Goal: Task Accomplishment & Management: Use online tool/utility

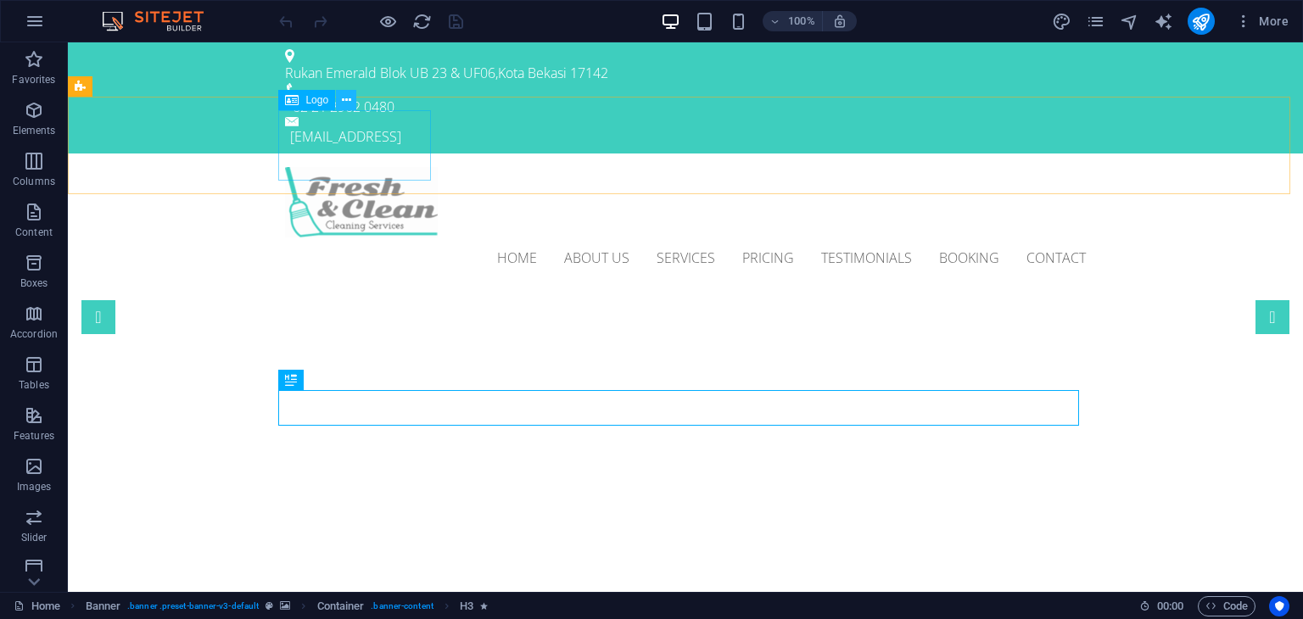
click at [342, 106] on icon at bounding box center [346, 101] width 9 height 18
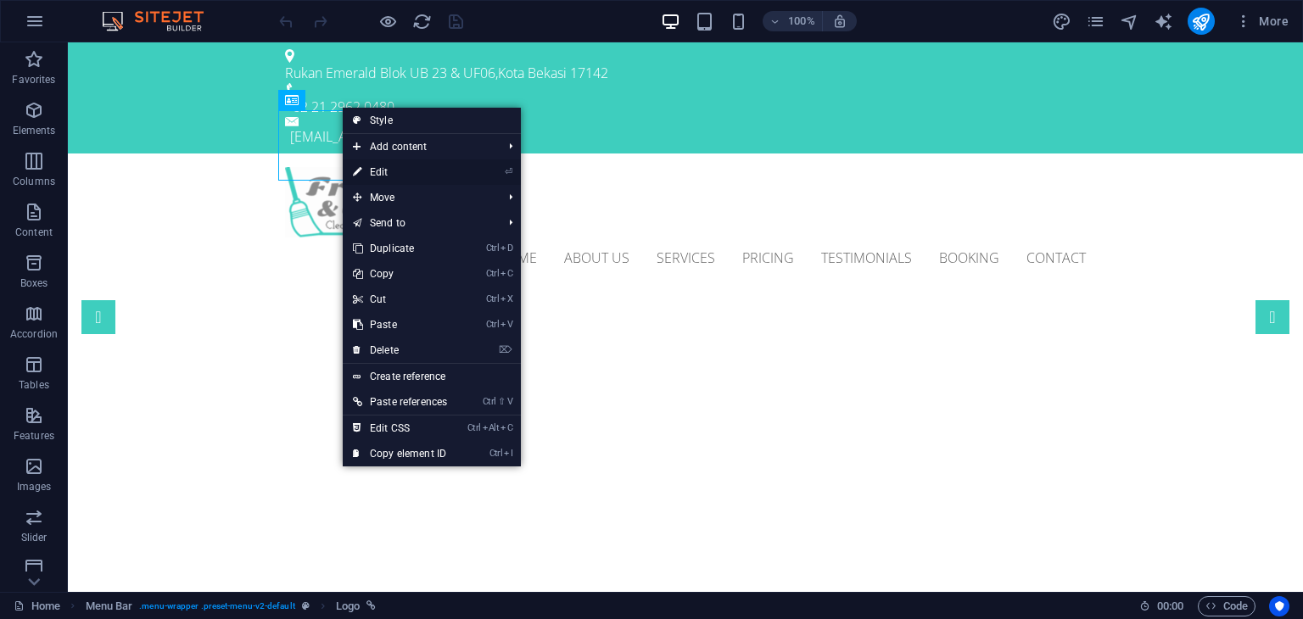
click at [358, 167] on icon at bounding box center [357, 171] width 8 height 25
select select "px"
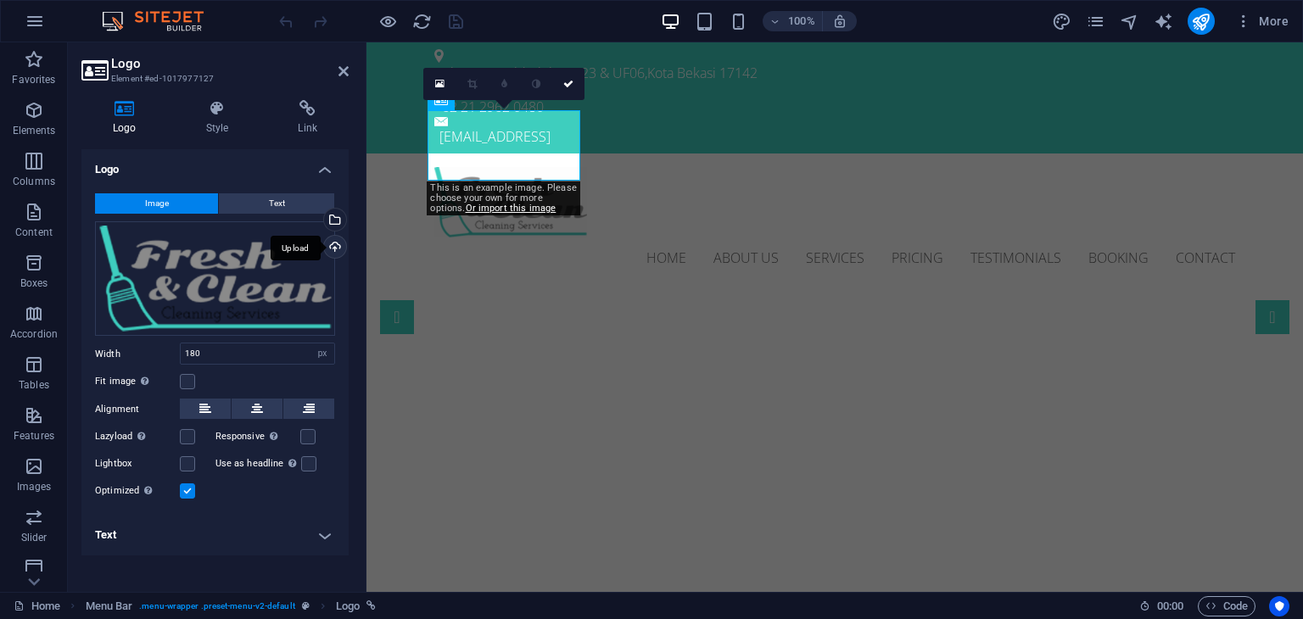
click at [330, 248] on div "Upload" at bounding box center [333, 248] width 25 height 25
click at [211, 262] on div "Drag files here, click to choose files or select files from Files or our free s…" at bounding box center [215, 278] width 240 height 115
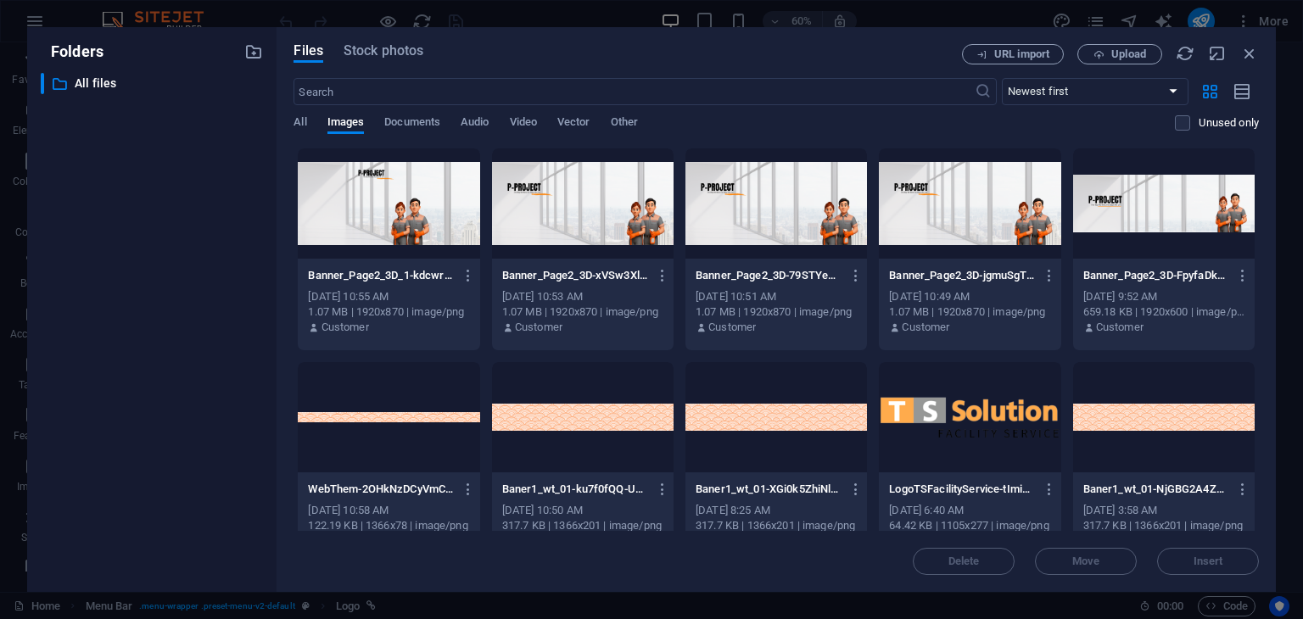
click at [974, 434] on div at bounding box center [969, 417] width 181 height 110
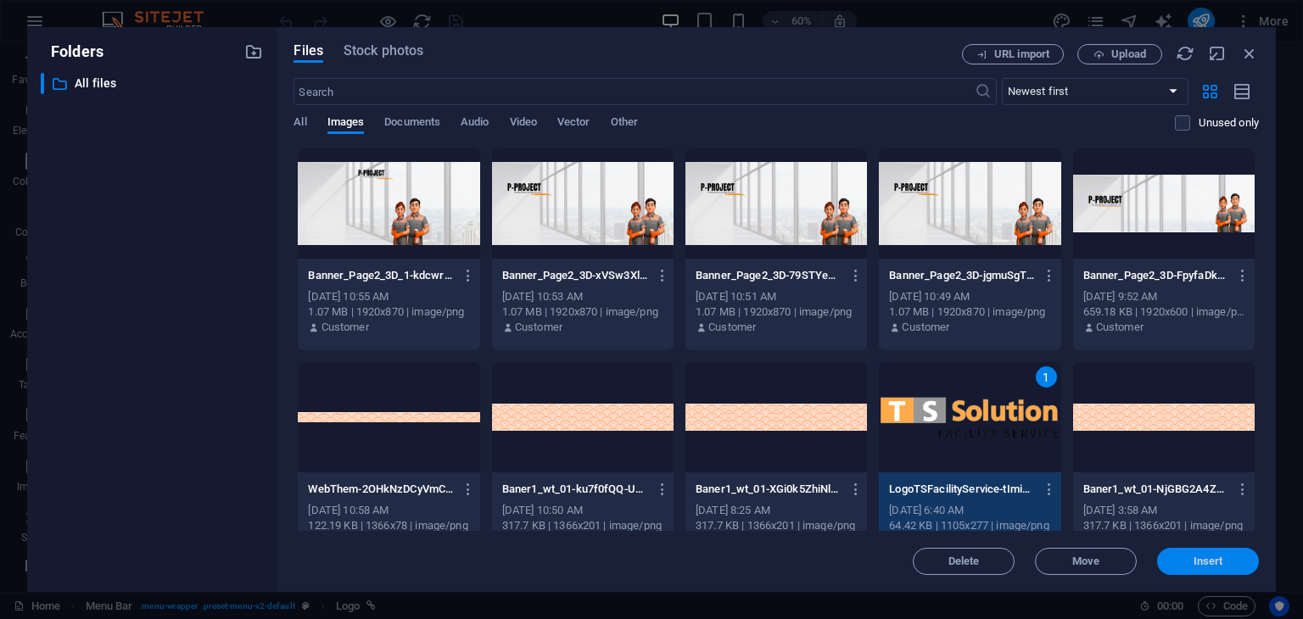
click at [1207, 567] on span "Insert" at bounding box center [1208, 561] width 30 height 10
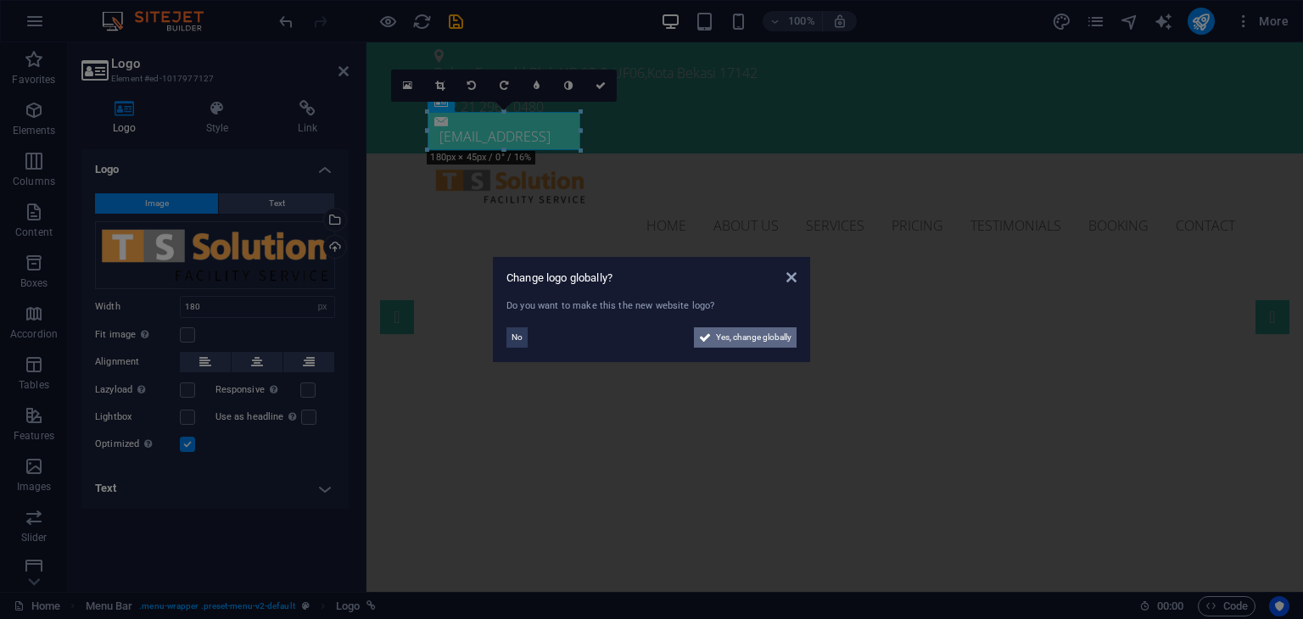
click at [729, 339] on span "Yes, change globally" at bounding box center [753, 337] width 75 height 20
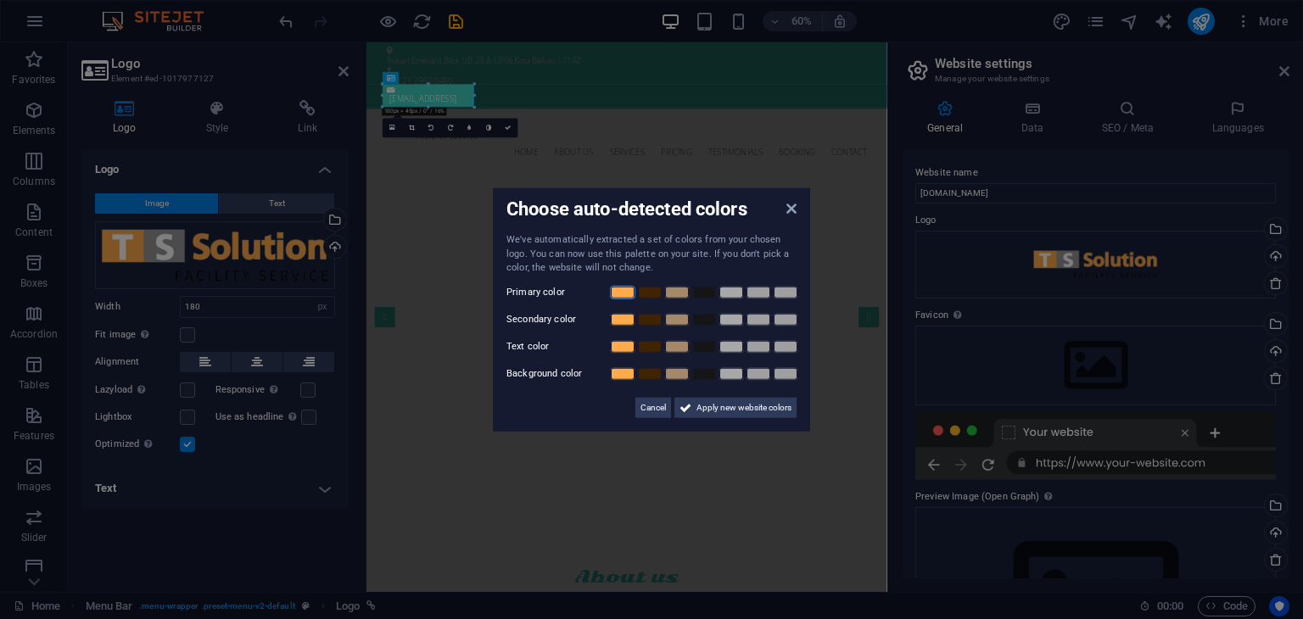
click at [617, 293] on link at bounding box center [622, 292] width 25 height 14
click at [672, 322] on link at bounding box center [676, 319] width 25 height 14
click at [706, 350] on link at bounding box center [703, 346] width 25 height 14
click at [732, 375] on link at bounding box center [730, 373] width 25 height 14
click at [728, 404] on span "Apply new website colors" at bounding box center [743, 407] width 95 height 20
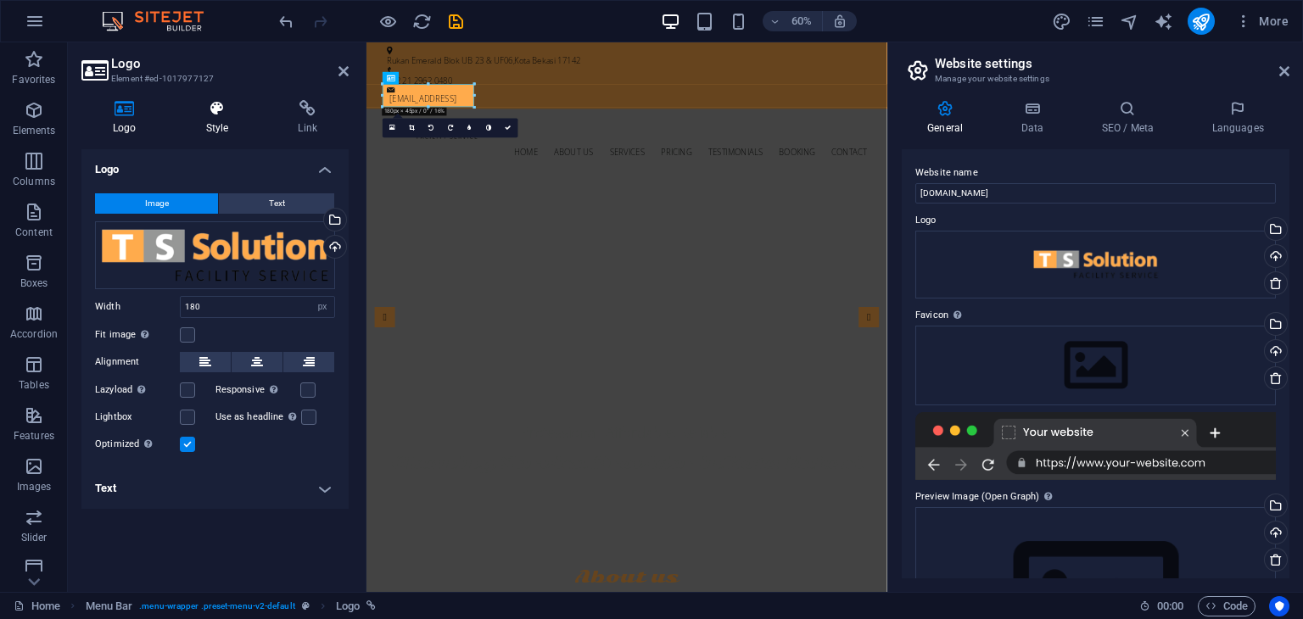
click at [215, 103] on icon at bounding box center [218, 108] width 86 height 17
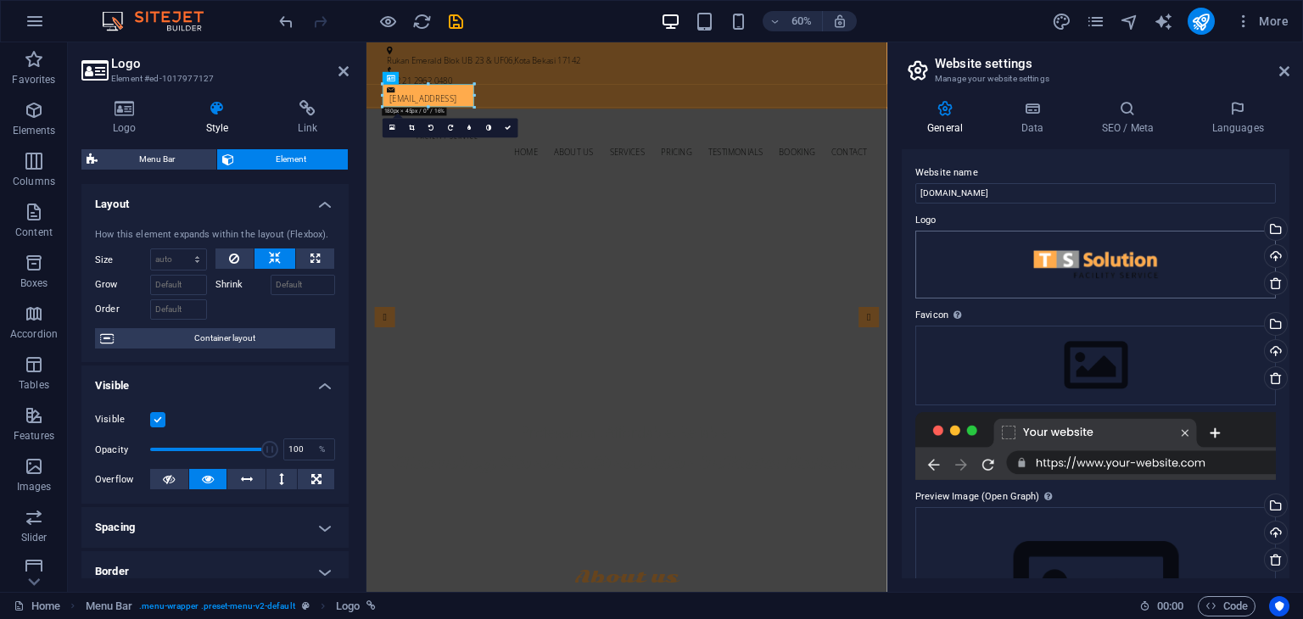
scroll to position [137, 0]
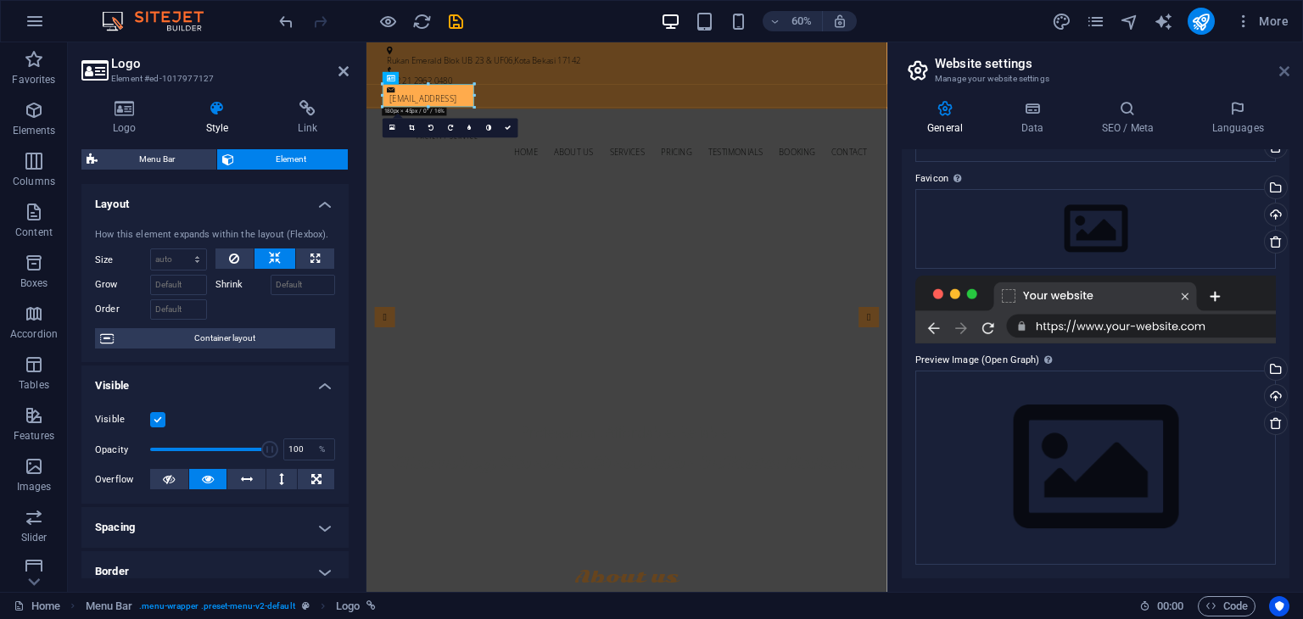
click at [1281, 75] on icon at bounding box center [1284, 71] width 10 height 14
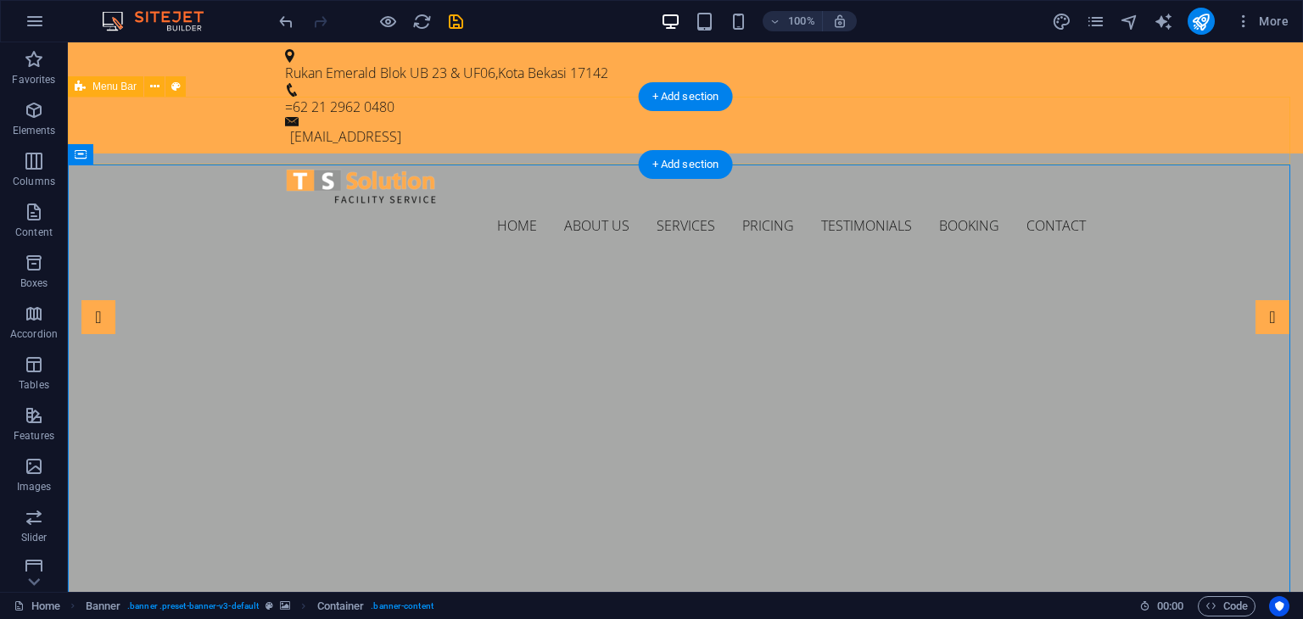
click at [1170, 154] on div "Home About us Services Pricing Testimonials Booking Contact Menu" at bounding box center [685, 207] width 1235 height 106
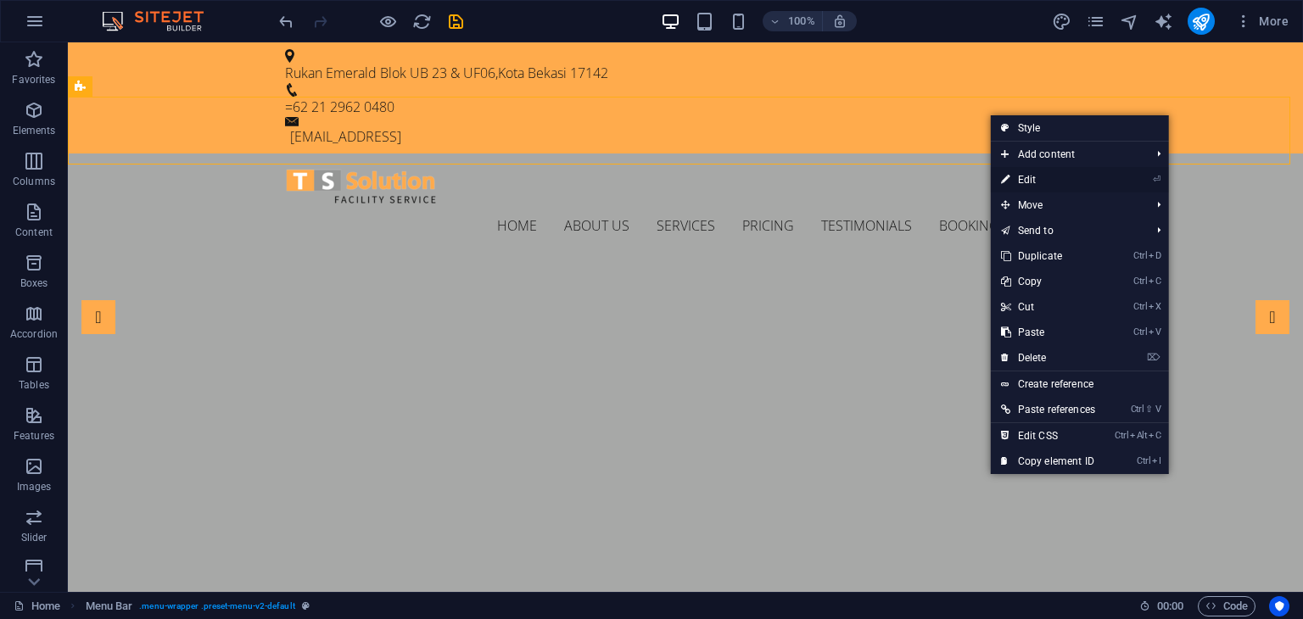
click at [1080, 173] on link "⏎ Edit" at bounding box center [1048, 179] width 114 height 25
select select "header"
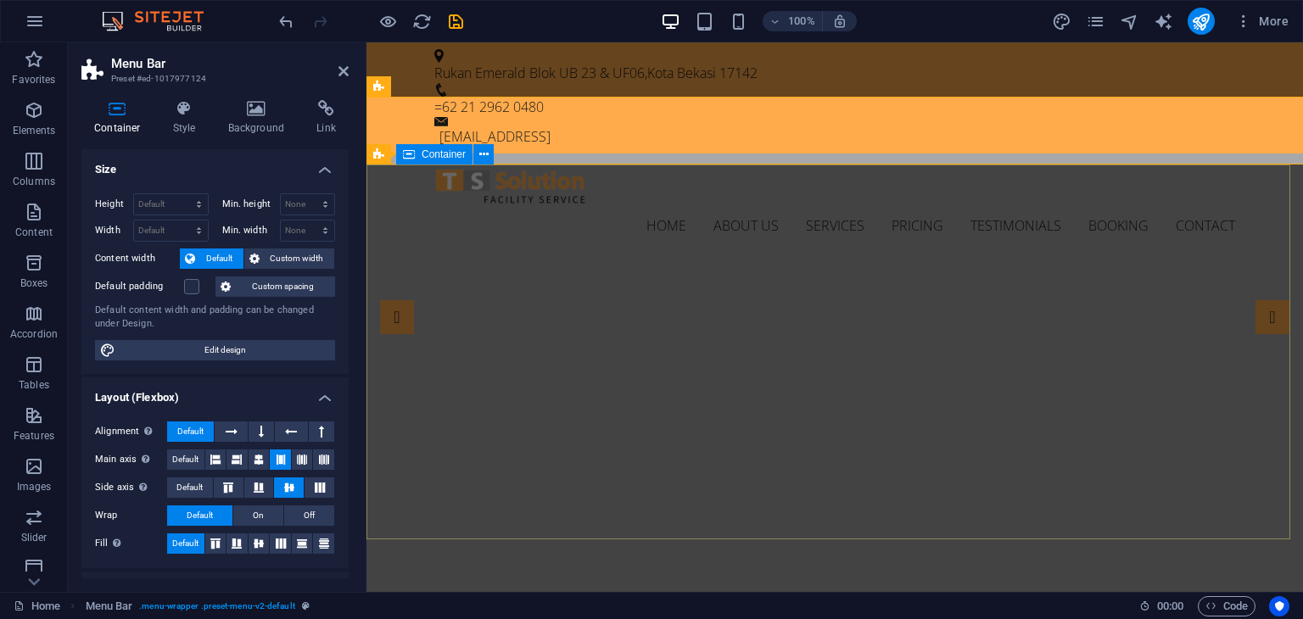
select select "rem"
click at [187, 112] on icon at bounding box center [184, 108] width 48 height 17
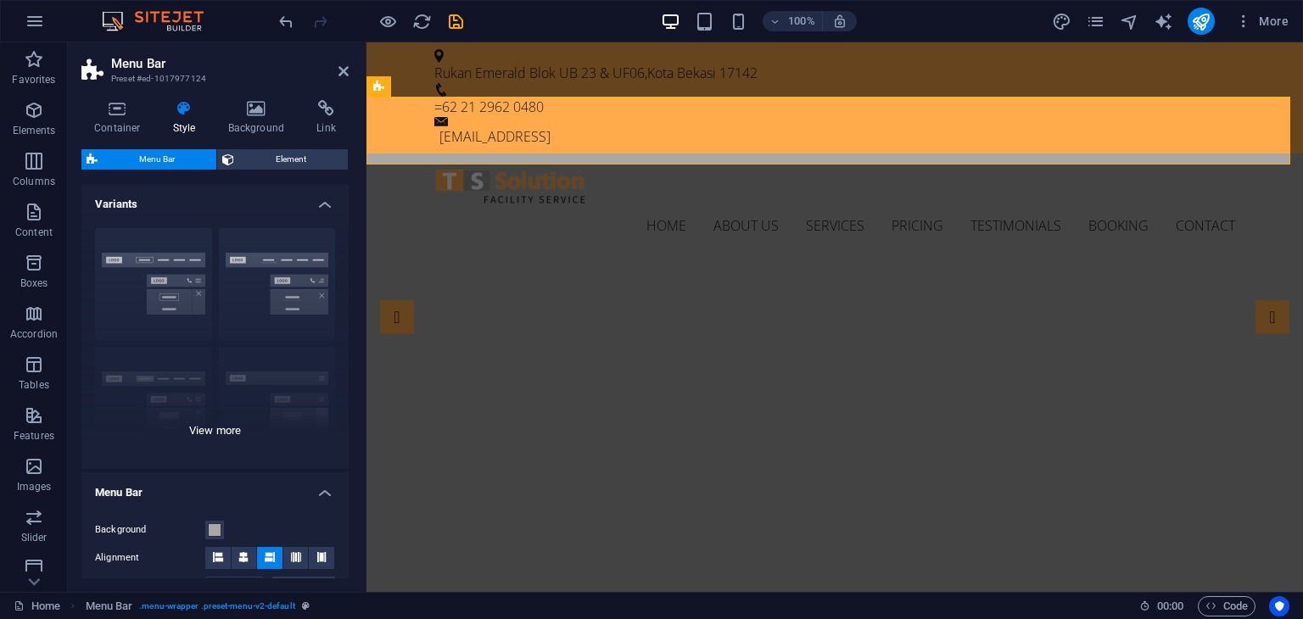
scroll to position [0, 0]
click at [341, 64] on icon at bounding box center [343, 71] width 10 height 14
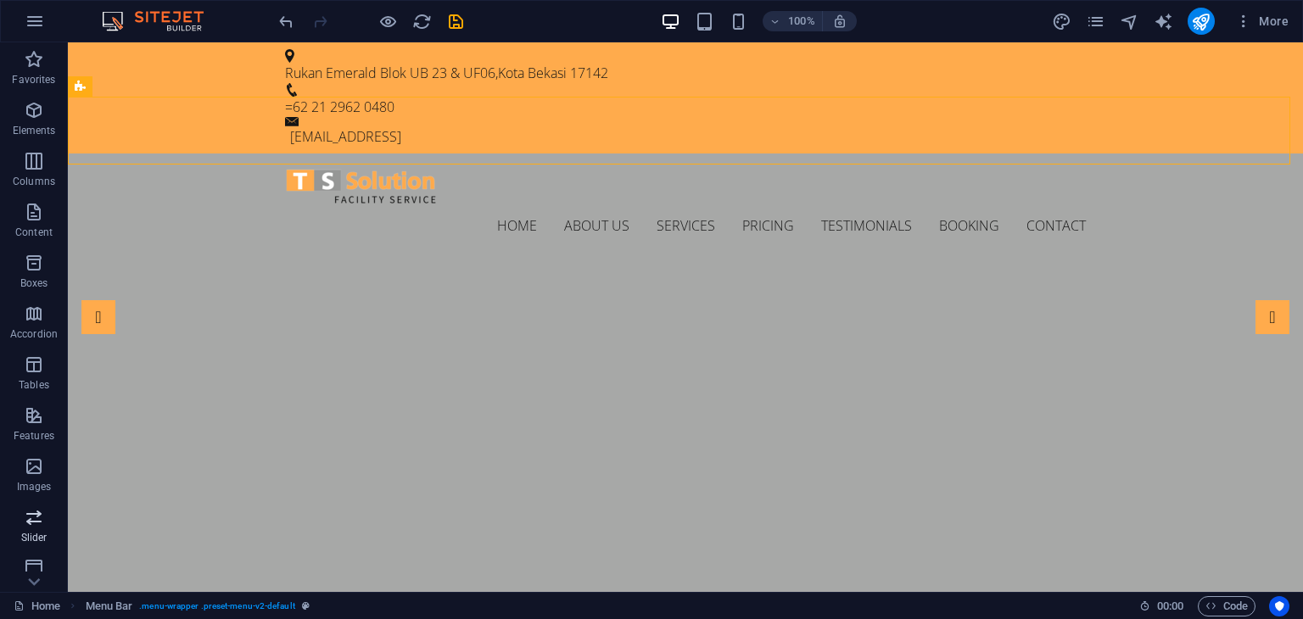
scroll to position [214, 0]
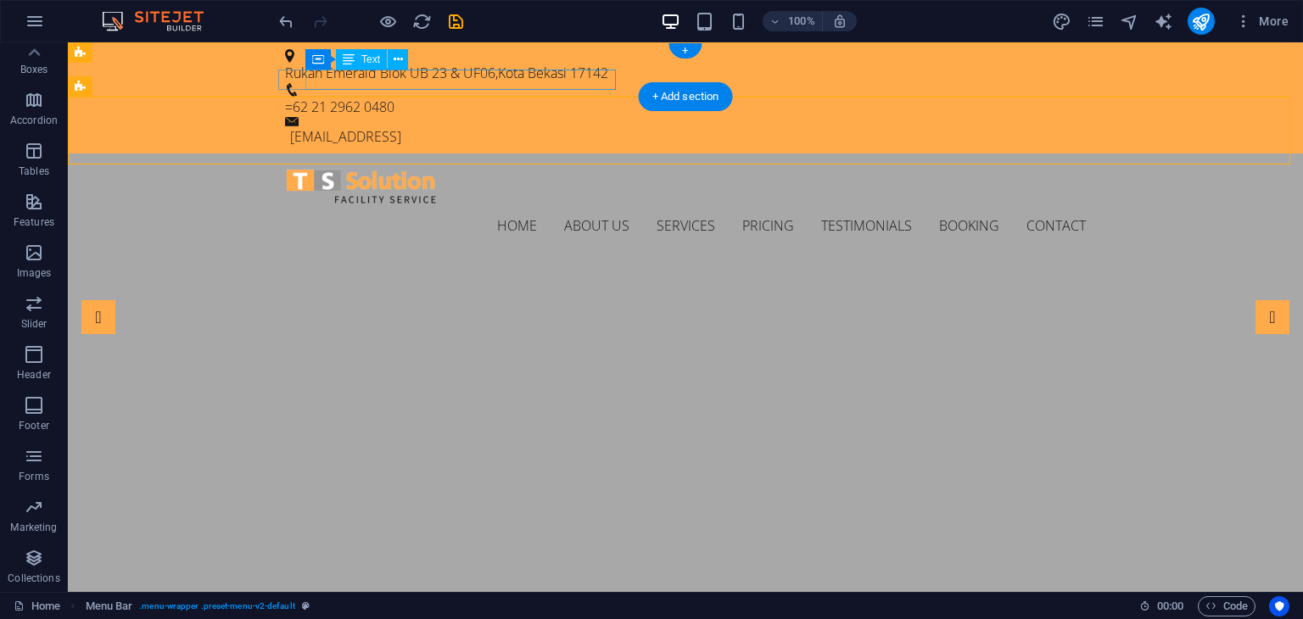
click at [502, 126] on div "[EMAIL_ADDRESS]" at bounding box center [687, 136] width 795 height 20
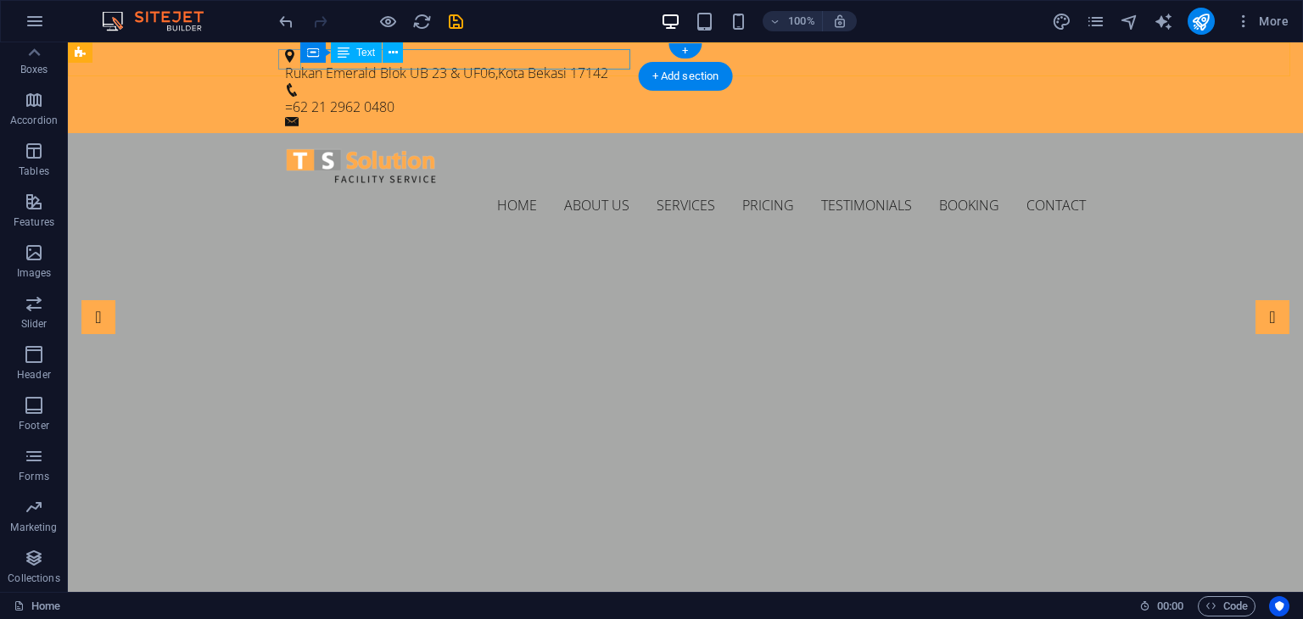
click at [509, 63] on div "Rukan Emerald Blok UB 23 & UF06 , [GEOGRAPHIC_DATA] 17142" at bounding box center [678, 73] width 787 height 20
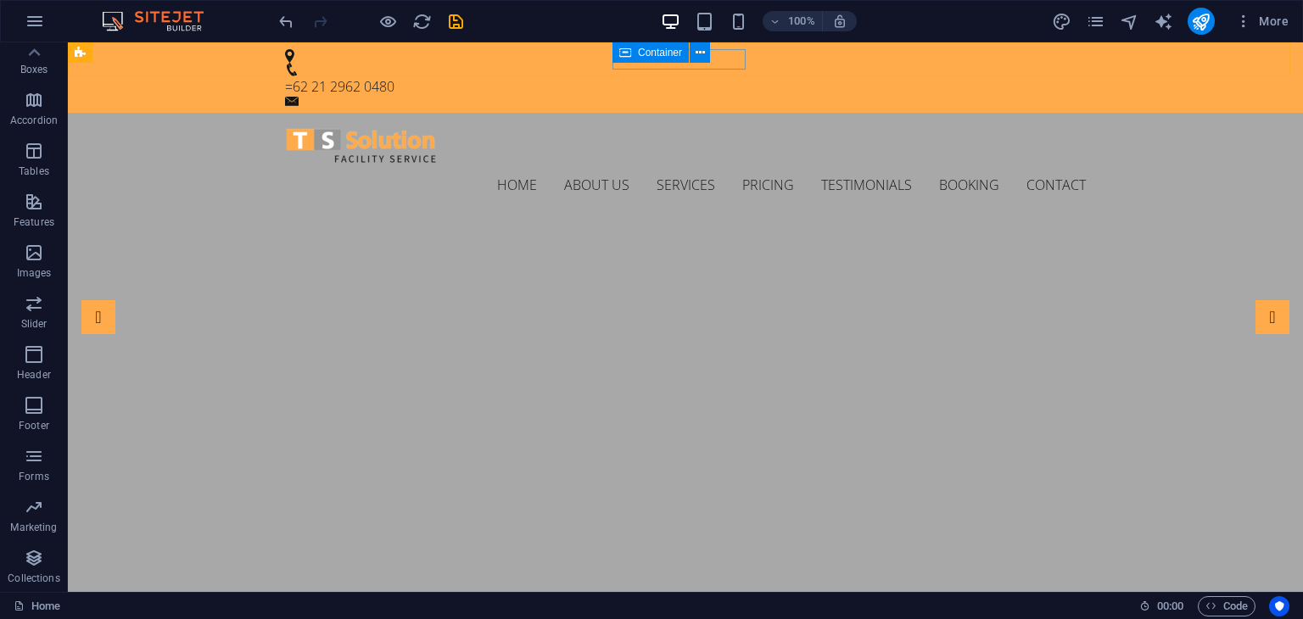
click at [617, 55] on div "Container" at bounding box center [650, 52] width 76 height 20
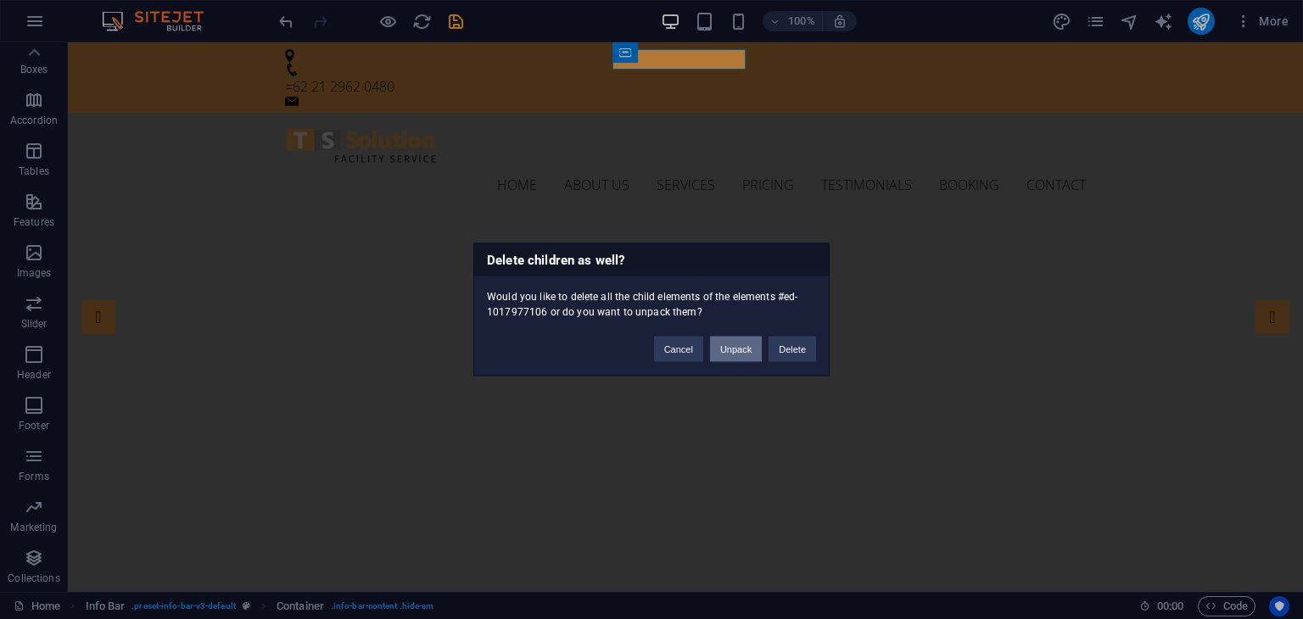
click at [737, 347] on button "Unpack" at bounding box center [736, 349] width 52 height 25
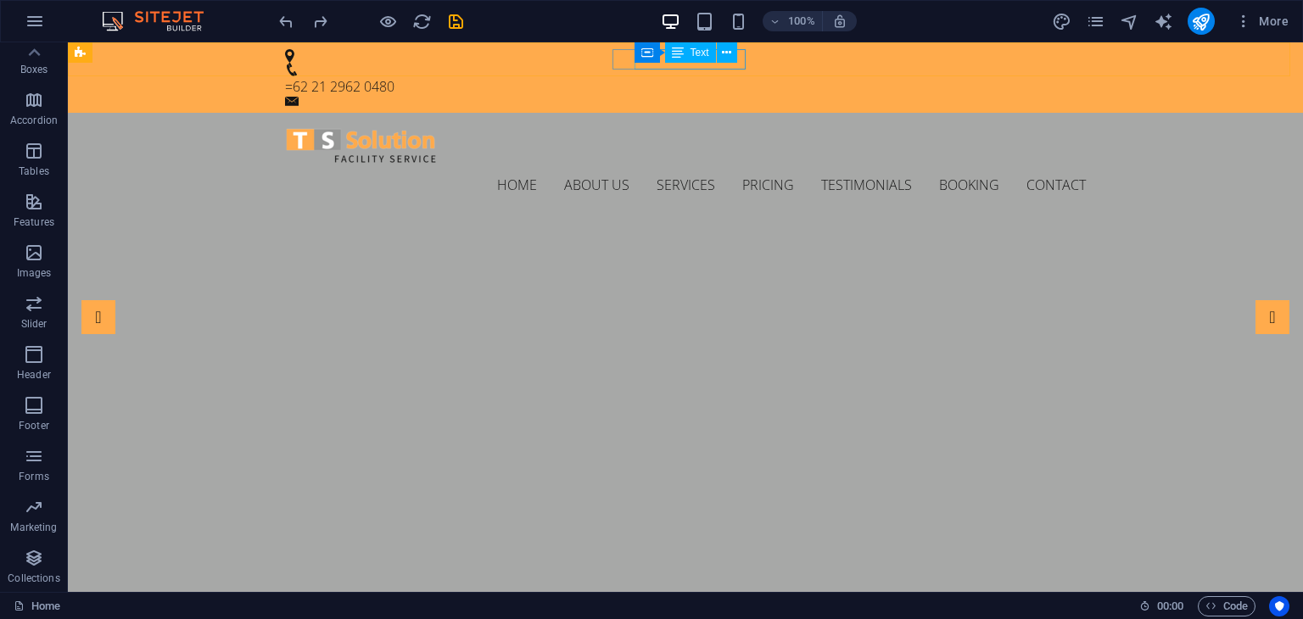
click at [670, 59] on div "Text" at bounding box center [690, 52] width 51 height 20
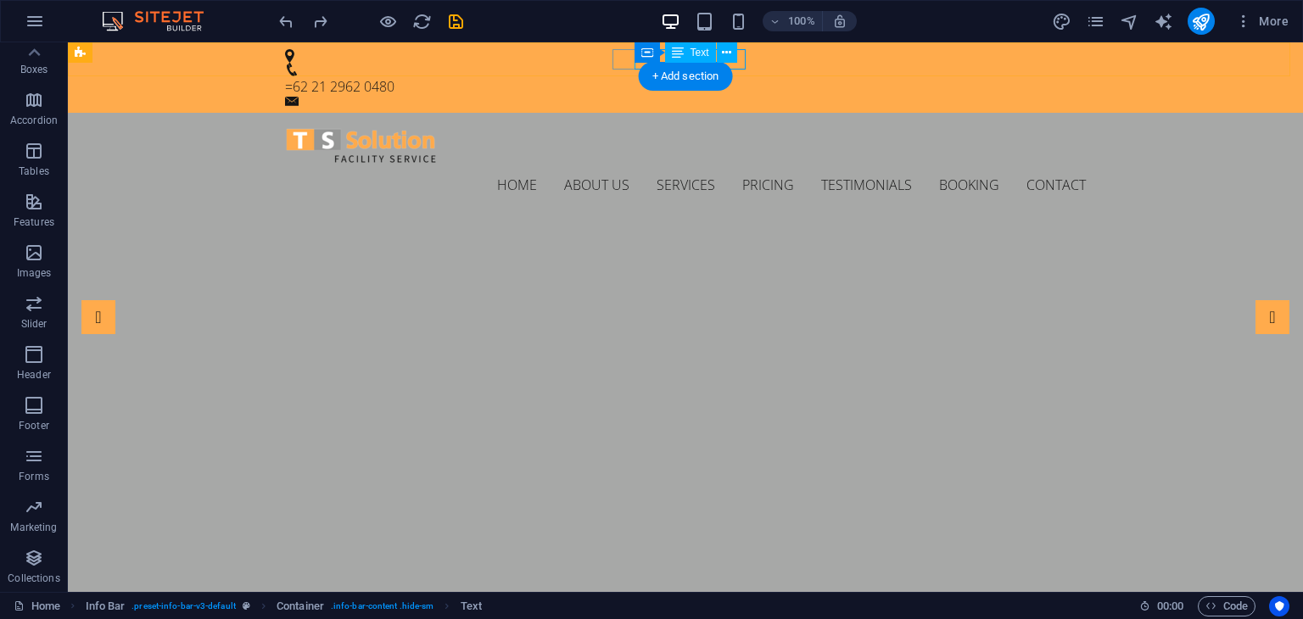
click at [740, 76] on div "=62 21 2962 0480" at bounding box center [678, 86] width 787 height 20
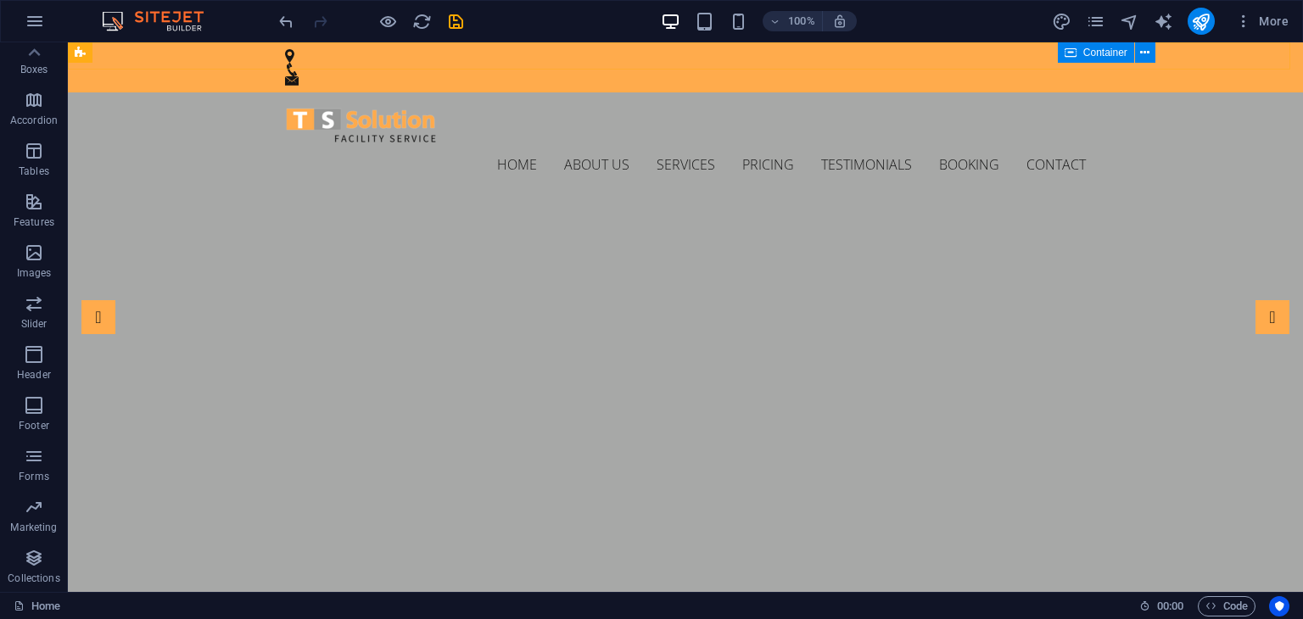
click at [1067, 52] on icon at bounding box center [1070, 52] width 12 height 20
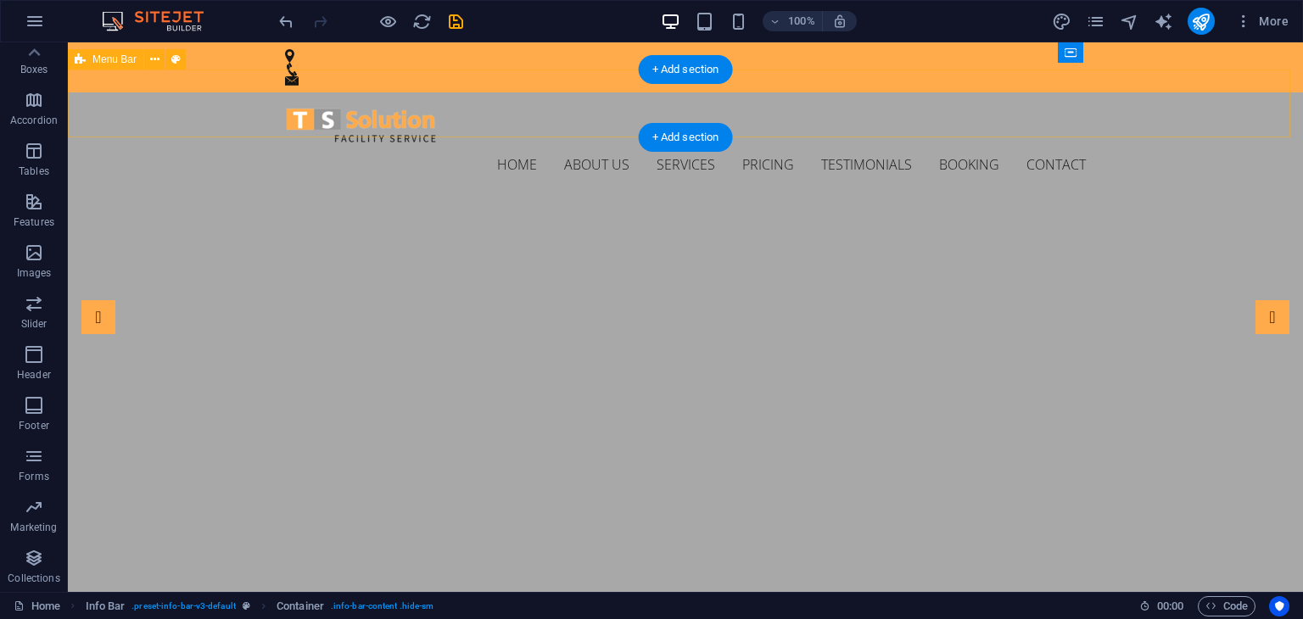
click at [961, 92] on div "Home About us Services Pricing Testimonials Booking Contact Menu" at bounding box center [685, 145] width 1235 height 106
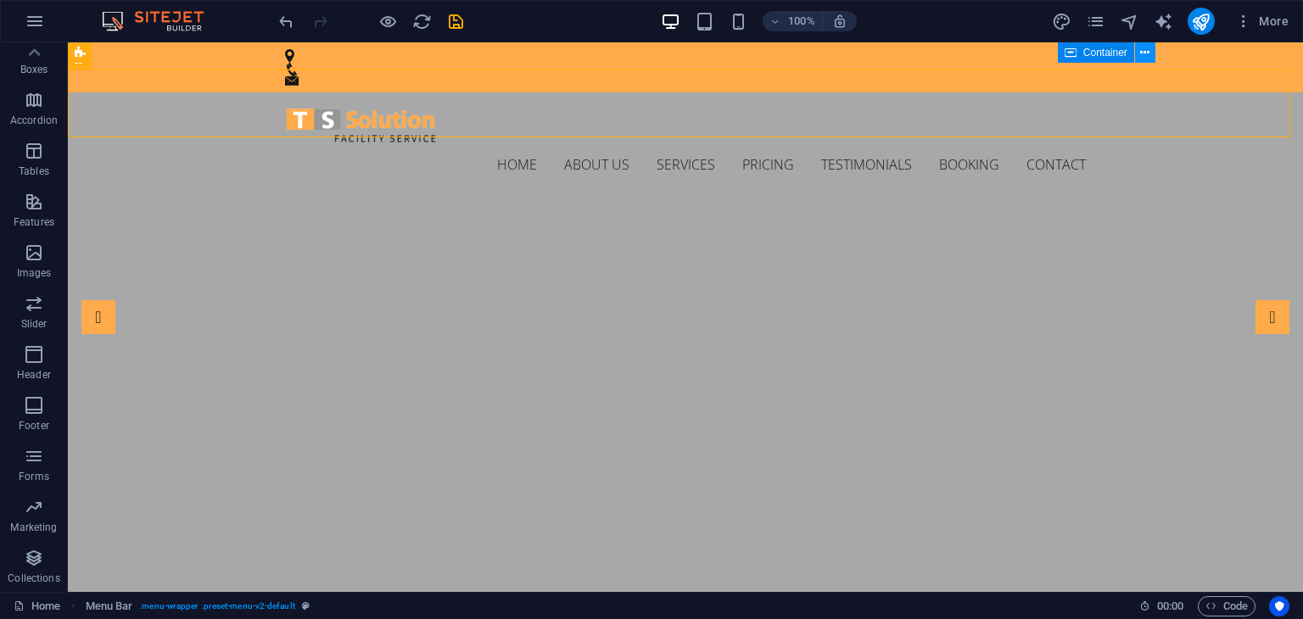
click at [1146, 53] on icon at bounding box center [1144, 53] width 9 height 18
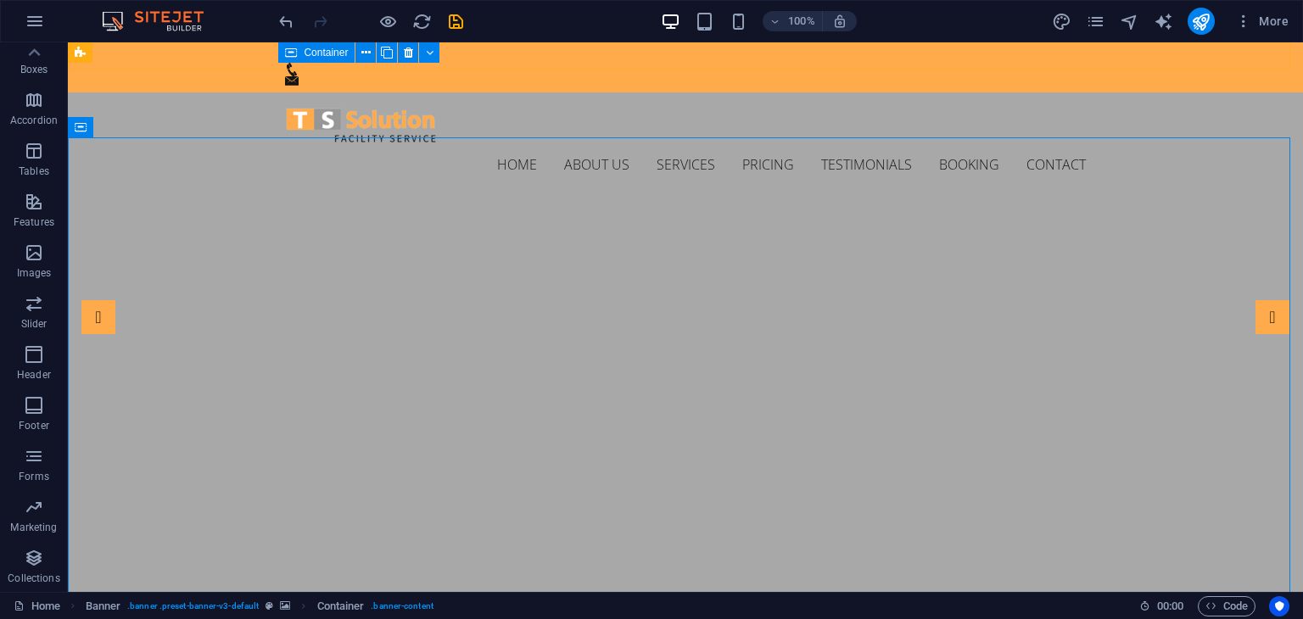
click at [278, 61] on div "Container" at bounding box center [316, 52] width 76 height 20
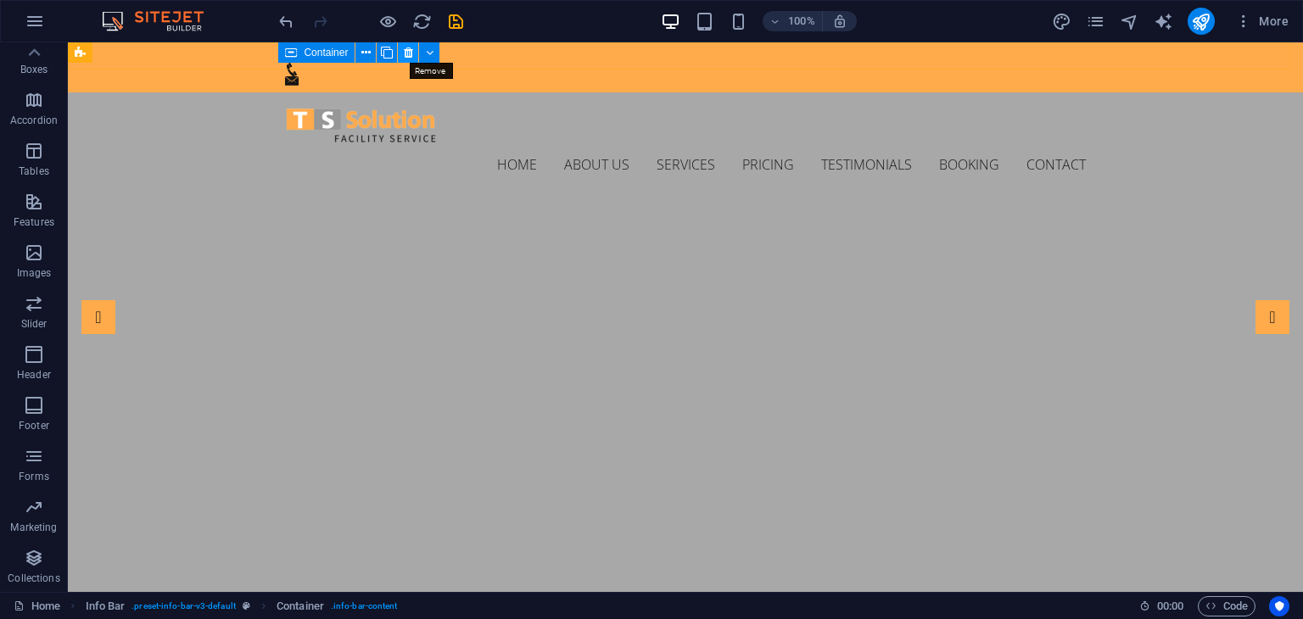
click at [405, 44] on icon at bounding box center [408, 53] width 9 height 18
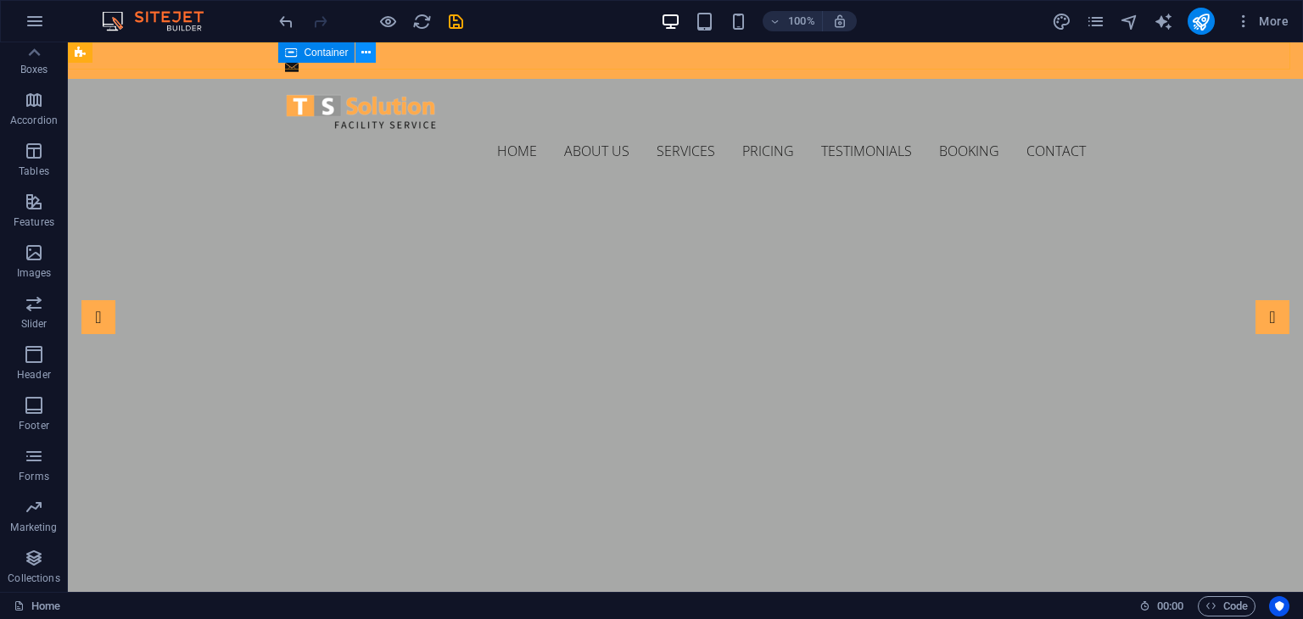
click at [364, 57] on icon at bounding box center [365, 53] width 9 height 18
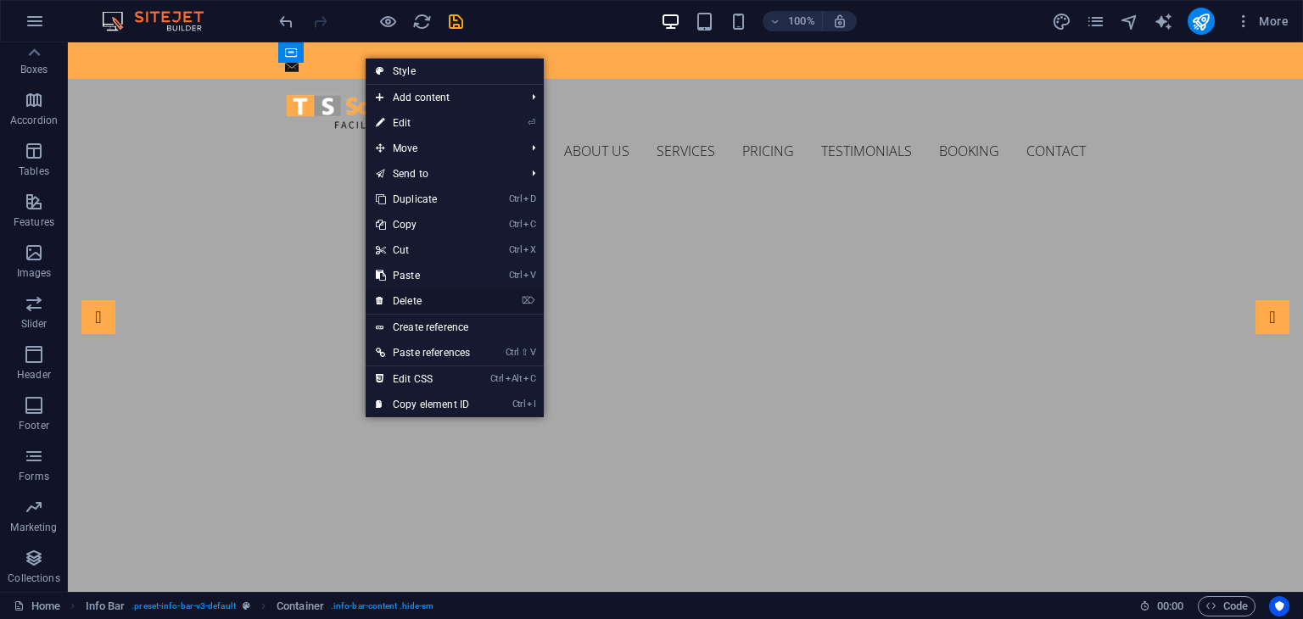
click at [411, 297] on link "⌦ Delete" at bounding box center [423, 300] width 114 height 25
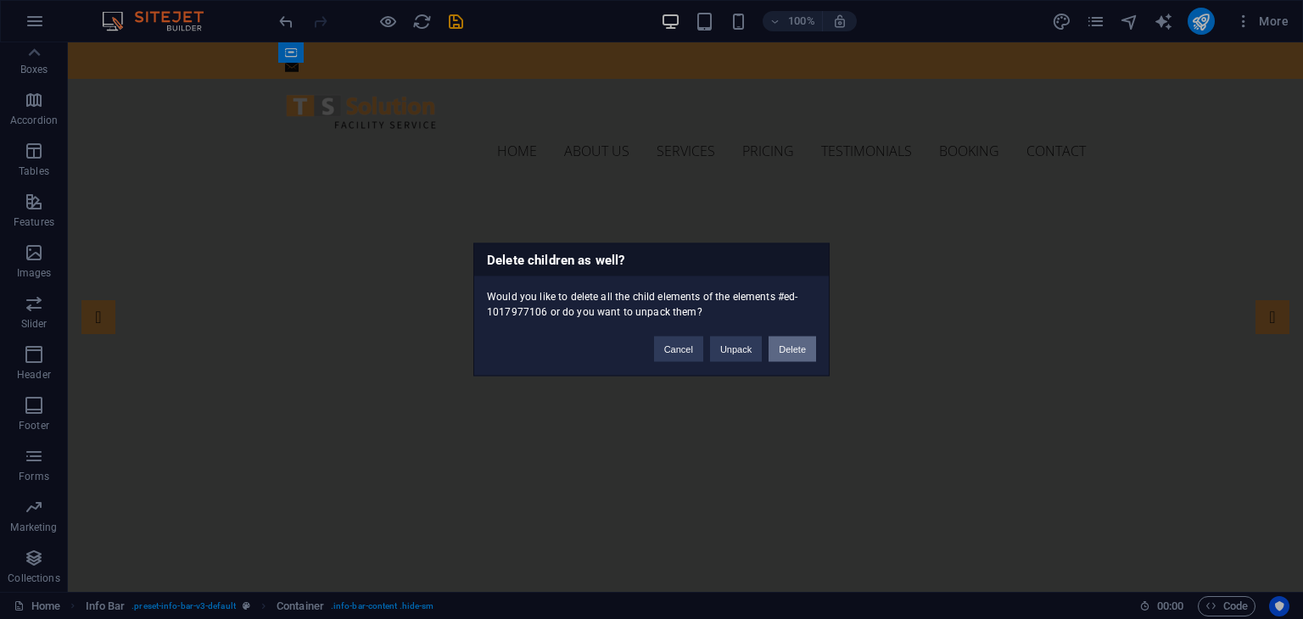
click at [801, 349] on button "Delete" at bounding box center [791, 349] width 47 height 25
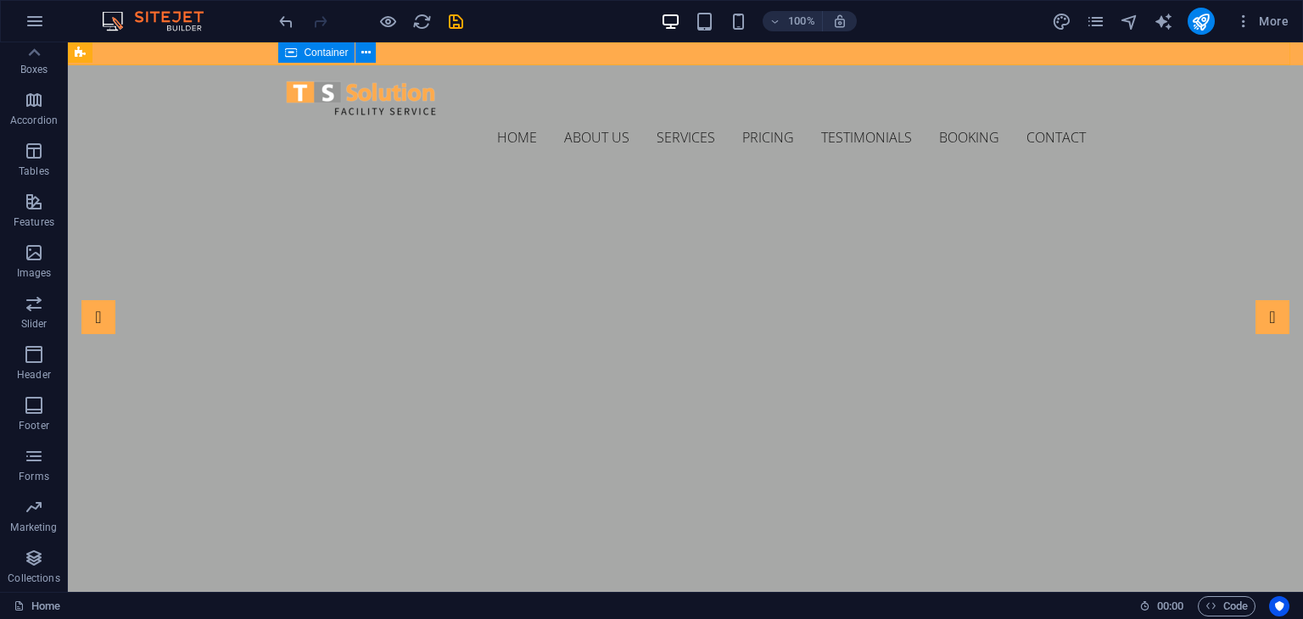
click at [282, 52] on div "Container" at bounding box center [316, 52] width 76 height 20
click at [366, 54] on icon at bounding box center [365, 53] width 9 height 18
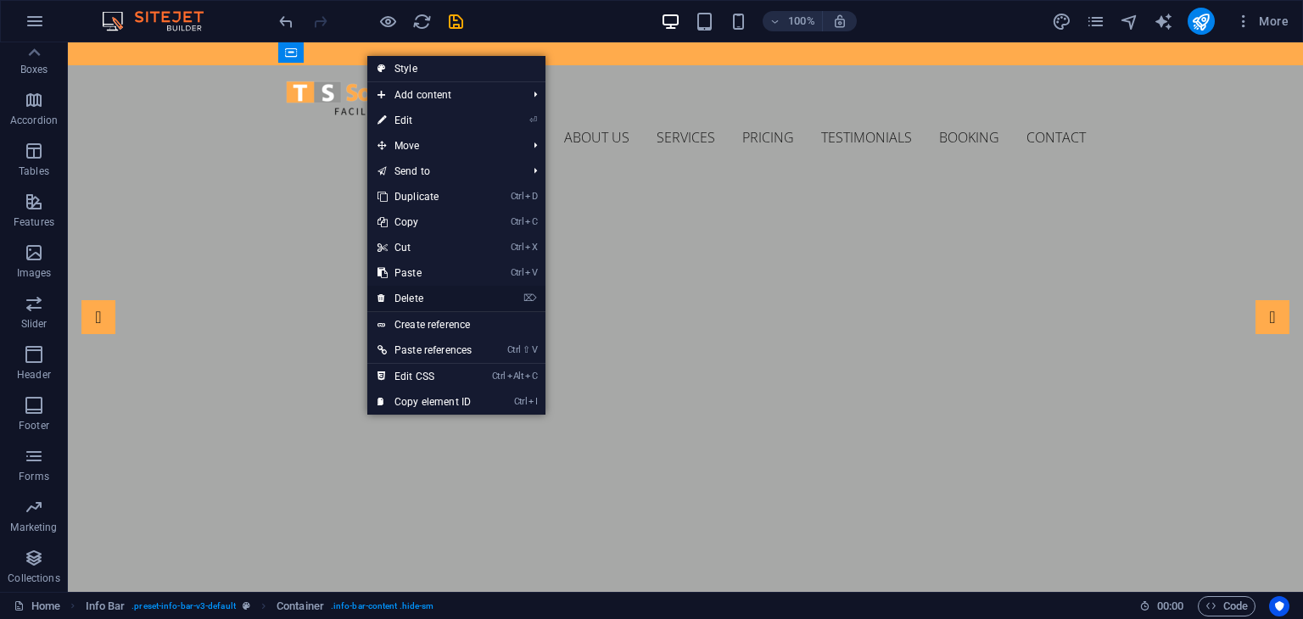
click at [408, 291] on link "⌦ Delete" at bounding box center [424, 298] width 114 height 25
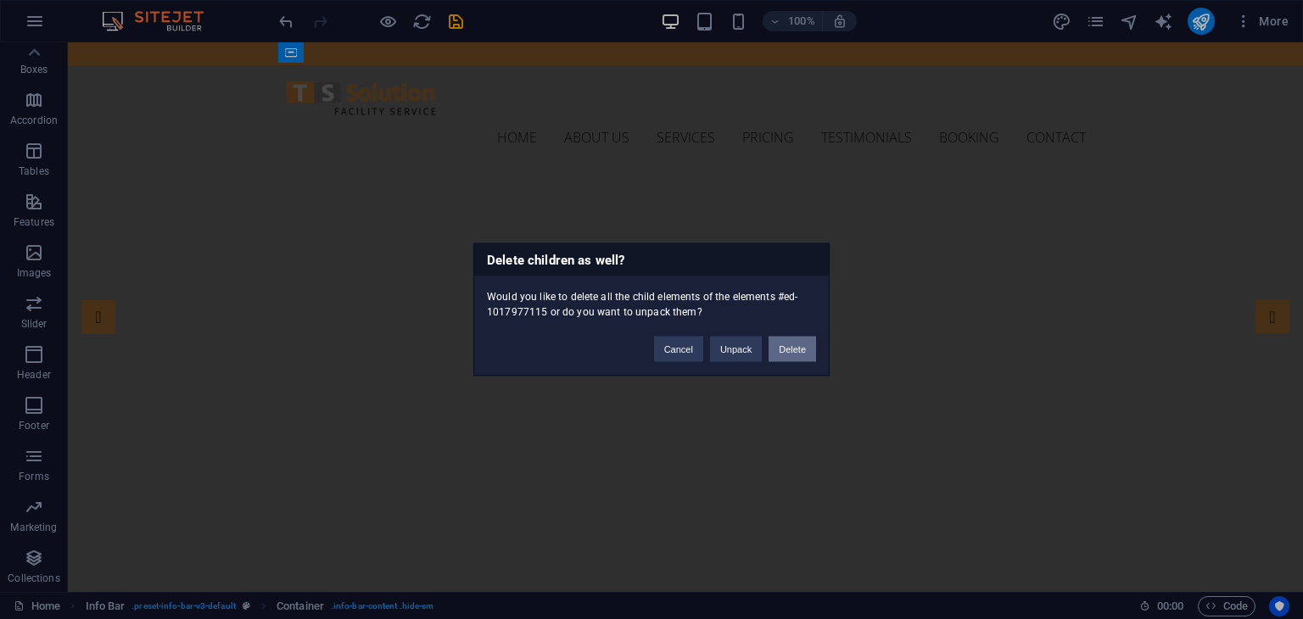
click at [794, 354] on button "Delete" at bounding box center [791, 349] width 47 height 25
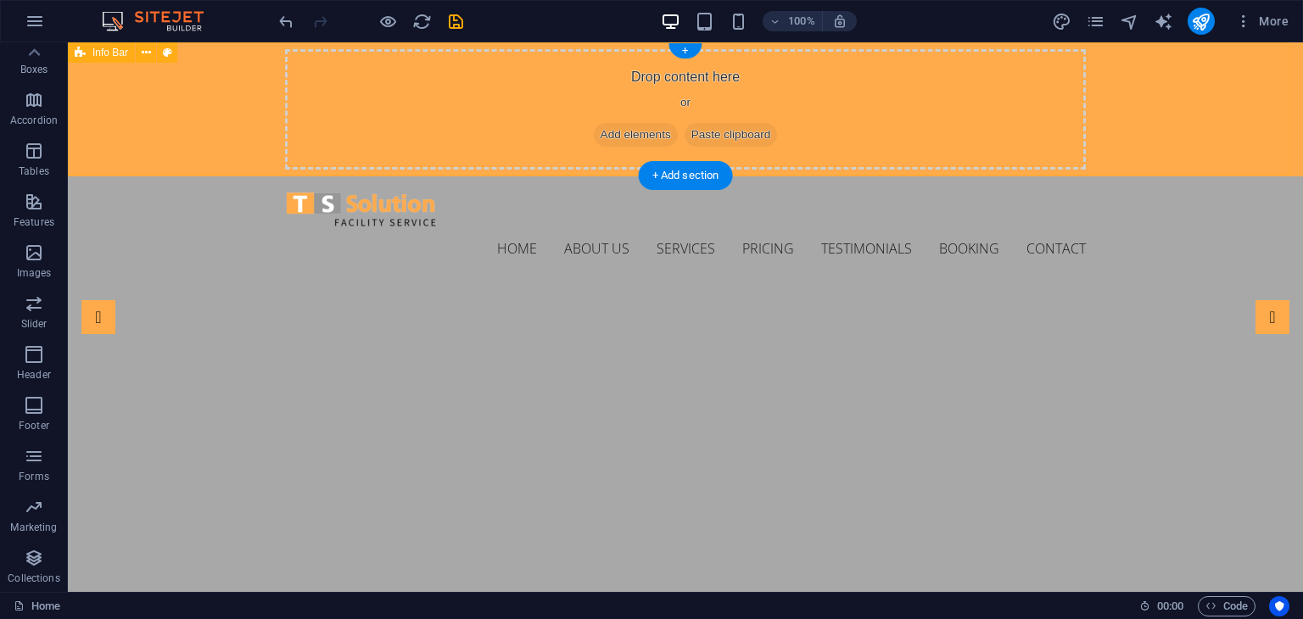
click at [885, 75] on div "Drop content here or Add elements Paste clipboard" at bounding box center [685, 109] width 801 height 120
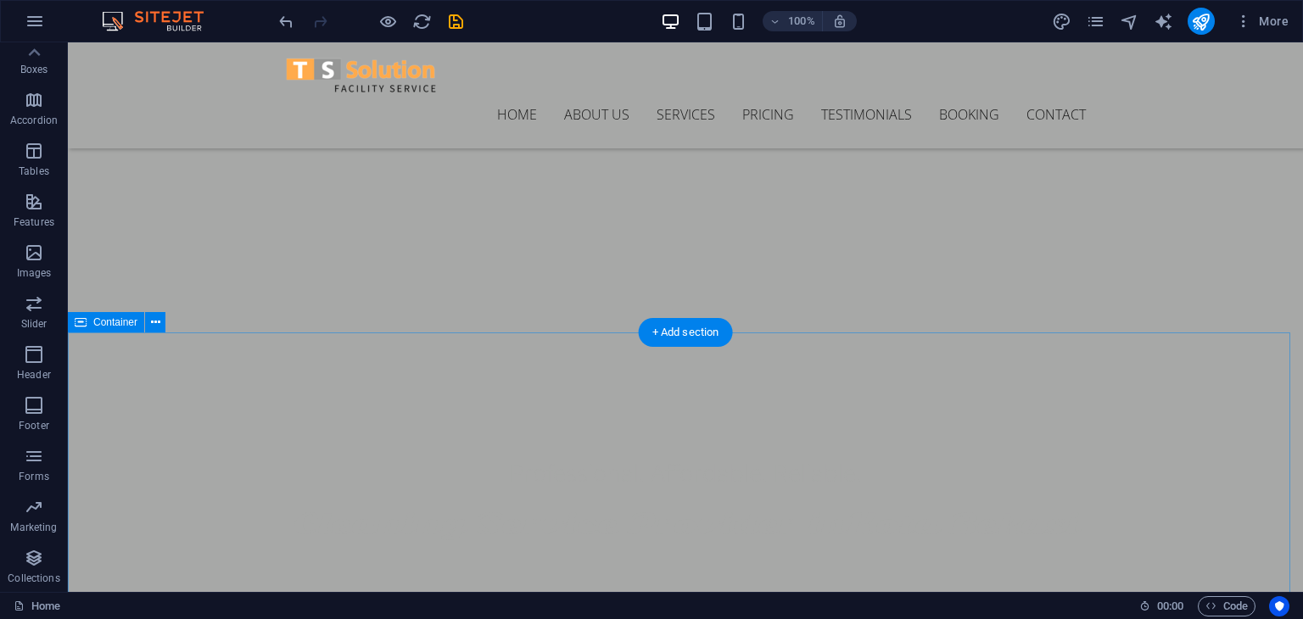
scroll to position [0, 0]
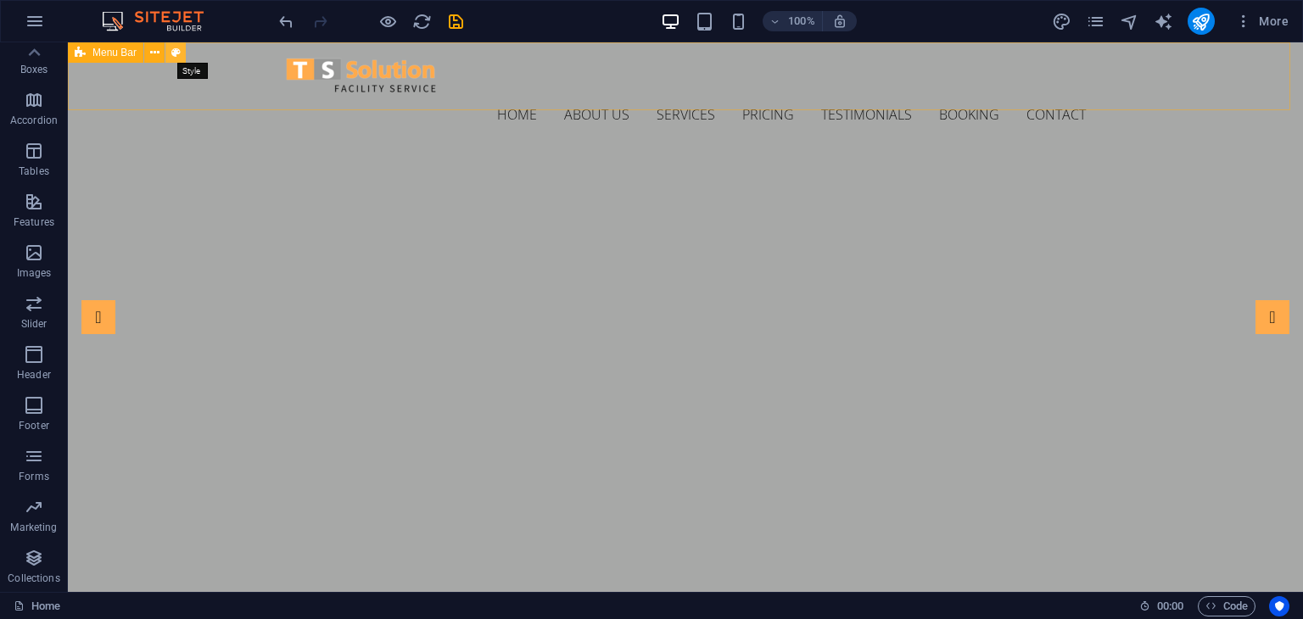
click at [170, 53] on button at bounding box center [175, 52] width 20 height 20
select select "rem"
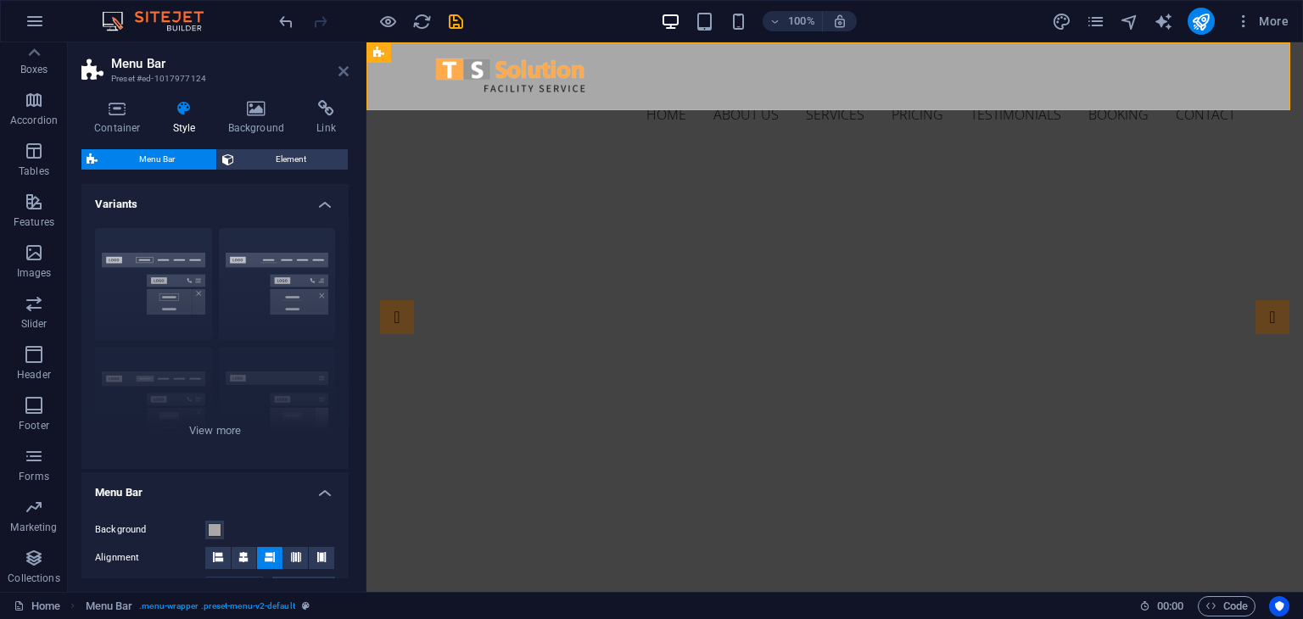
click at [347, 70] on icon at bounding box center [343, 71] width 10 height 14
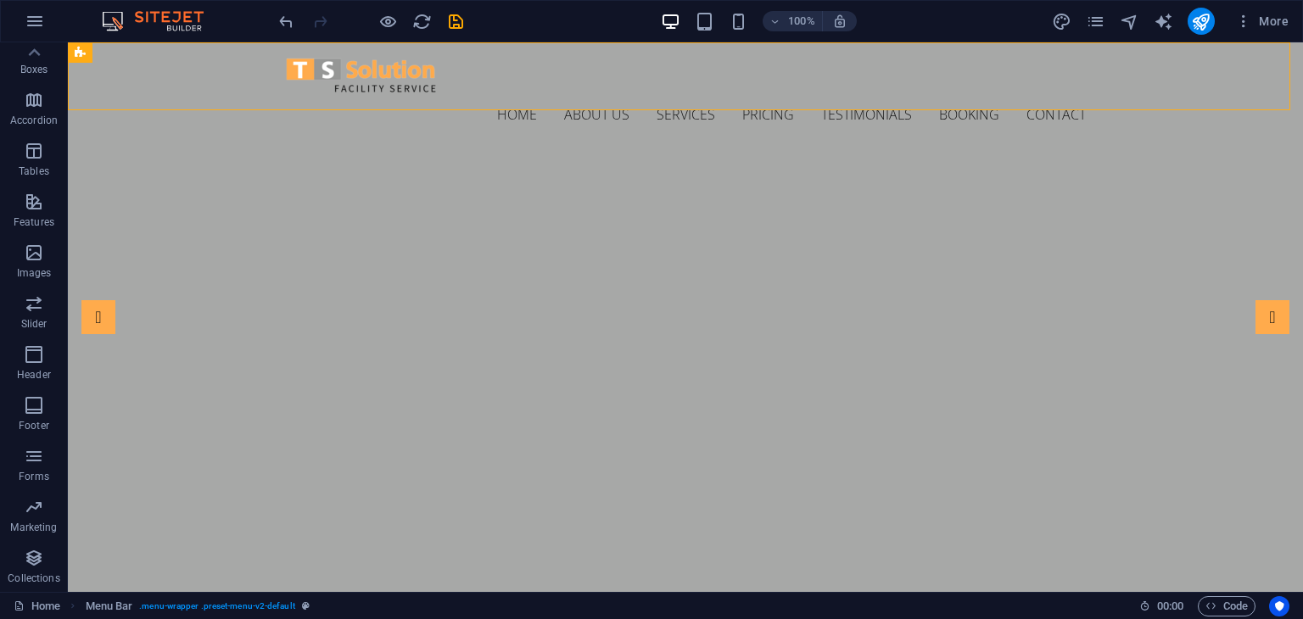
click at [607, 19] on div "100% More" at bounding box center [785, 21] width 1019 height 27
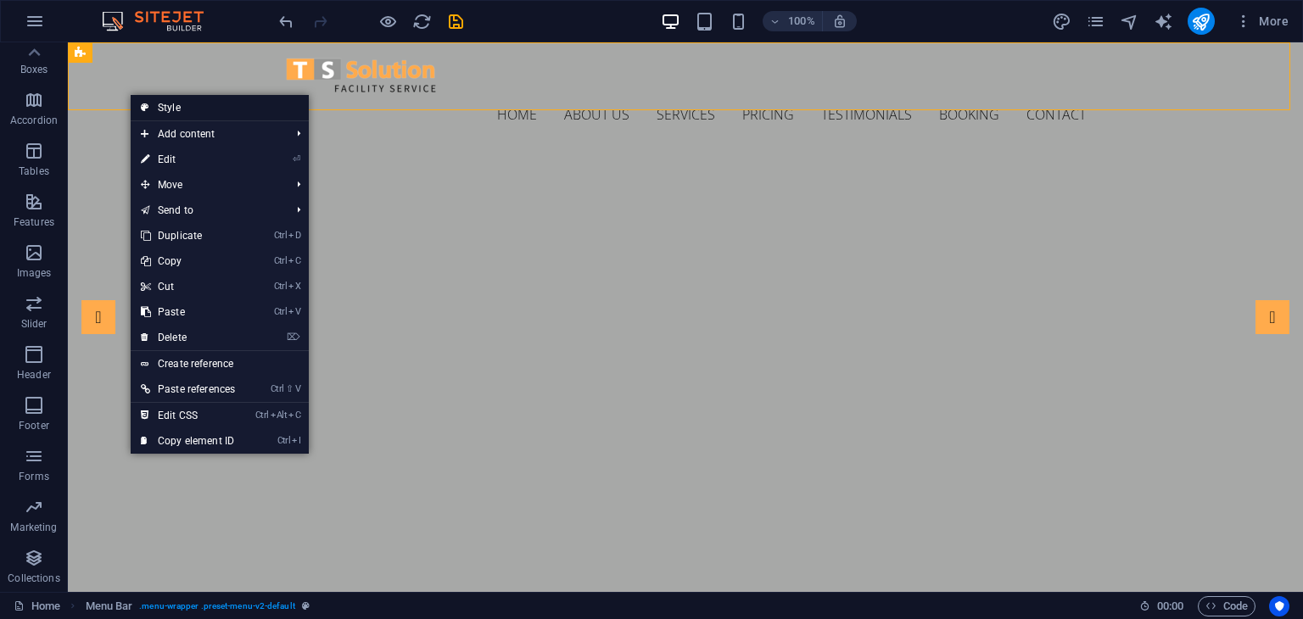
click at [156, 103] on link "Style" at bounding box center [220, 107] width 178 height 25
select select "rem"
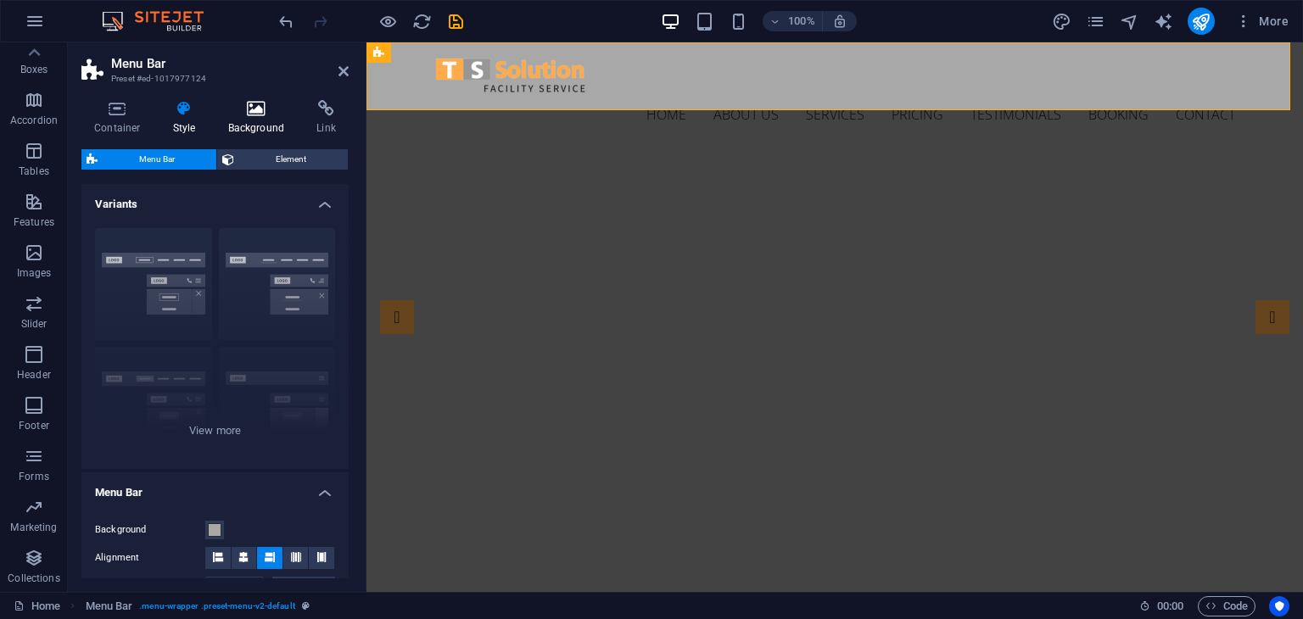
click at [234, 116] on icon at bounding box center [256, 108] width 82 height 17
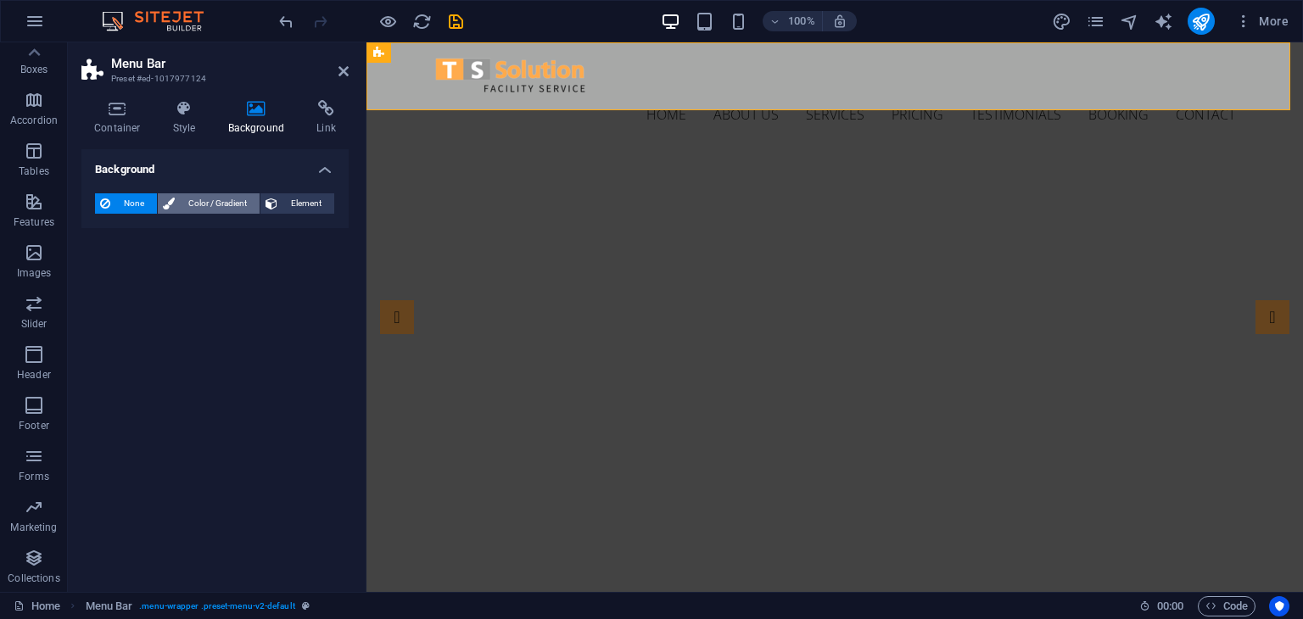
click at [229, 204] on span "Color / Gradient" at bounding box center [217, 203] width 75 height 20
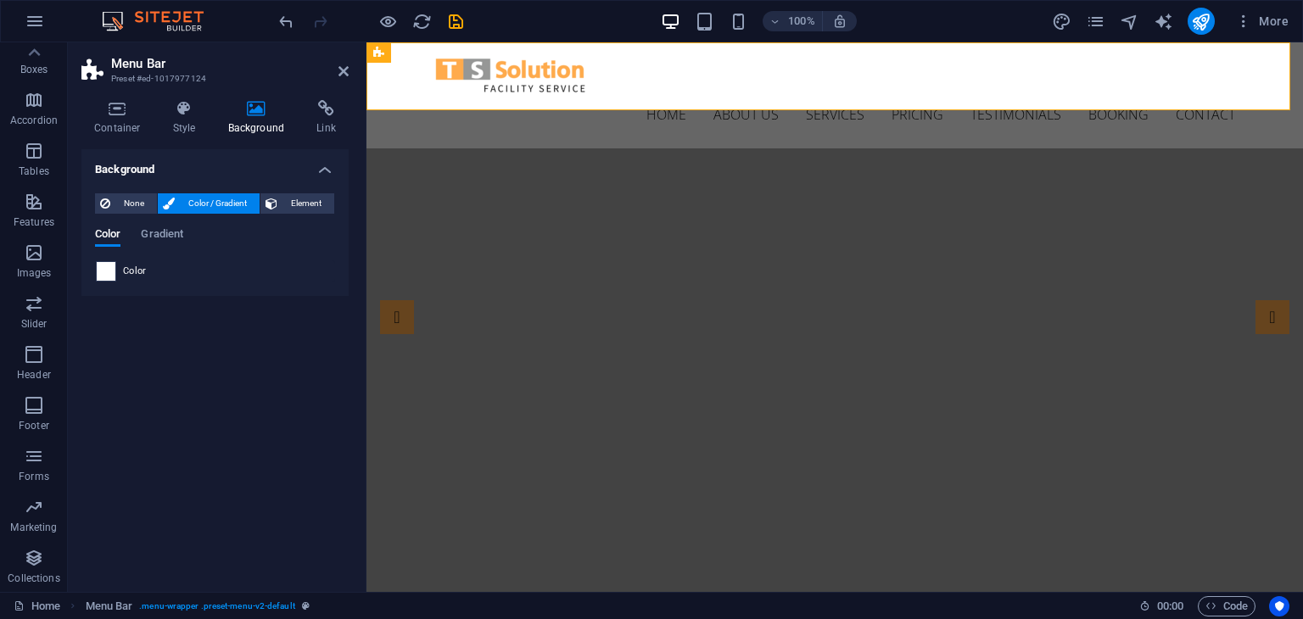
click at [98, 275] on span at bounding box center [106, 271] width 19 height 19
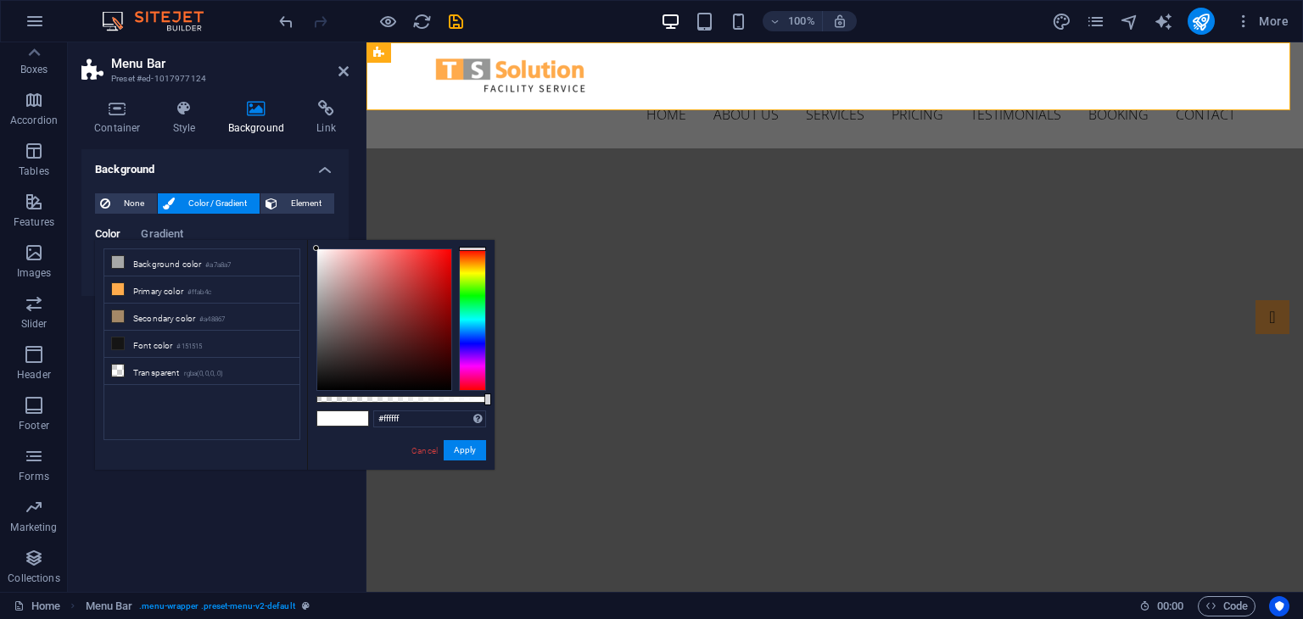
click at [331, 421] on span at bounding box center [329, 418] width 25 height 14
drag, startPoint x: 313, startPoint y: 244, endPoint x: 319, endPoint y: 252, distance: 9.7
click at [319, 252] on div "#ffffff Supported formats #0852ed rgb(8, 82, 237) rgba(8, 82, 237, 90%) hsv(221…" at bounding box center [400, 478] width 187 height 476
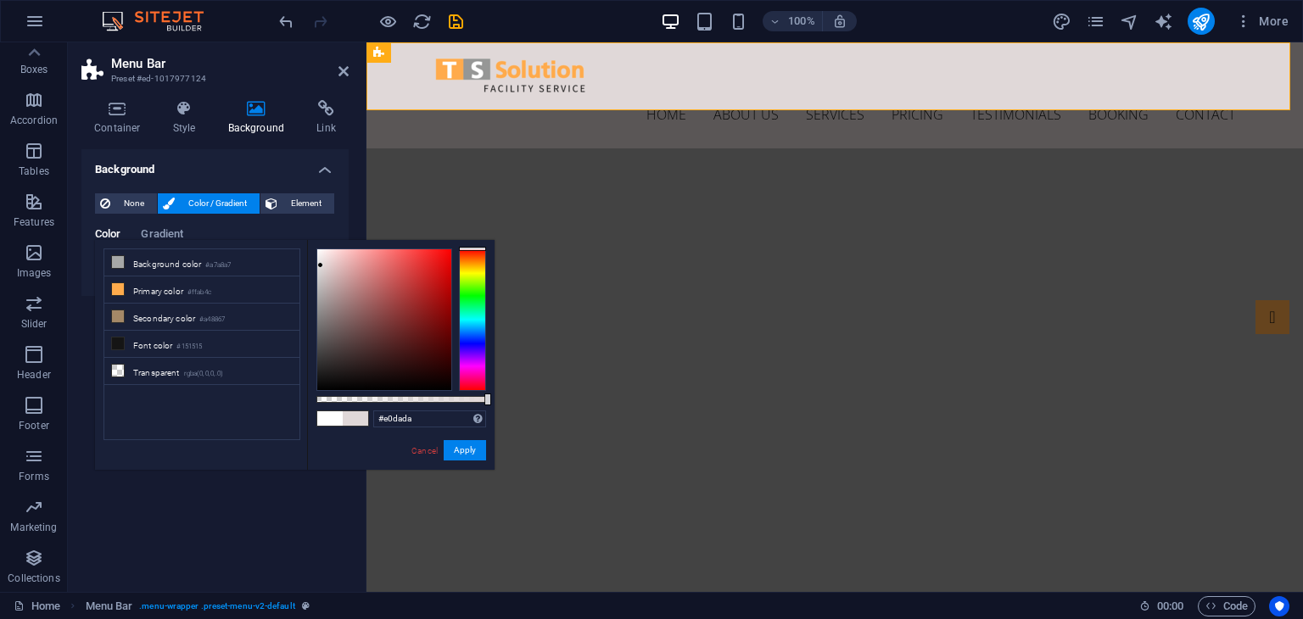
type input "#e1dbdb"
drag, startPoint x: 317, startPoint y: 248, endPoint x: 320, endPoint y: 265, distance: 16.3
click at [320, 265] on div at bounding box center [319, 264] width 6 height 6
click at [460, 455] on button "Apply" at bounding box center [465, 450] width 42 height 20
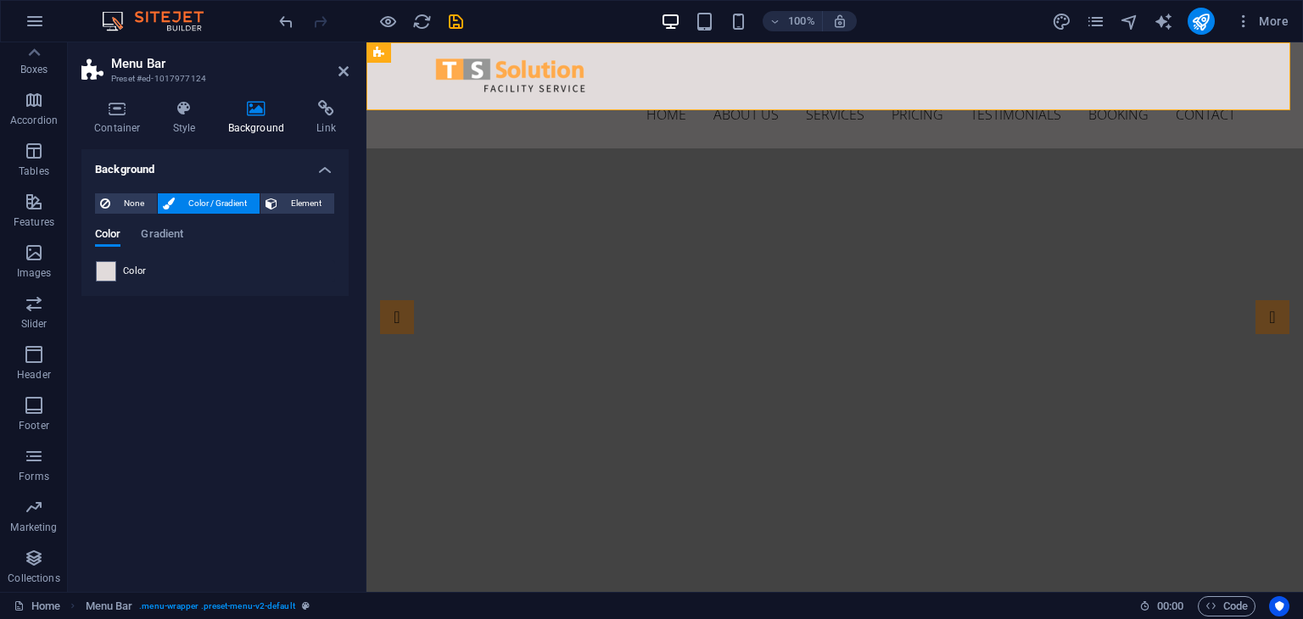
click at [349, 72] on aside "Menu Bar Preset #ed-1017977124 Container Style Background Link Size Height Defa…" at bounding box center [217, 317] width 299 height 550
click at [343, 70] on icon at bounding box center [343, 71] width 10 height 14
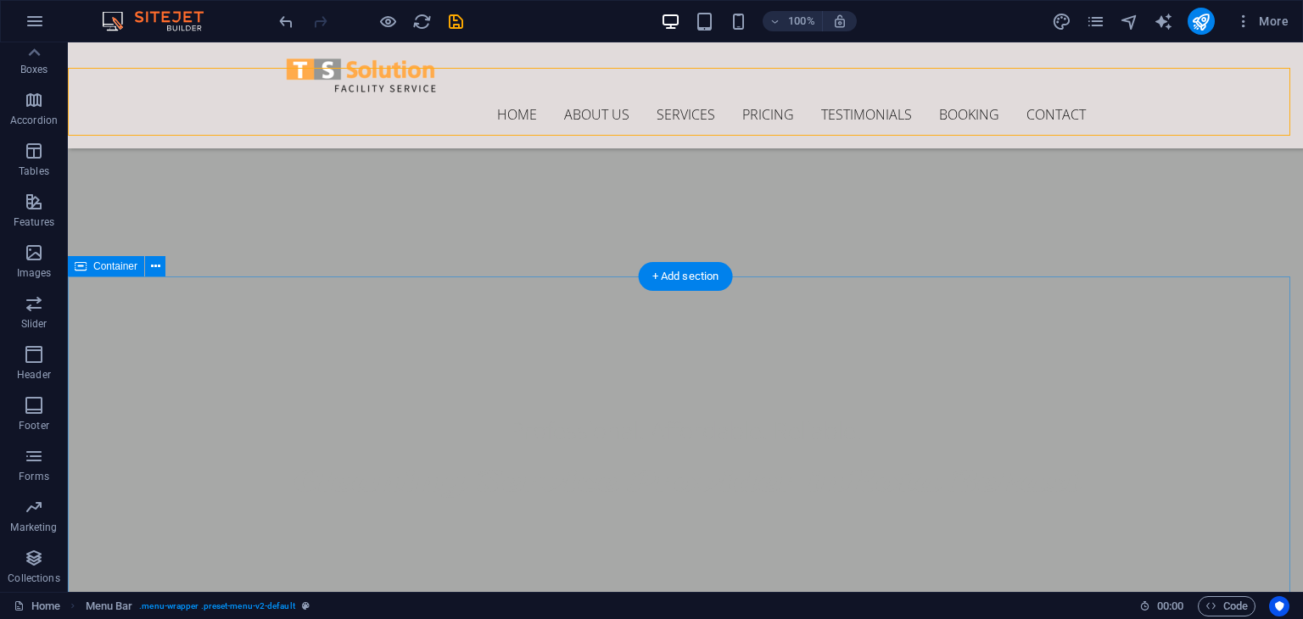
scroll to position [332, 0]
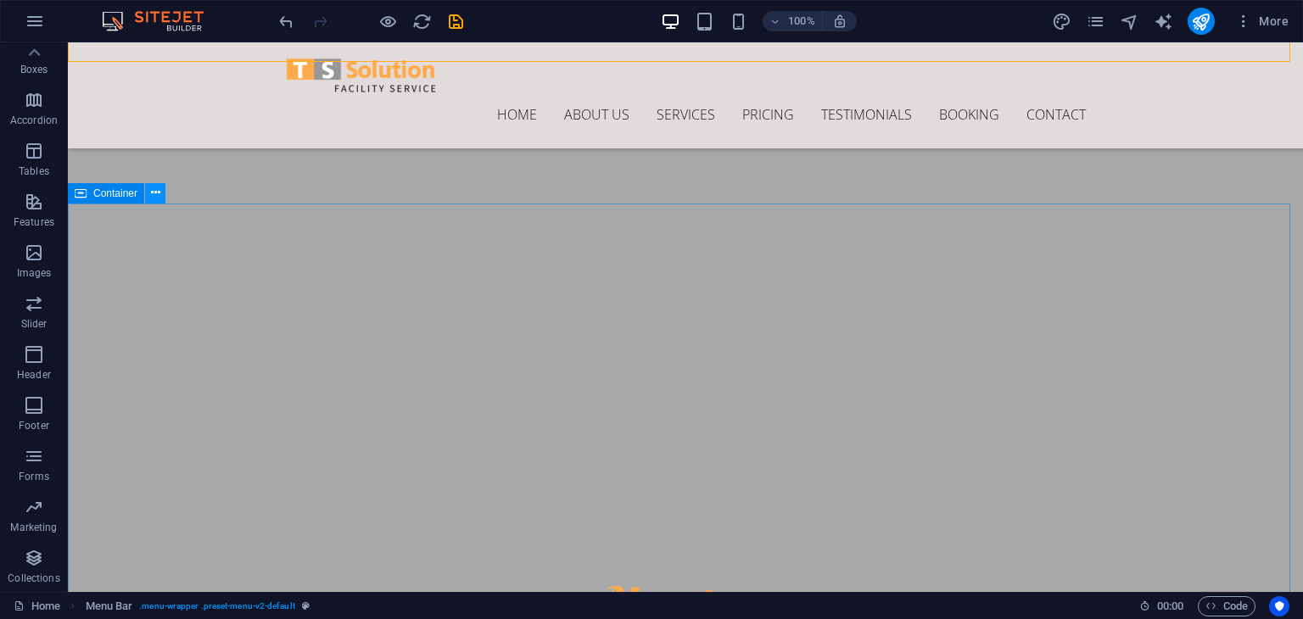
click at [151, 191] on icon at bounding box center [155, 193] width 9 height 18
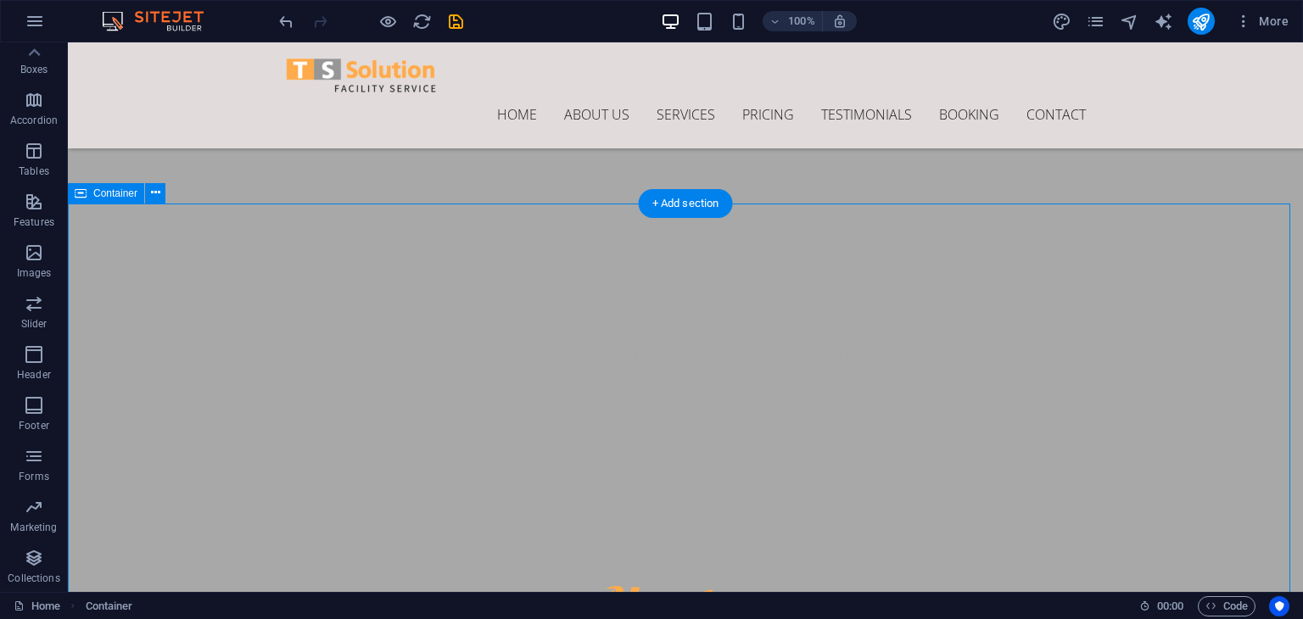
click at [153, 198] on icon at bounding box center [155, 193] width 9 height 18
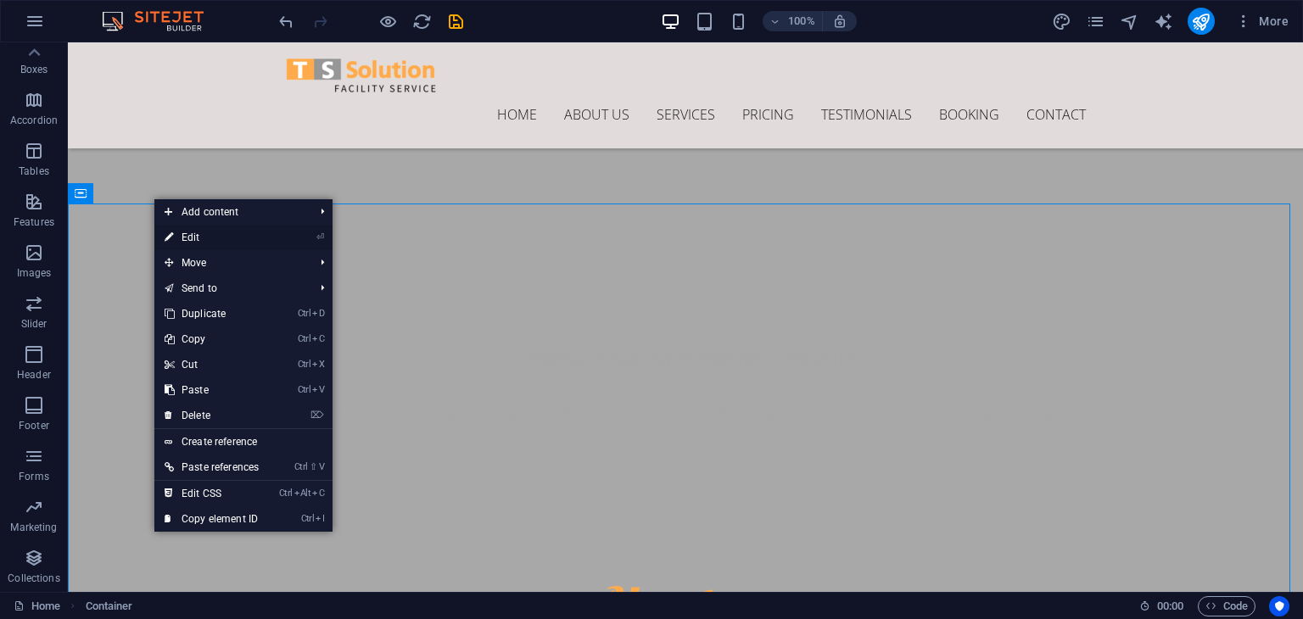
click at [188, 245] on link "⏎ Edit" at bounding box center [211, 237] width 114 height 25
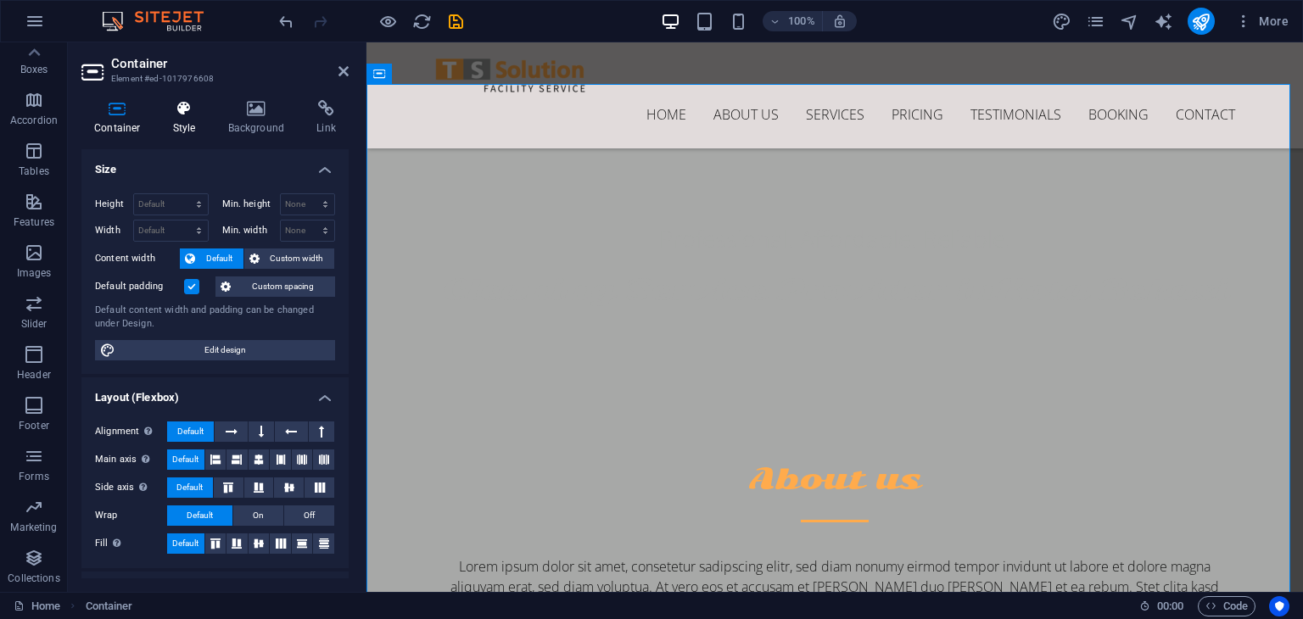
click at [176, 113] on icon at bounding box center [184, 108] width 48 height 17
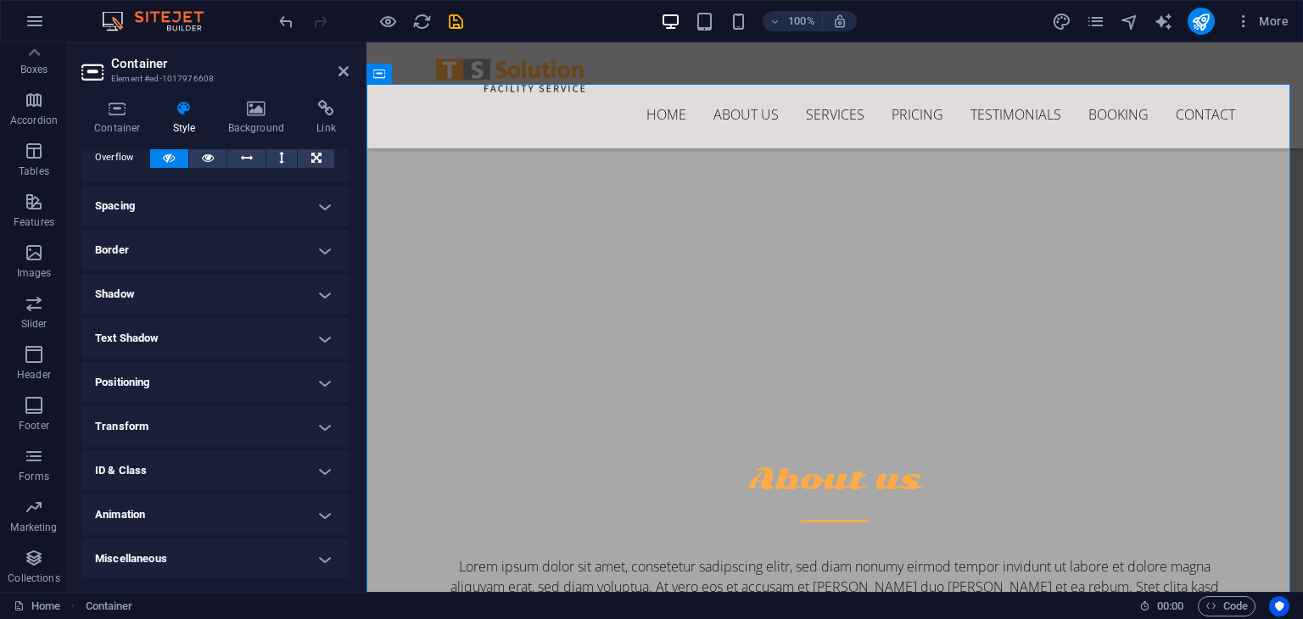
scroll to position [0, 0]
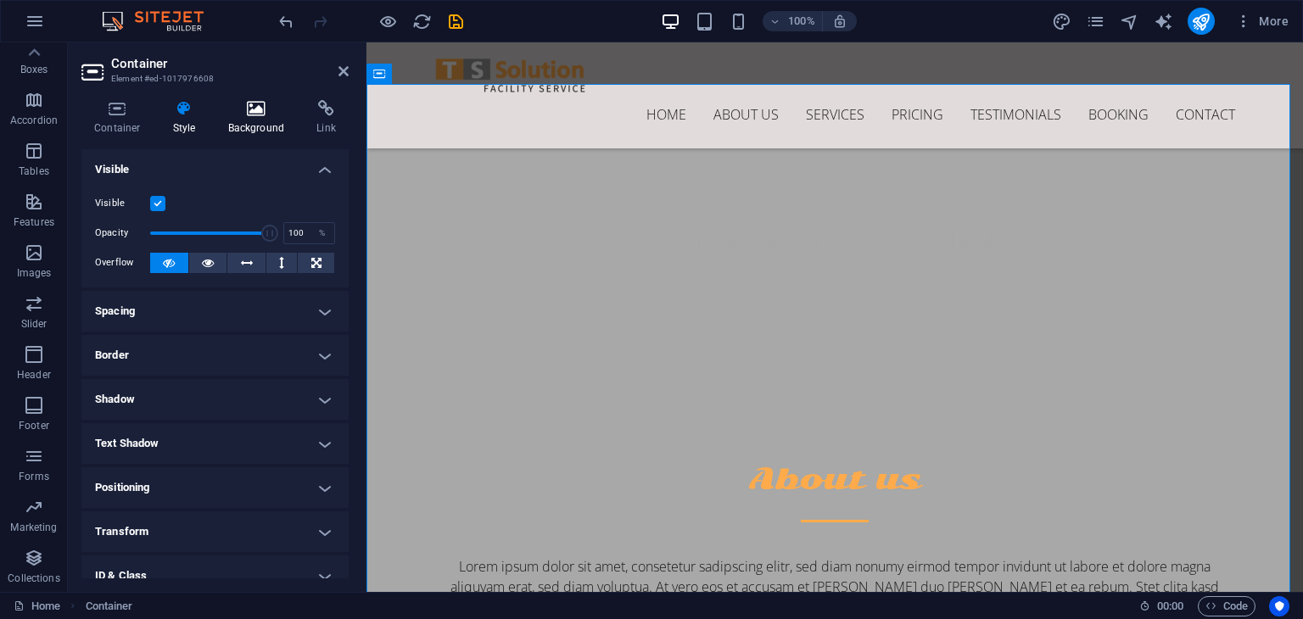
click at [265, 125] on h4 "Background" at bounding box center [259, 118] width 89 height 36
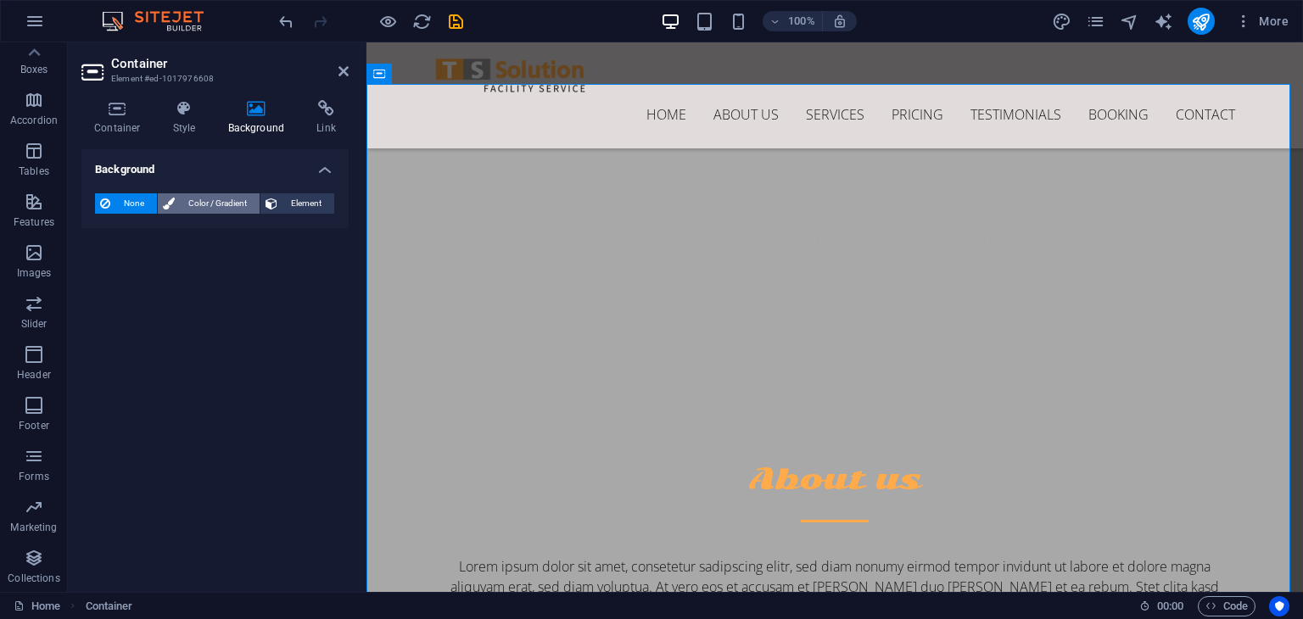
click at [233, 195] on span "Color / Gradient" at bounding box center [217, 203] width 75 height 20
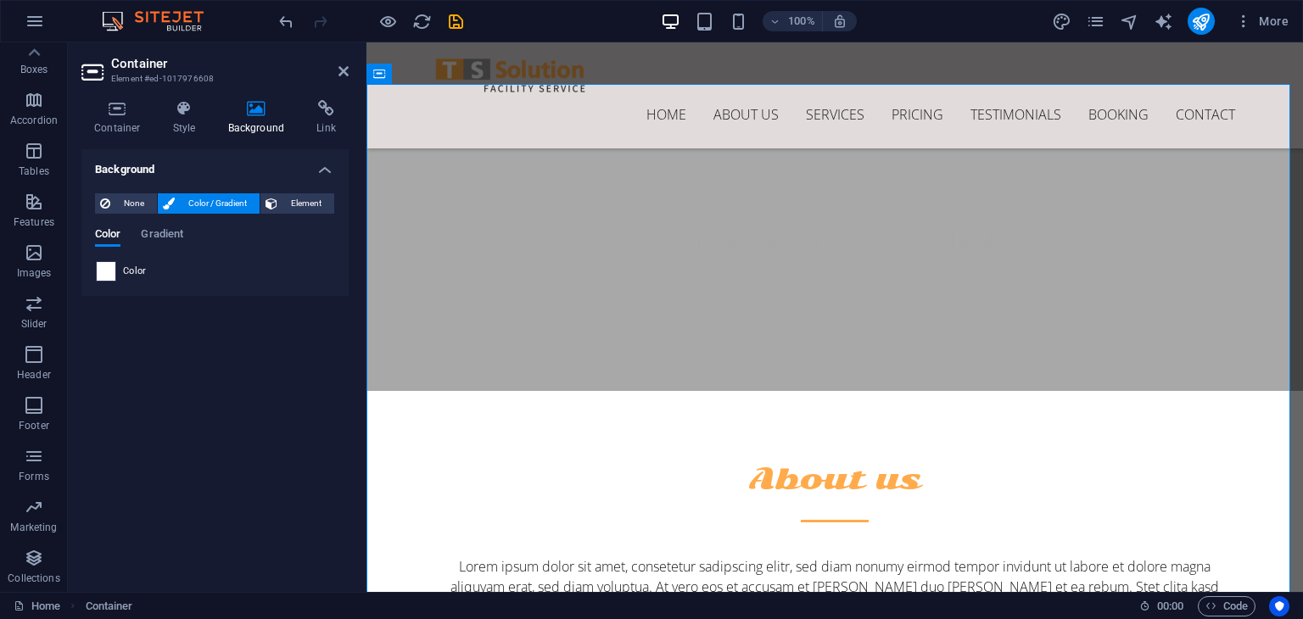
click at [103, 269] on span at bounding box center [106, 271] width 19 height 19
type input "#ffffff"
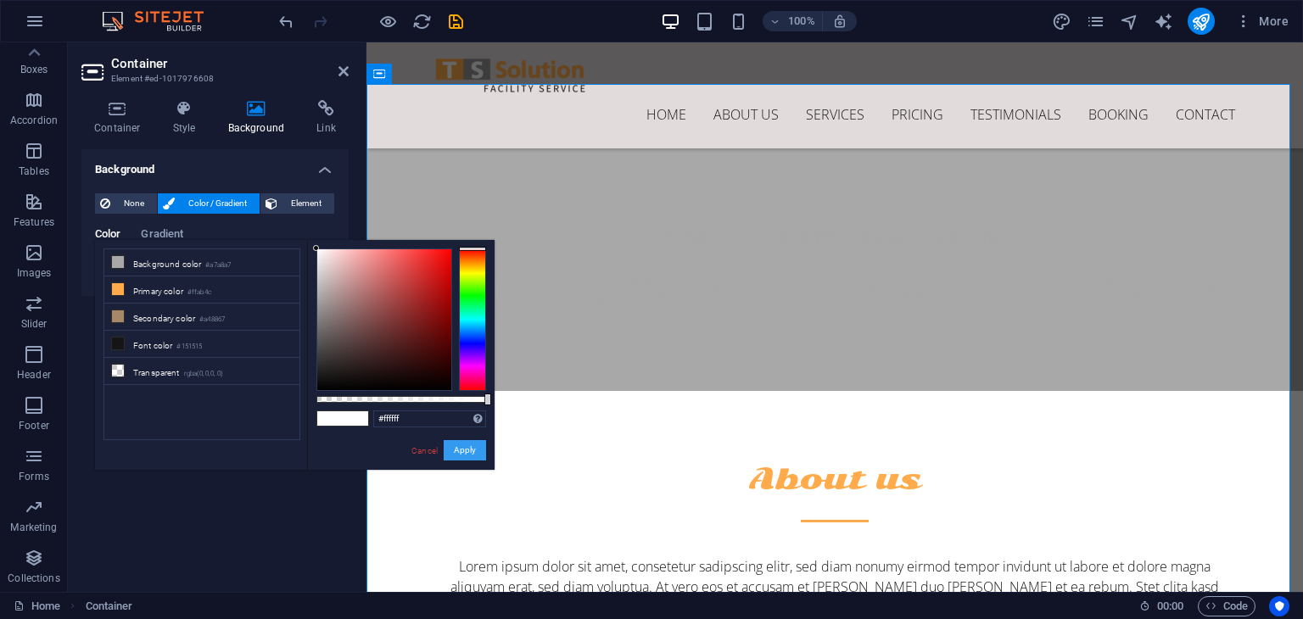
click at [469, 450] on button "Apply" at bounding box center [465, 450] width 42 height 20
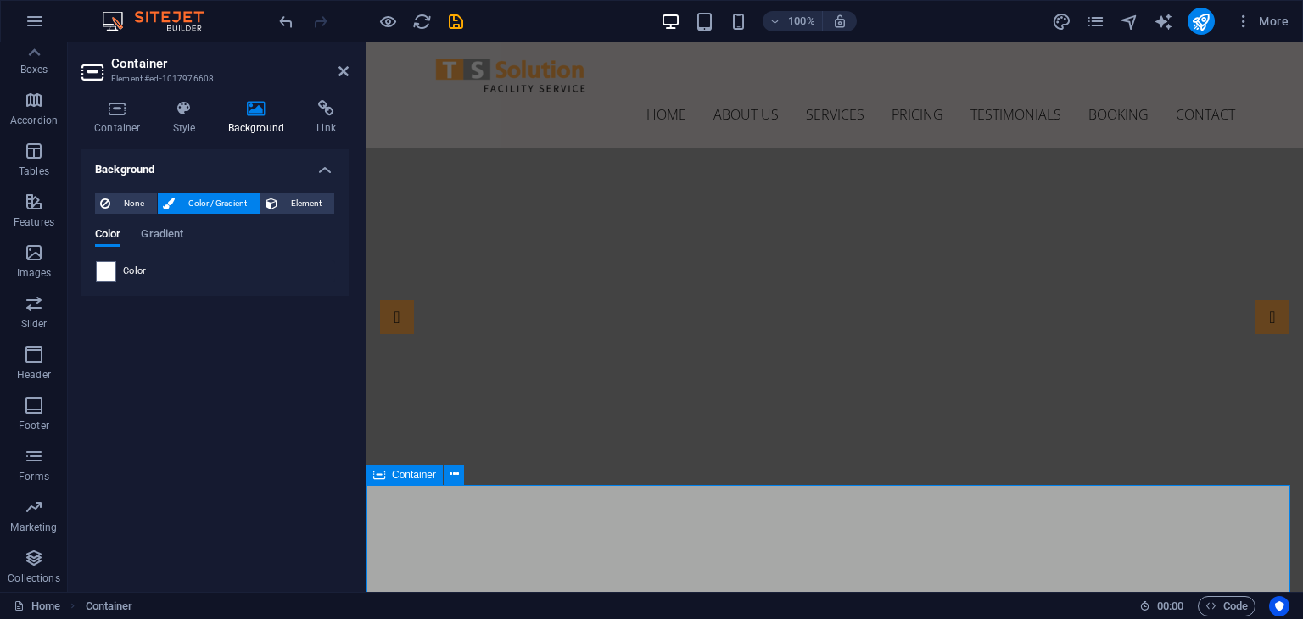
click at [473, 50] on icon at bounding box center [474, 53] width 9 height 18
select select "rem"
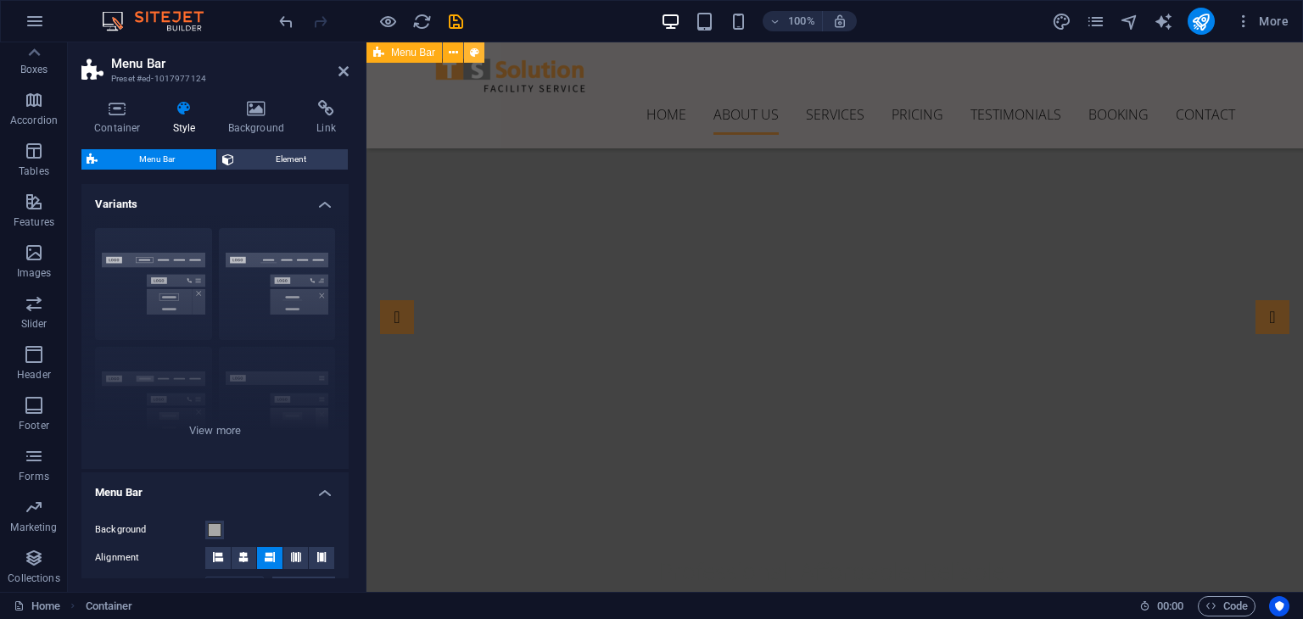
scroll to position [444, 0]
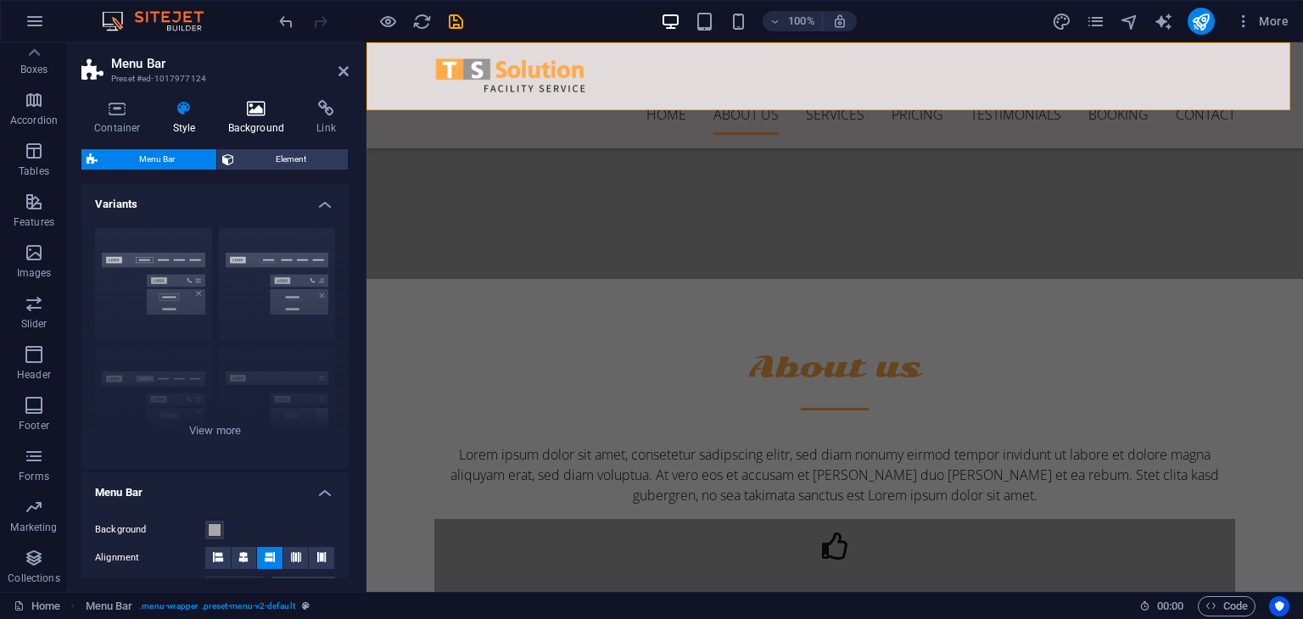
click at [263, 120] on h4 "Background" at bounding box center [259, 118] width 89 height 36
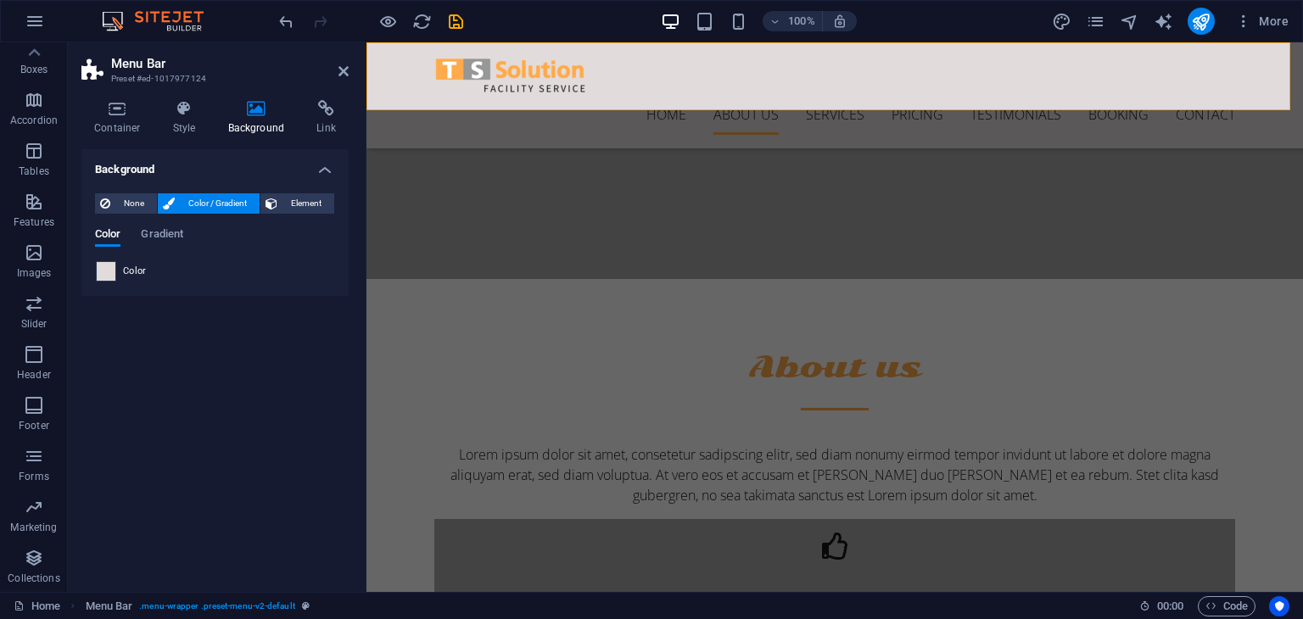
click at [105, 267] on span at bounding box center [106, 271] width 19 height 19
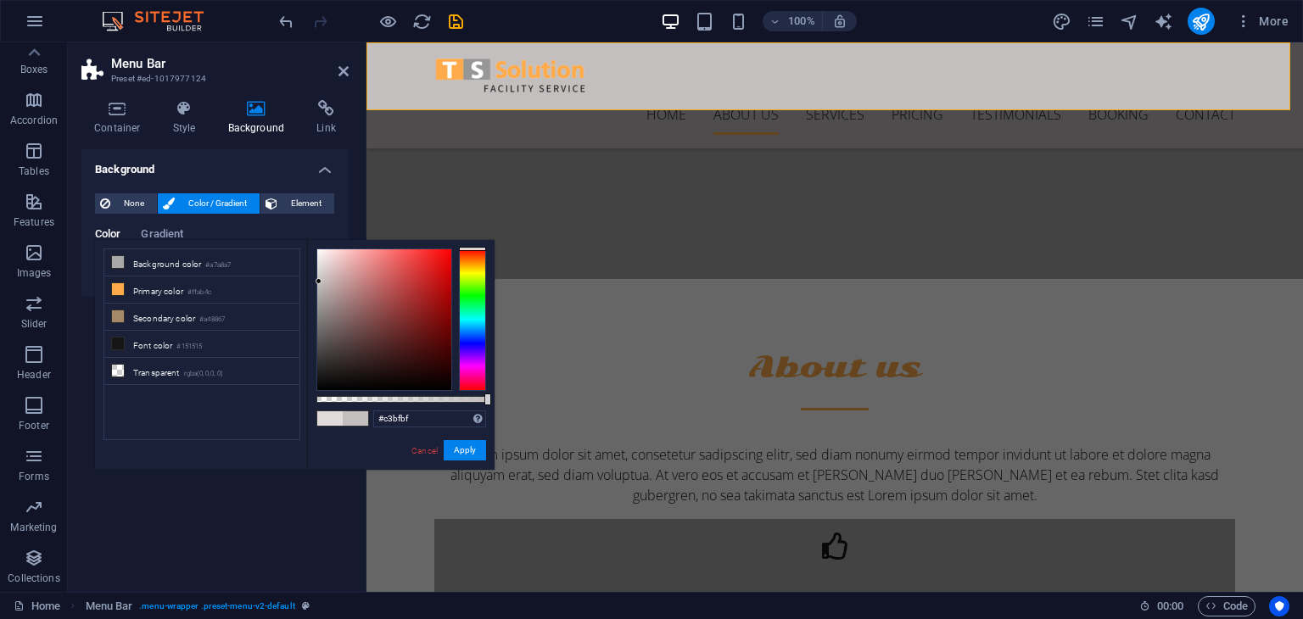
drag, startPoint x: 315, startPoint y: 262, endPoint x: 319, endPoint y: 282, distance: 19.8
click at [319, 282] on div at bounding box center [318, 281] width 6 height 6
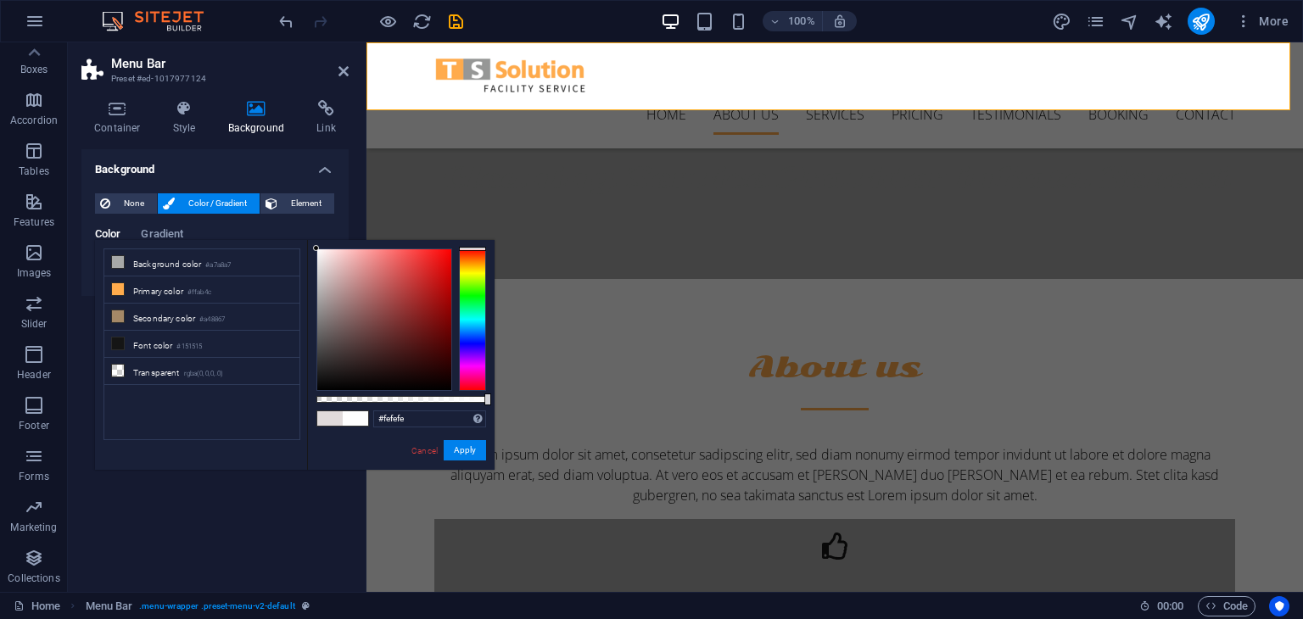
type input "#ffffff"
drag, startPoint x: 319, startPoint y: 283, endPoint x: 312, endPoint y: 228, distance: 55.5
click at [312, 228] on body "[DOMAIN_NAME] Home Favorites Elements Columns Content Boxes Accordion Tables Fe…" at bounding box center [651, 309] width 1303 height 619
click at [473, 455] on button "Apply" at bounding box center [465, 450] width 42 height 20
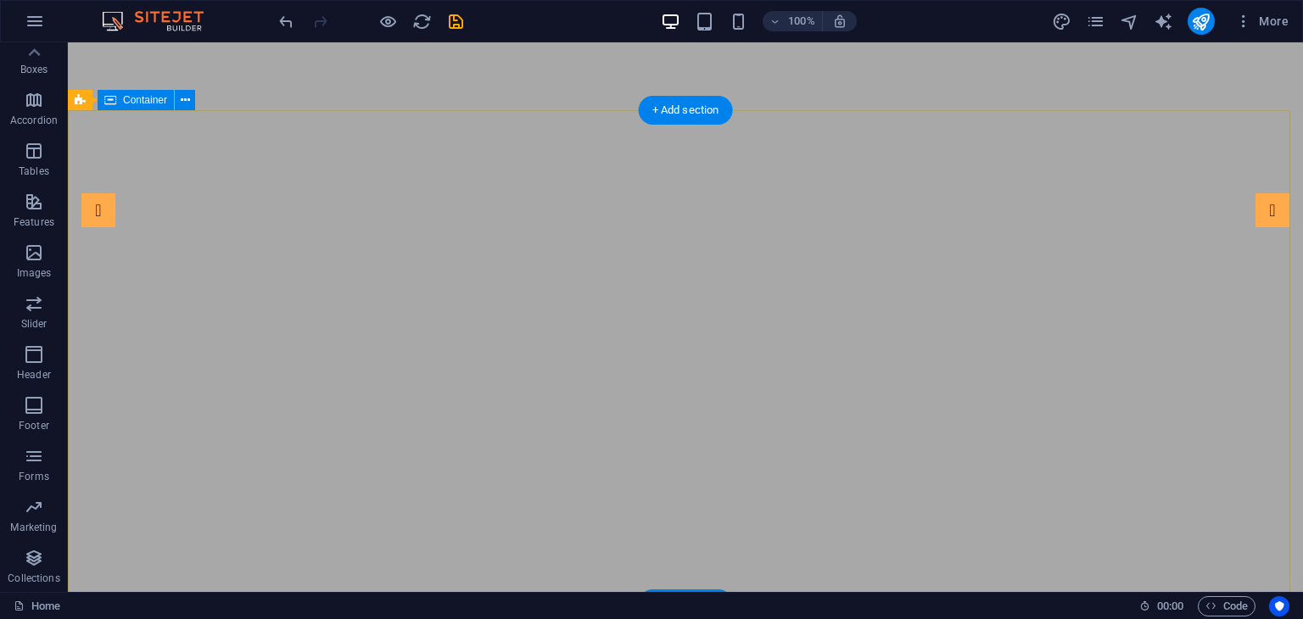
scroll to position [0, 0]
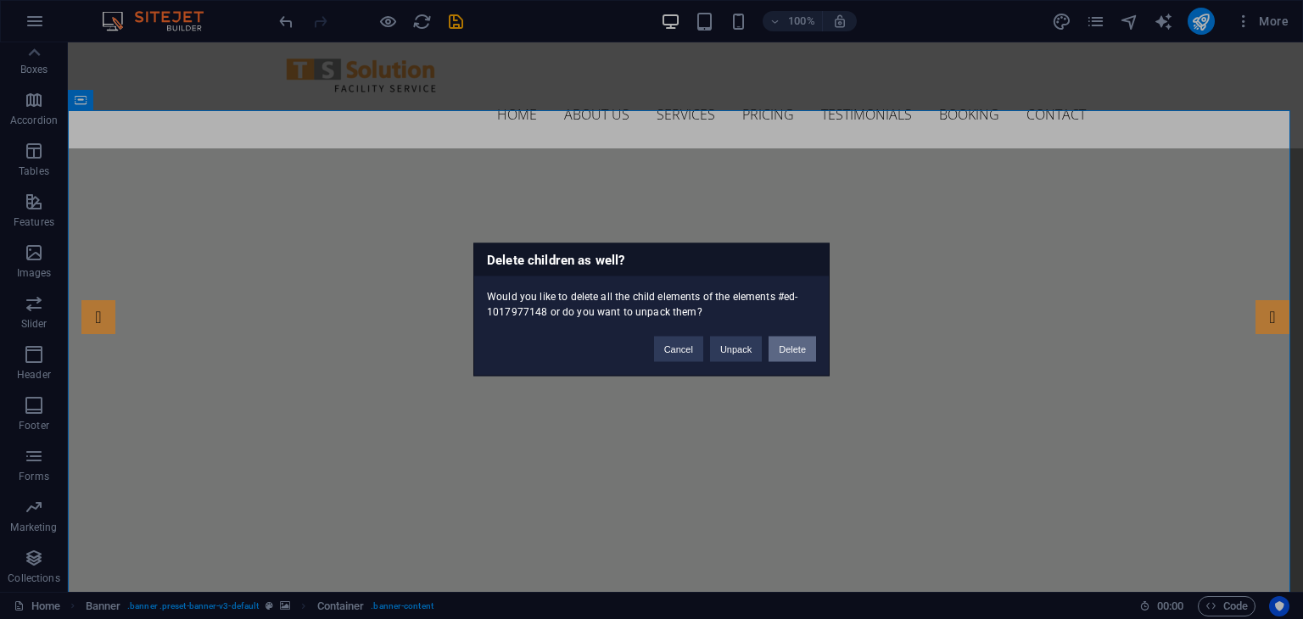
click at [804, 338] on button "Delete" at bounding box center [791, 349] width 47 height 25
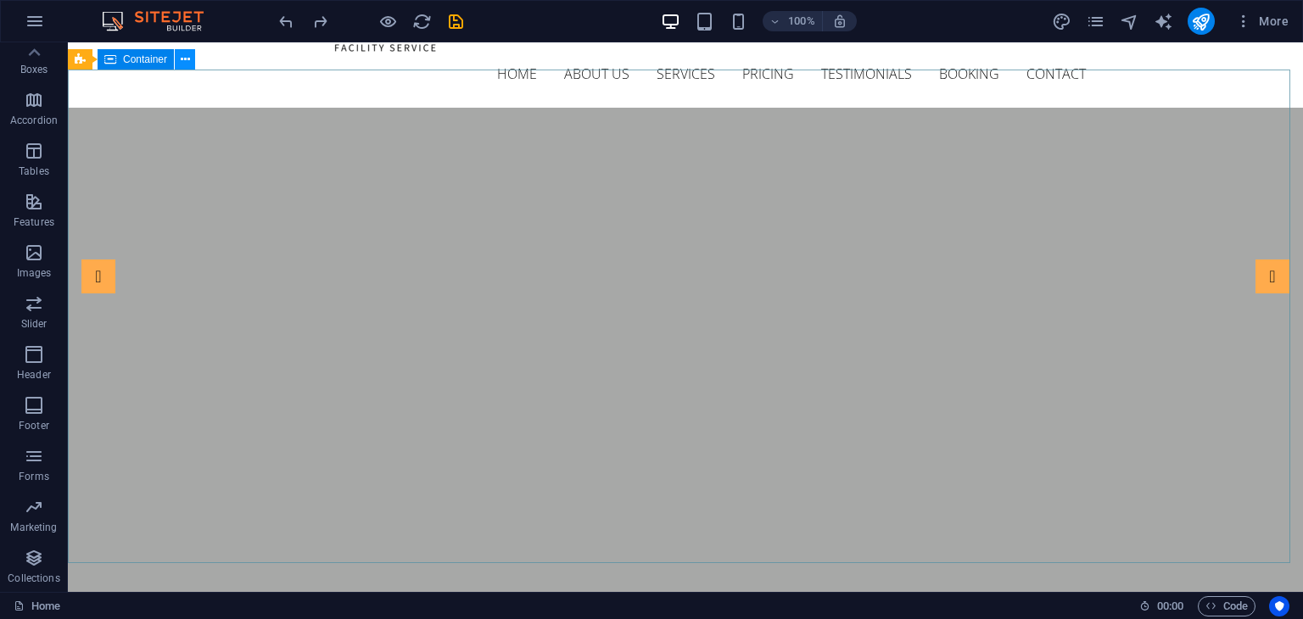
click at [183, 54] on icon at bounding box center [185, 60] width 9 height 18
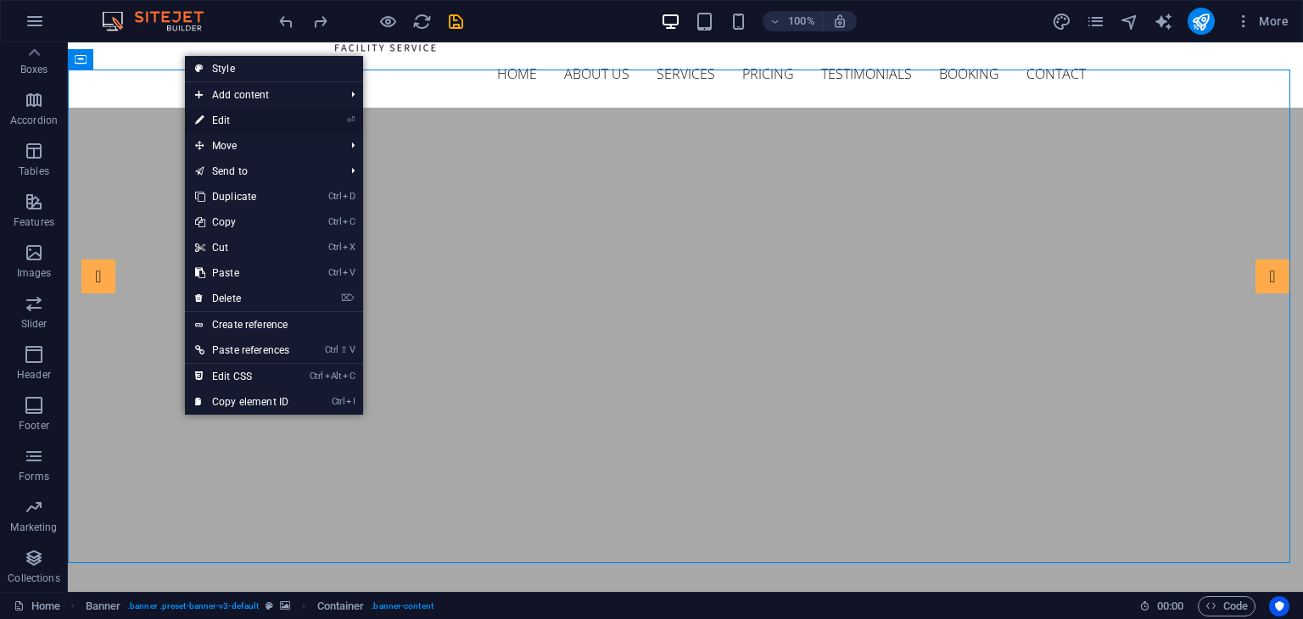
click at [213, 113] on link "⏎ Edit" at bounding box center [242, 120] width 114 height 25
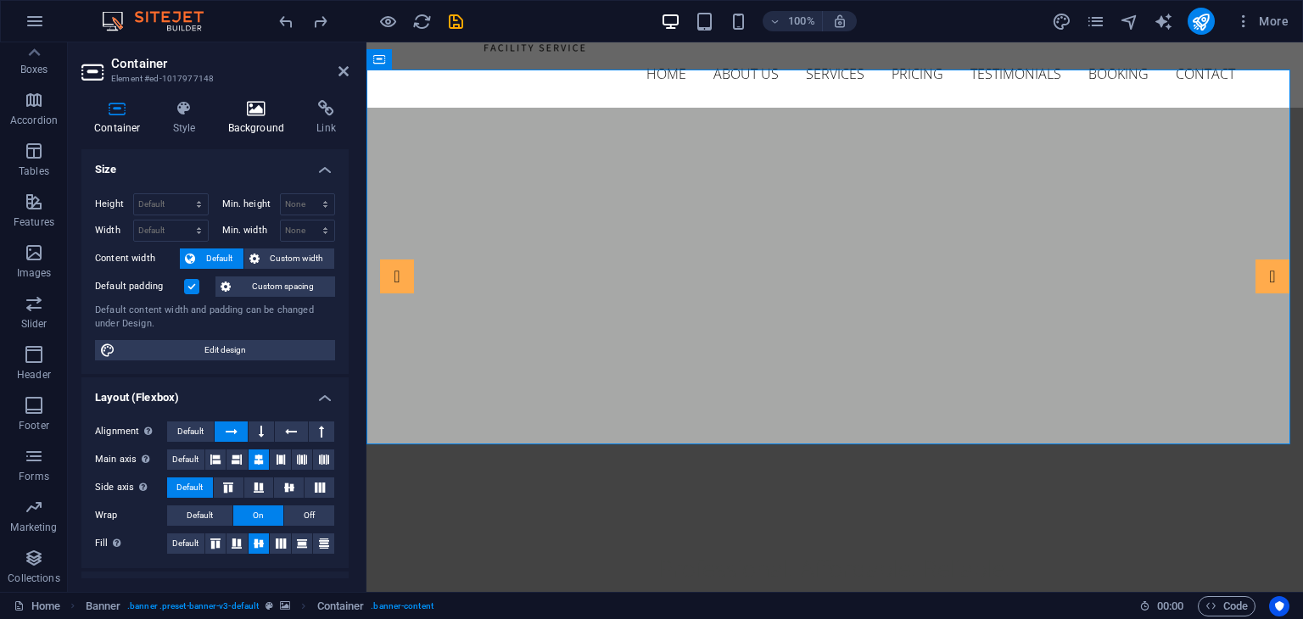
click at [251, 116] on icon at bounding box center [256, 108] width 82 height 17
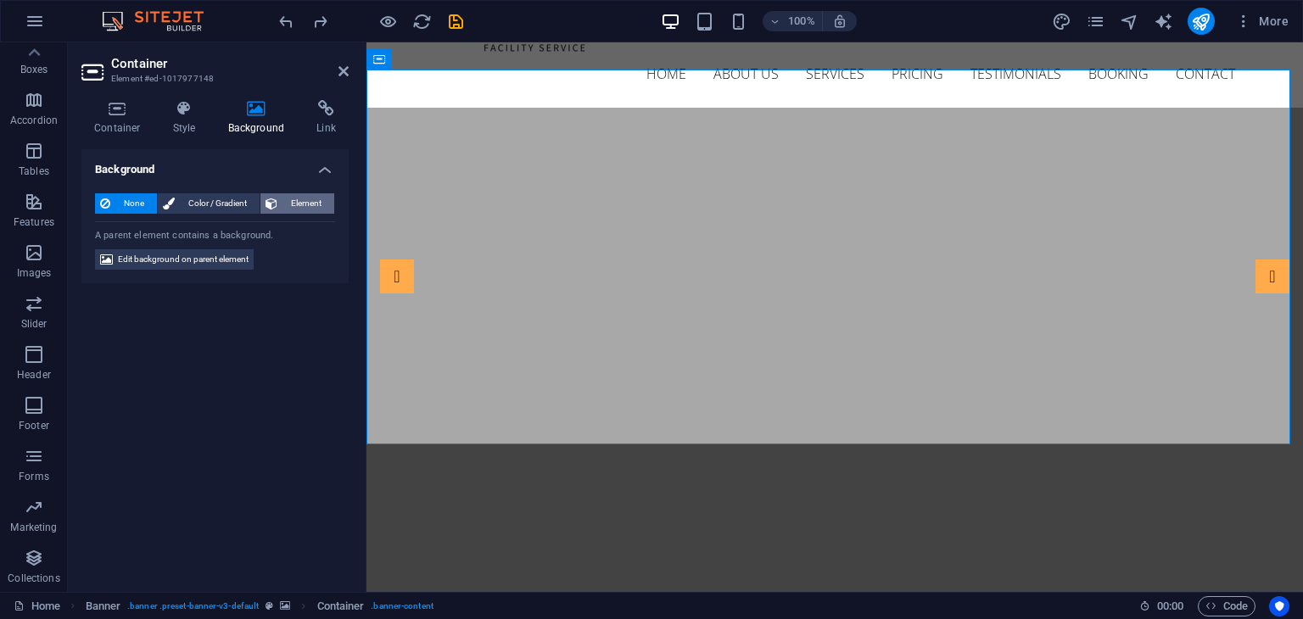
click at [301, 205] on span "Element" at bounding box center [305, 203] width 47 height 20
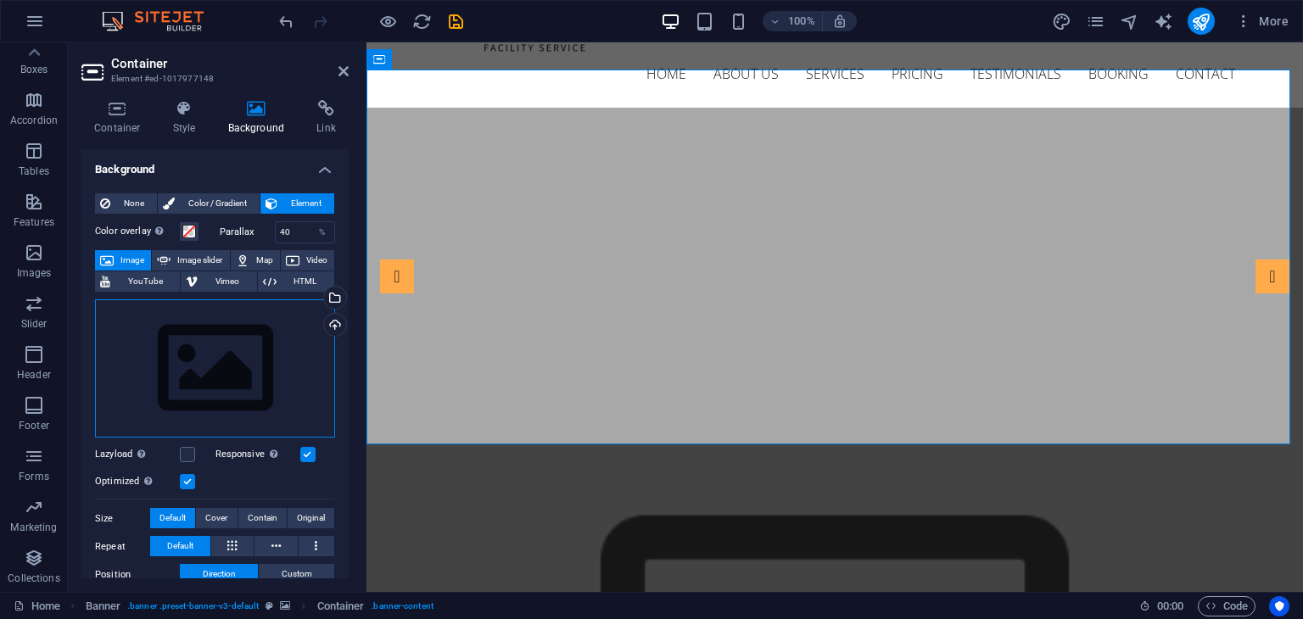
click at [227, 369] on div "Drag files here, click to choose files or select files from Files or our free s…" at bounding box center [215, 368] width 240 height 139
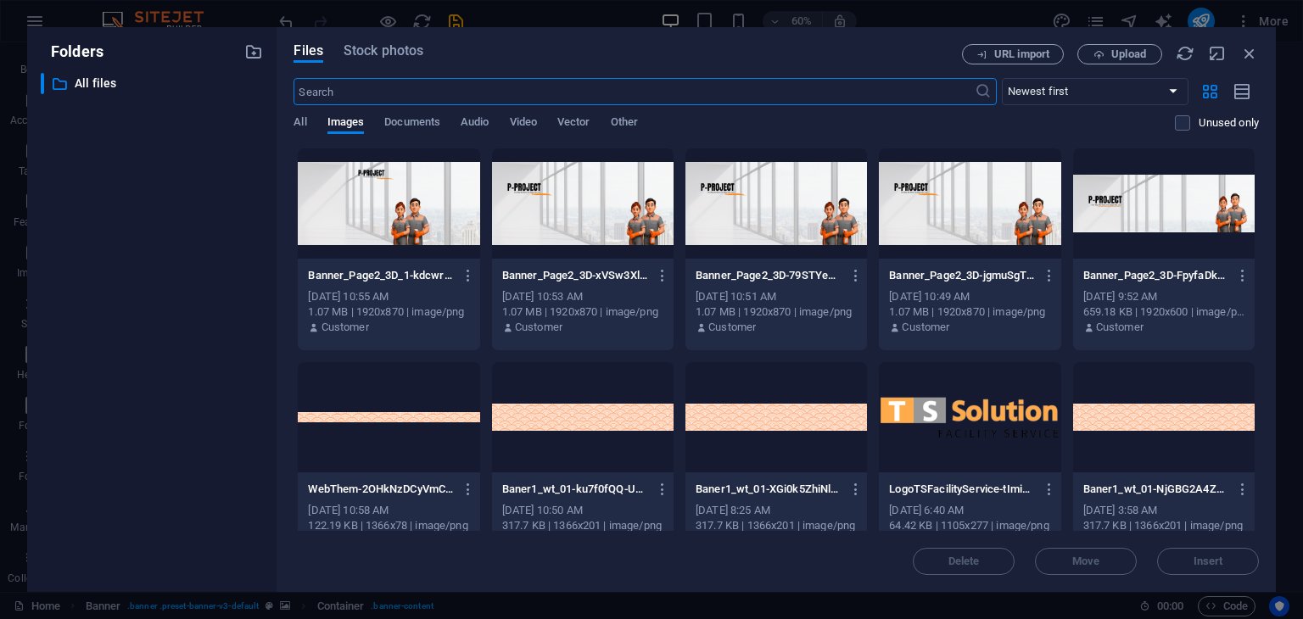
click at [424, 202] on div at bounding box center [388, 203] width 181 height 110
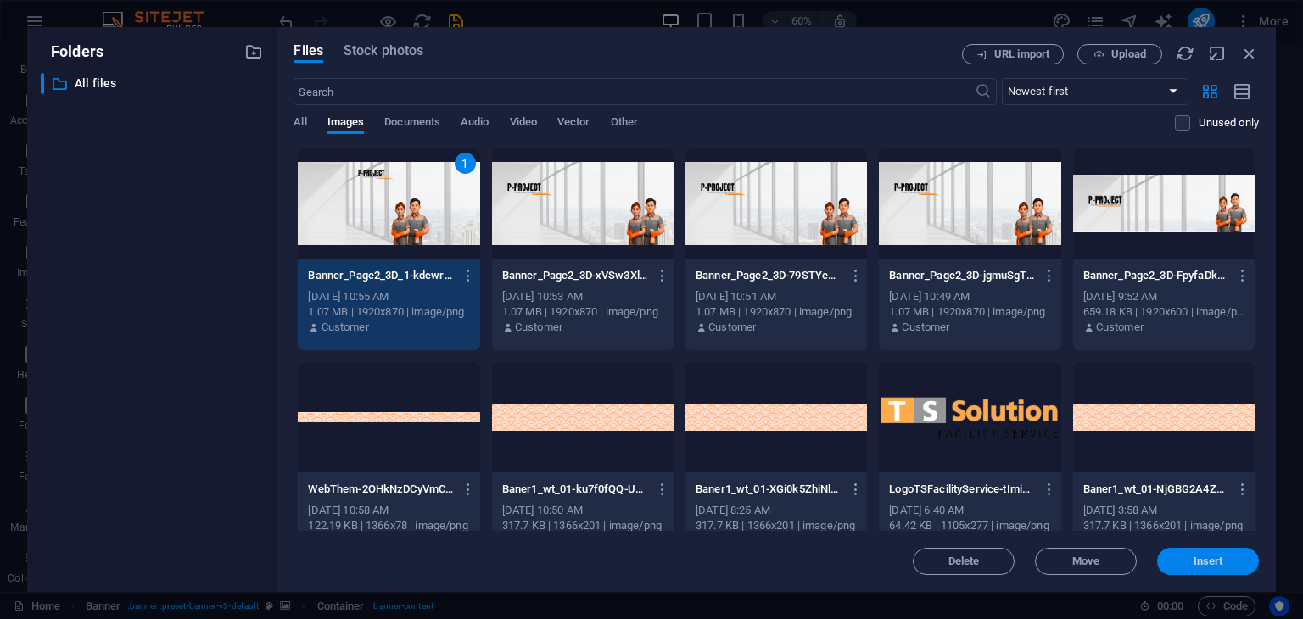
click at [1196, 561] on span "Insert" at bounding box center [1208, 561] width 30 height 10
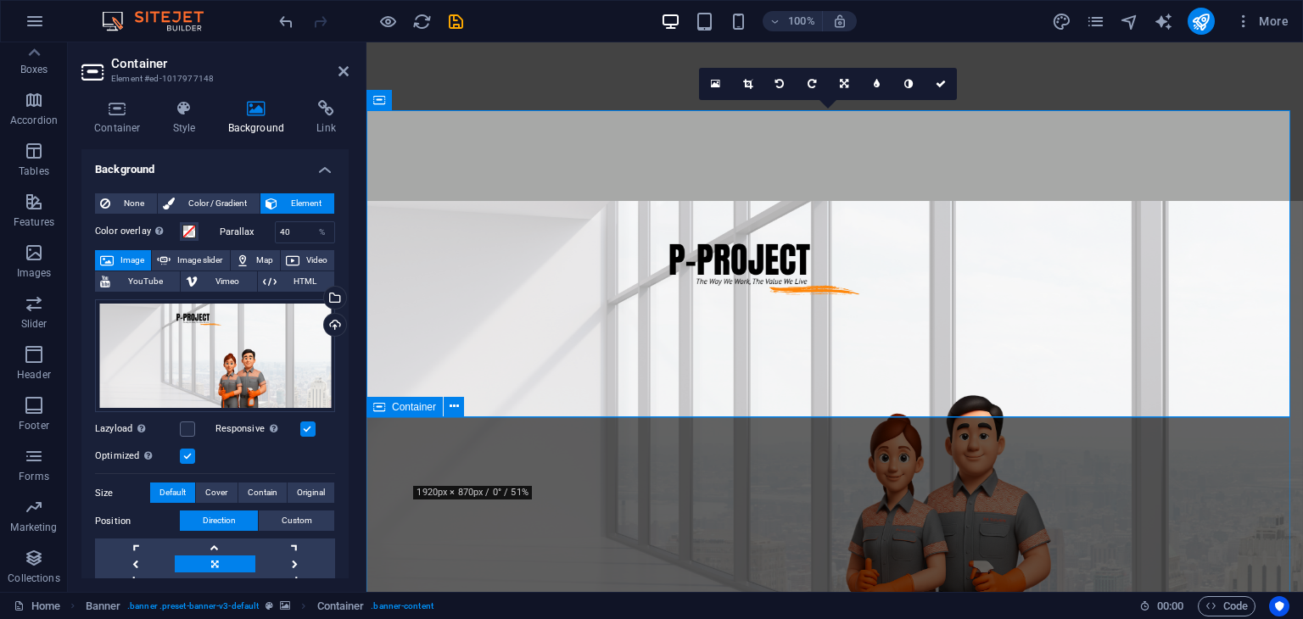
scroll to position [0, 0]
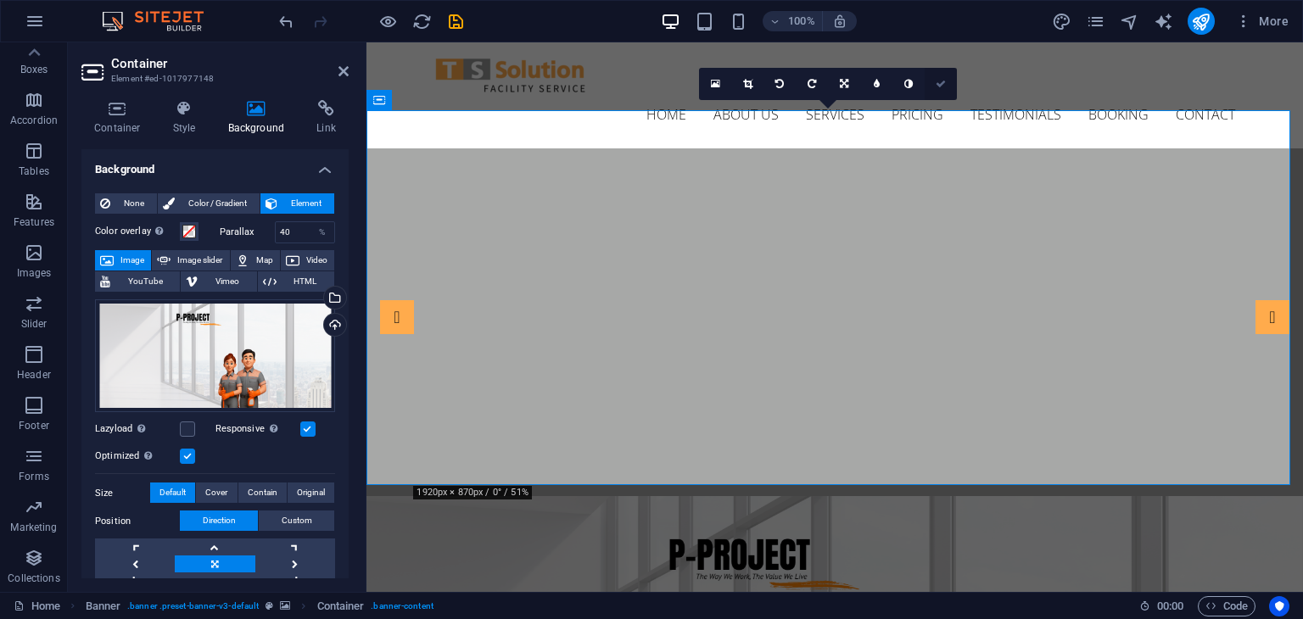
click at [941, 74] on link at bounding box center [940, 84] width 32 height 32
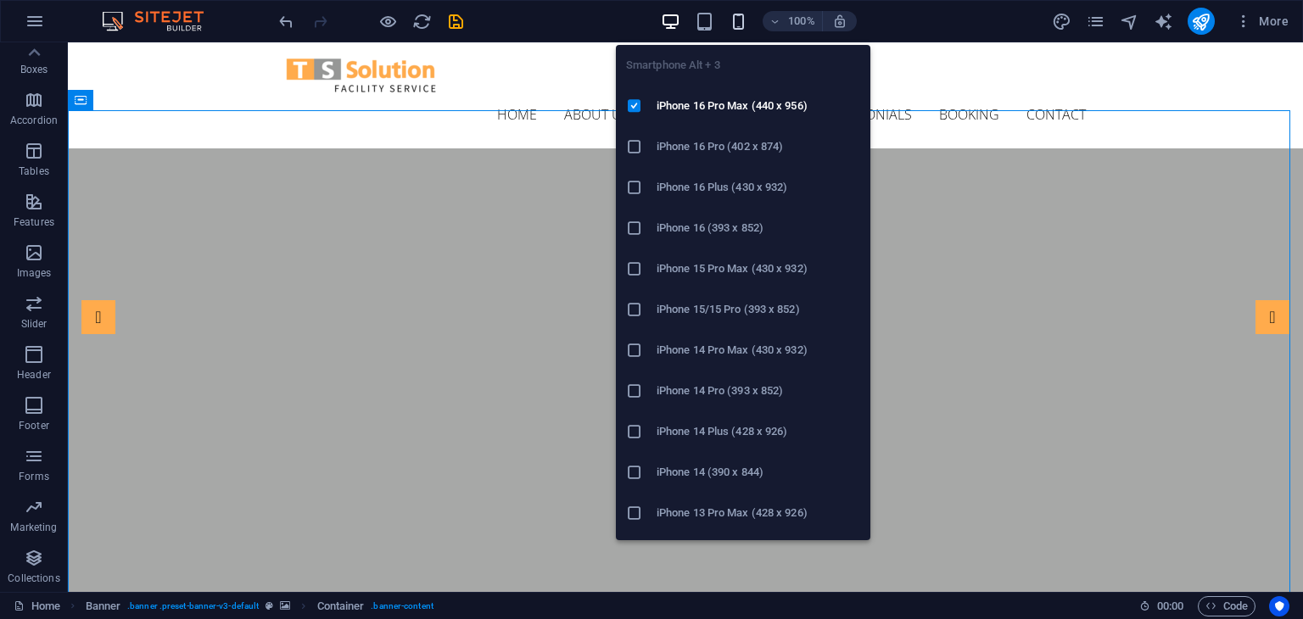
click at [739, 24] on icon "button" at bounding box center [739, 22] width 20 height 20
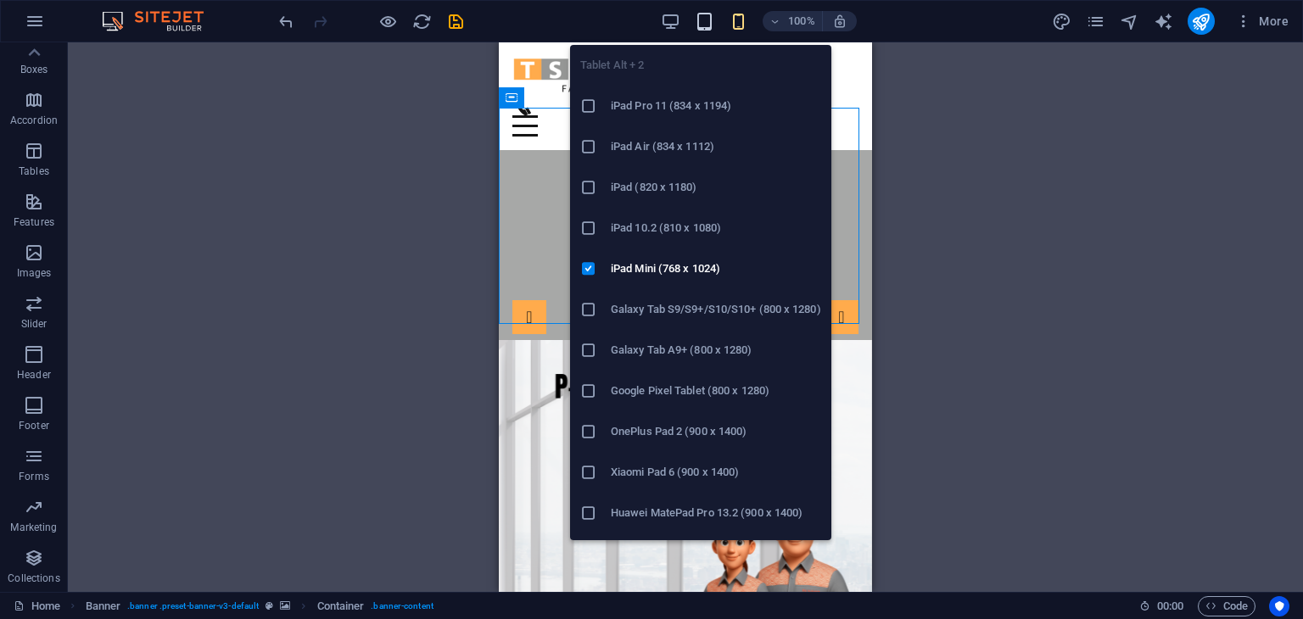
click at [704, 20] on icon "button" at bounding box center [705, 22] width 20 height 20
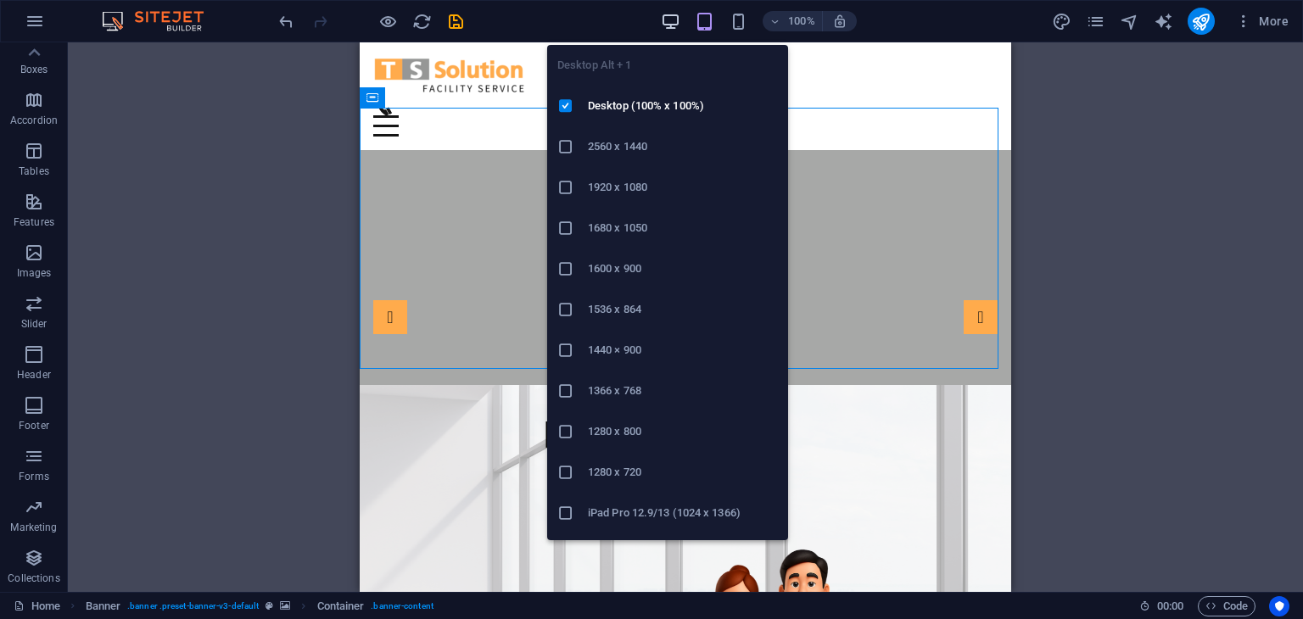
click at [662, 25] on icon "button" at bounding box center [671, 22] width 20 height 20
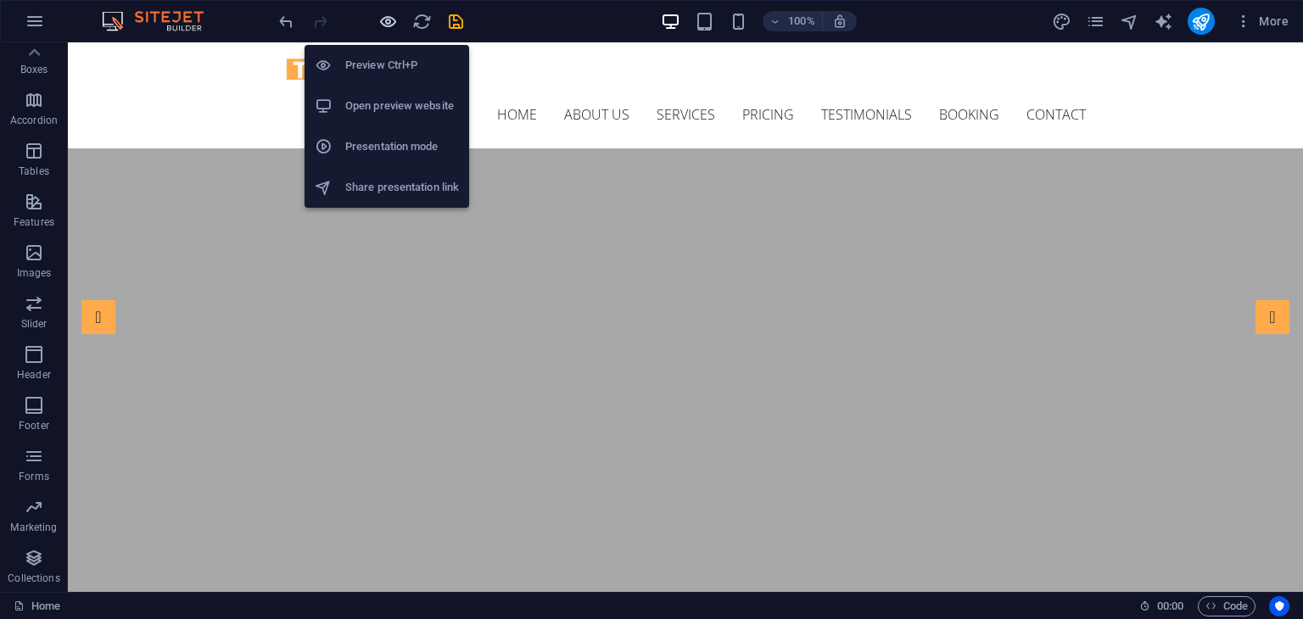
click at [384, 17] on icon "button" at bounding box center [388, 22] width 20 height 20
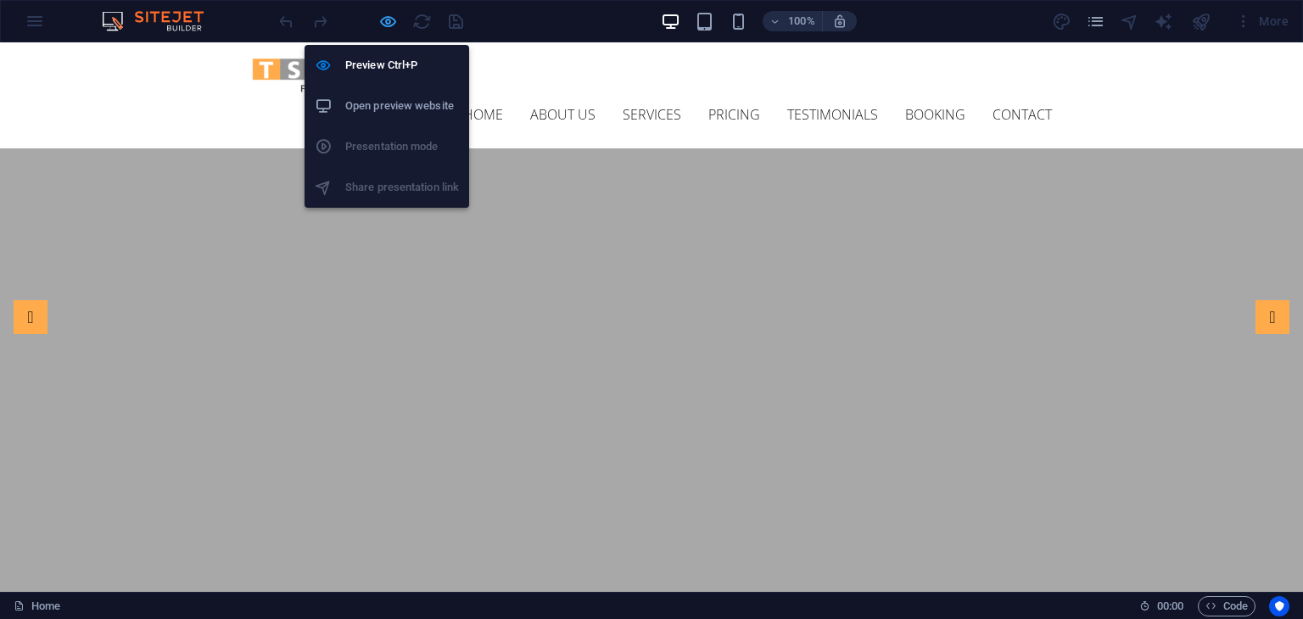
click at [380, 24] on icon "button" at bounding box center [388, 22] width 20 height 20
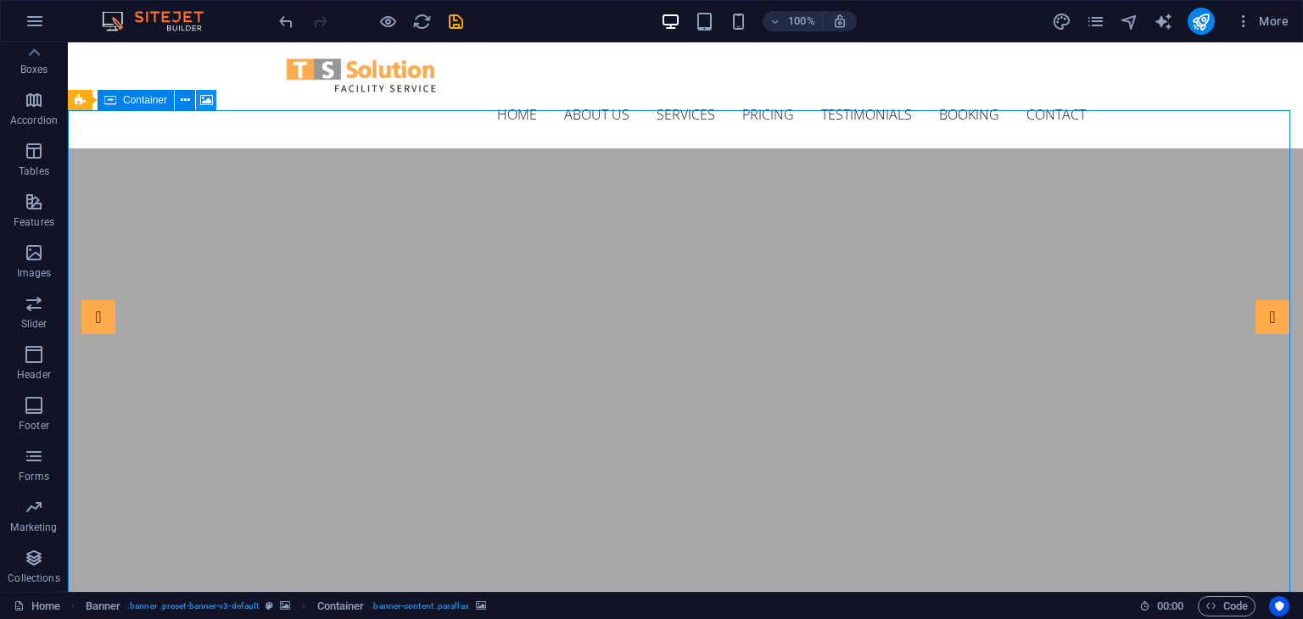
click at [200, 101] on icon at bounding box center [206, 101] width 13 height 18
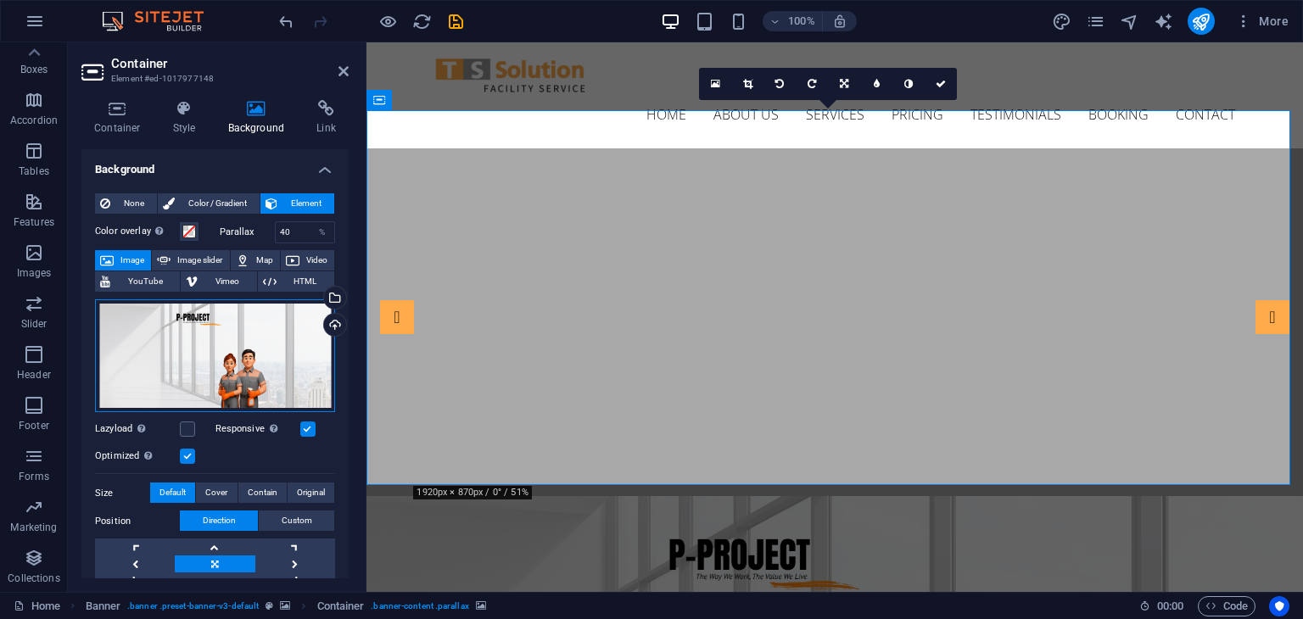
click at [266, 350] on div "Drag files here, click to choose files or select files from Files or our free s…" at bounding box center [215, 356] width 240 height 114
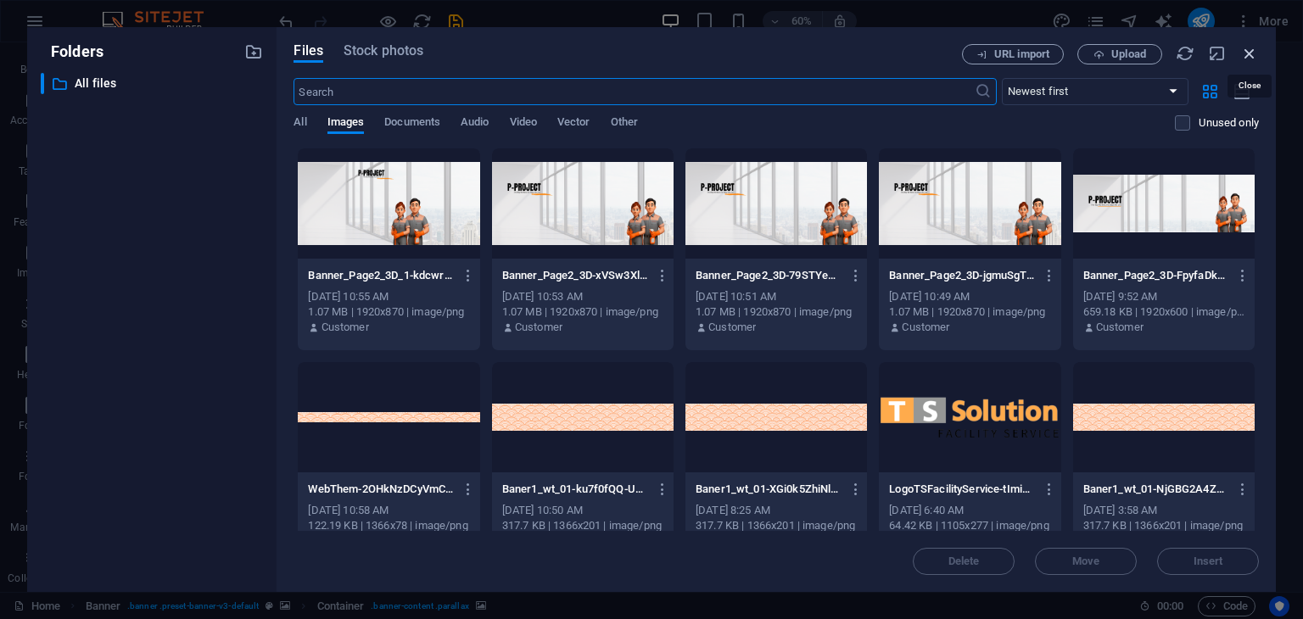
click at [1252, 50] on icon "button" at bounding box center [1249, 53] width 19 height 19
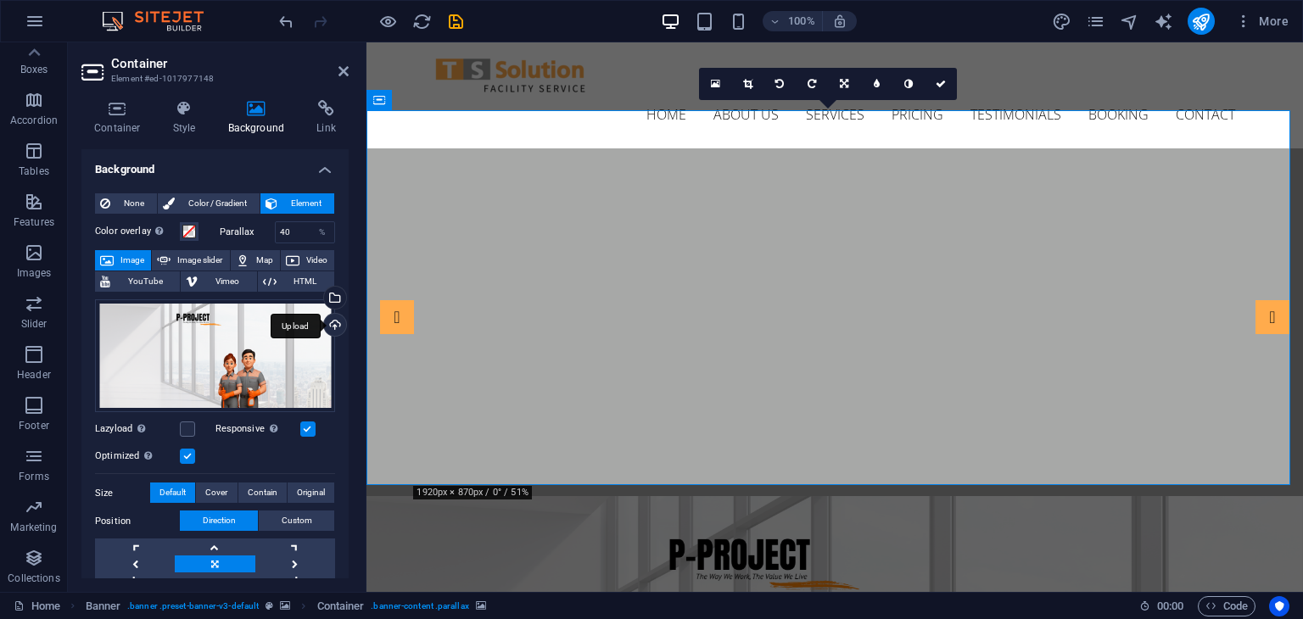
click at [327, 323] on div "Upload" at bounding box center [333, 326] width 25 height 25
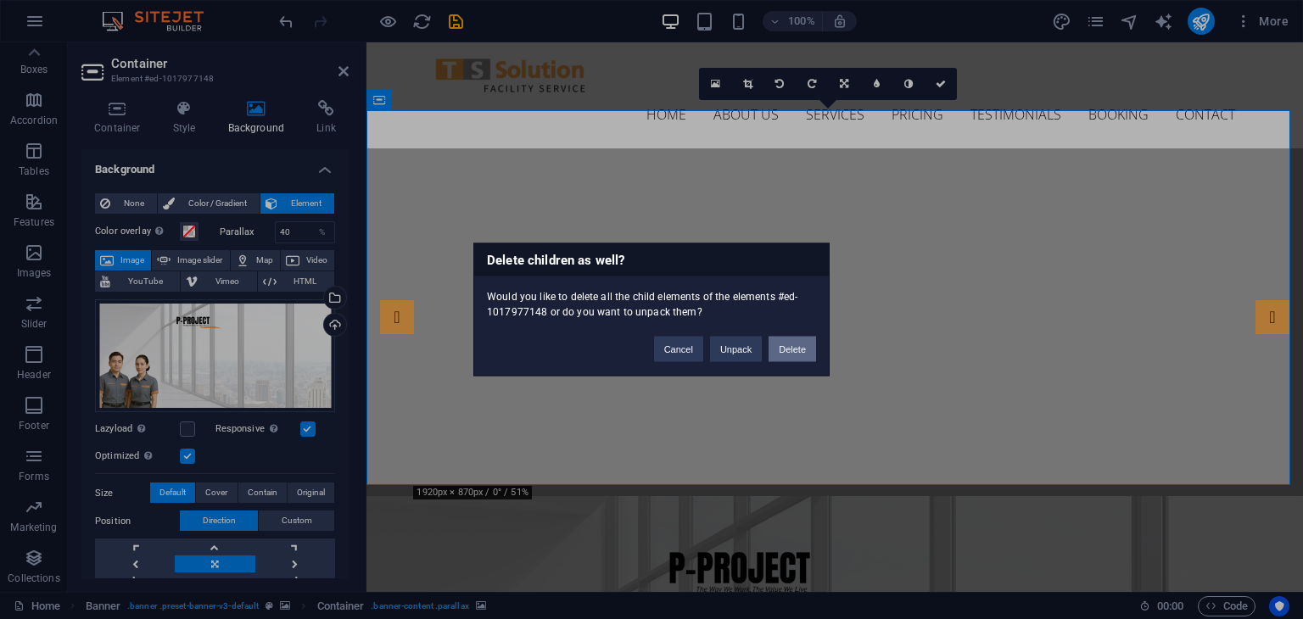
click at [787, 350] on button "Delete" at bounding box center [791, 349] width 47 height 25
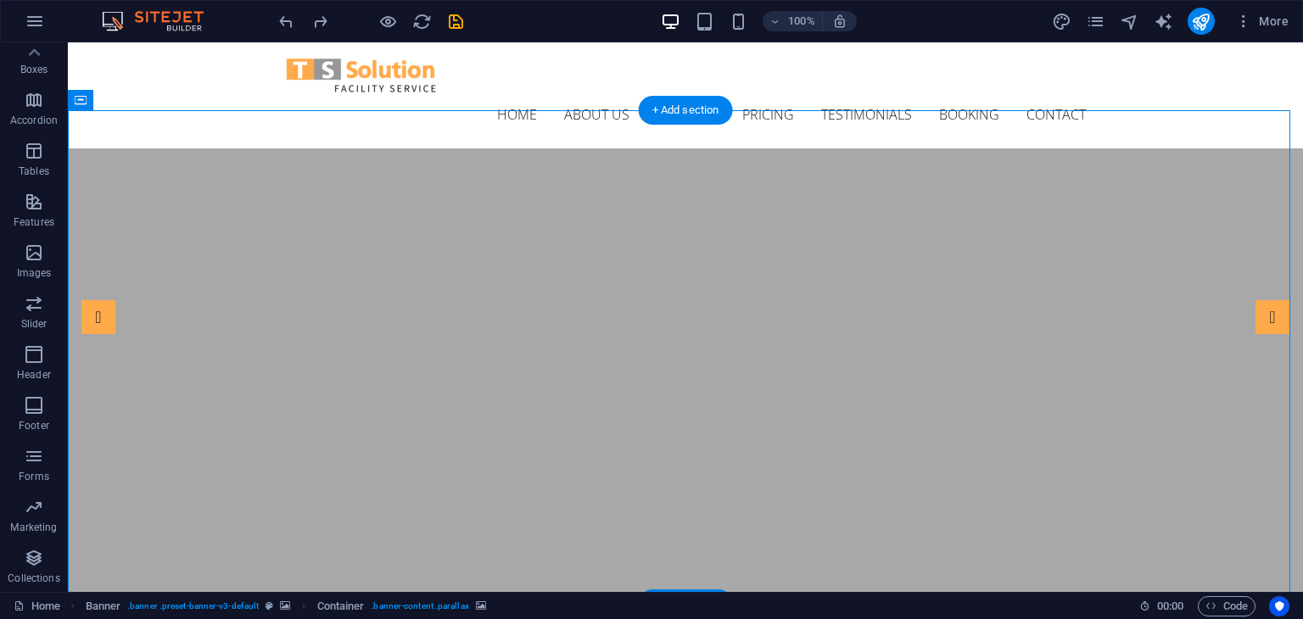
click at [325, 100] on div "Home About us Services Pricing Testimonials Booking Contact Menu" at bounding box center [685, 95] width 1235 height 106
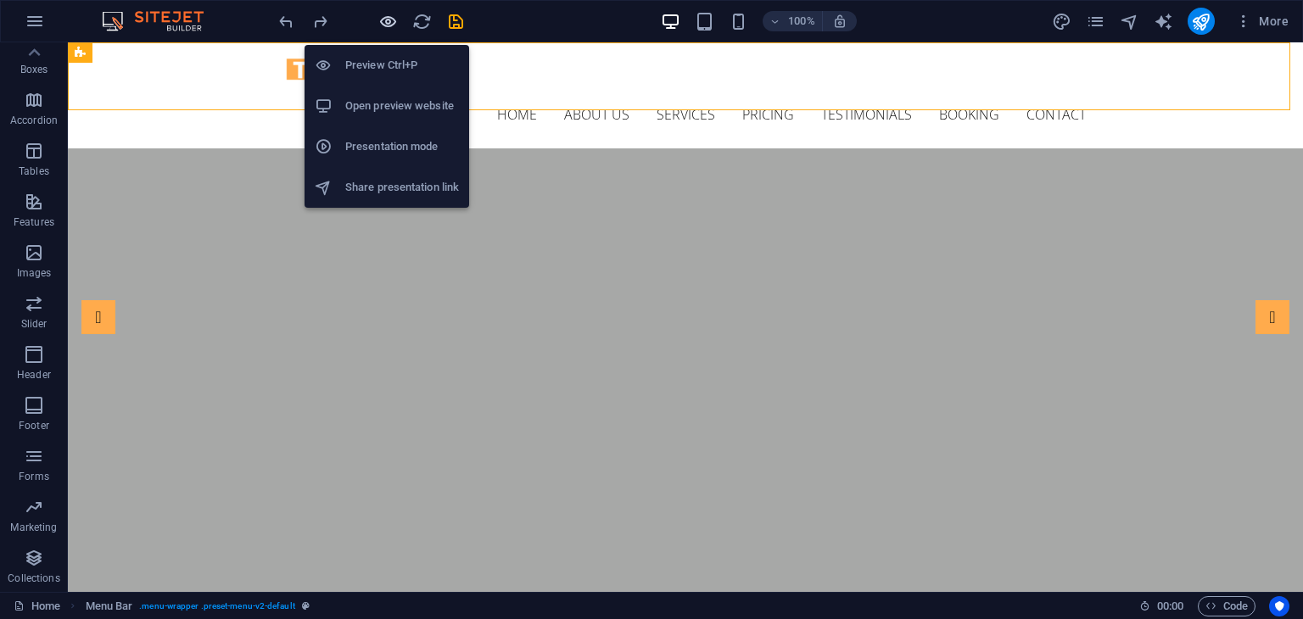
click at [394, 20] on icon "button" at bounding box center [388, 22] width 20 height 20
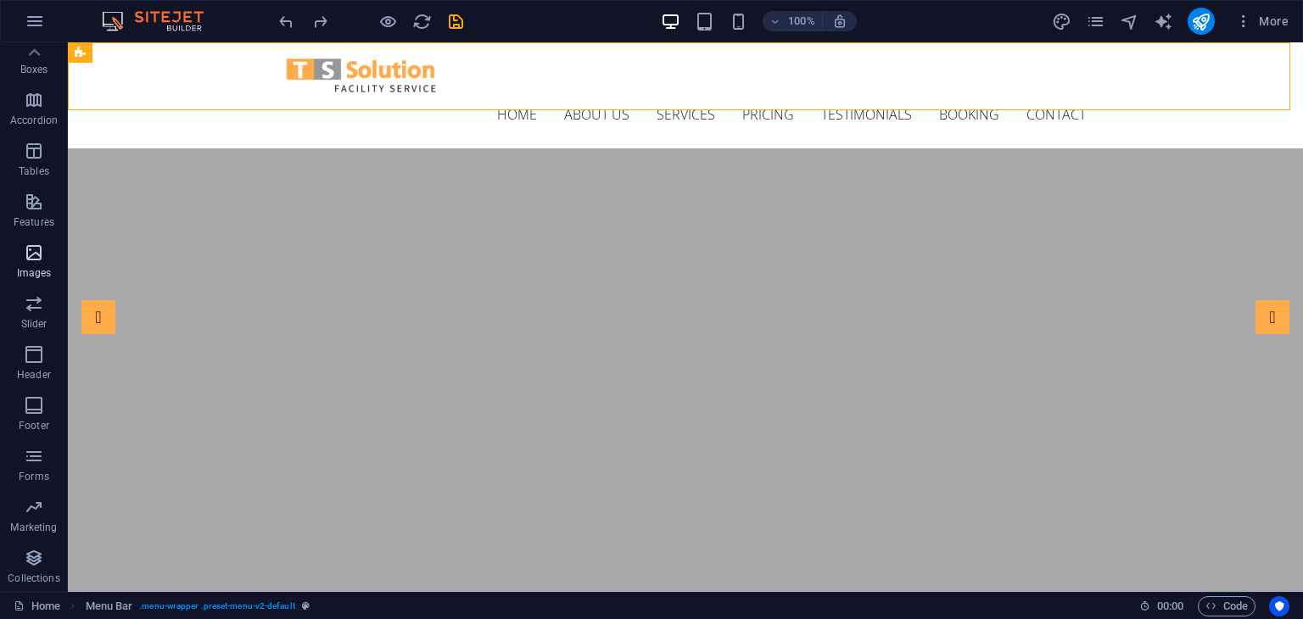
click at [31, 266] on p "Images" at bounding box center [34, 273] width 35 height 14
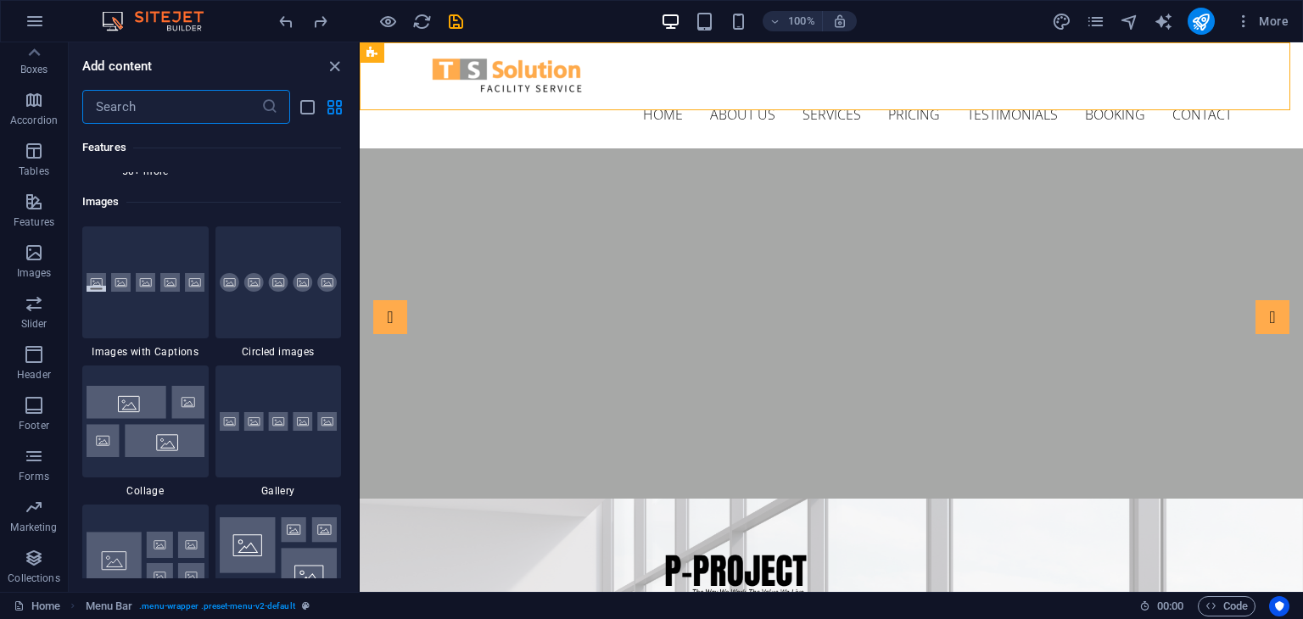
scroll to position [8600, 0]
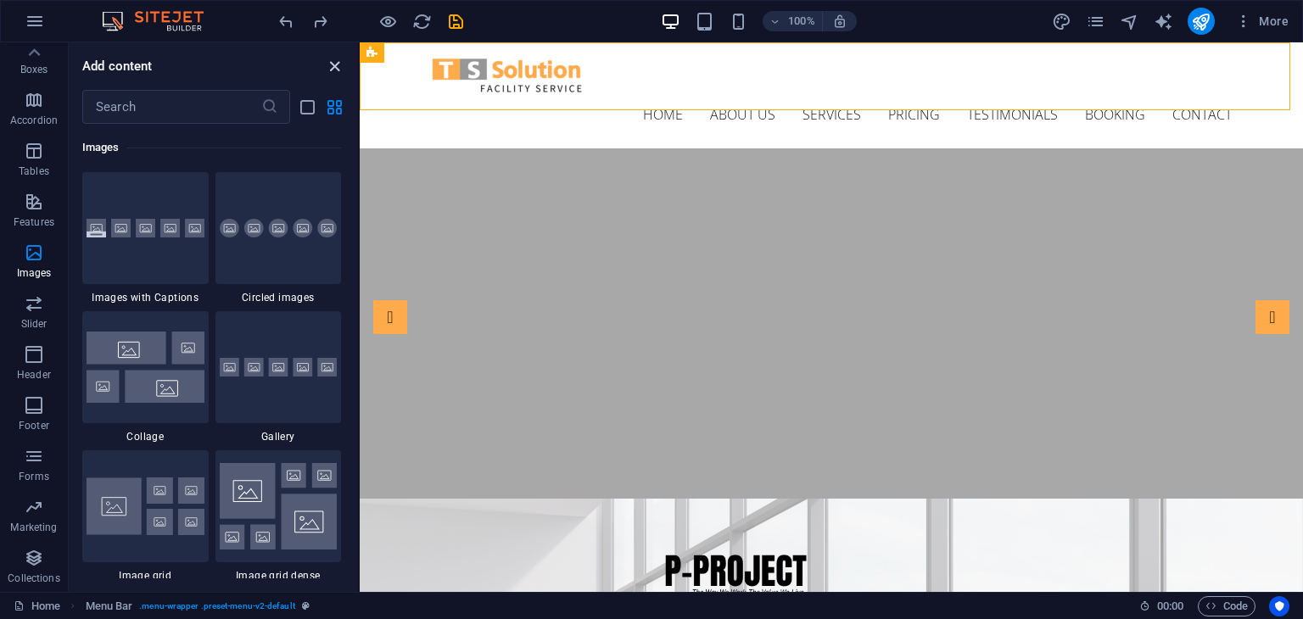
click at [334, 66] on icon "close panel" at bounding box center [335, 67] width 20 height 20
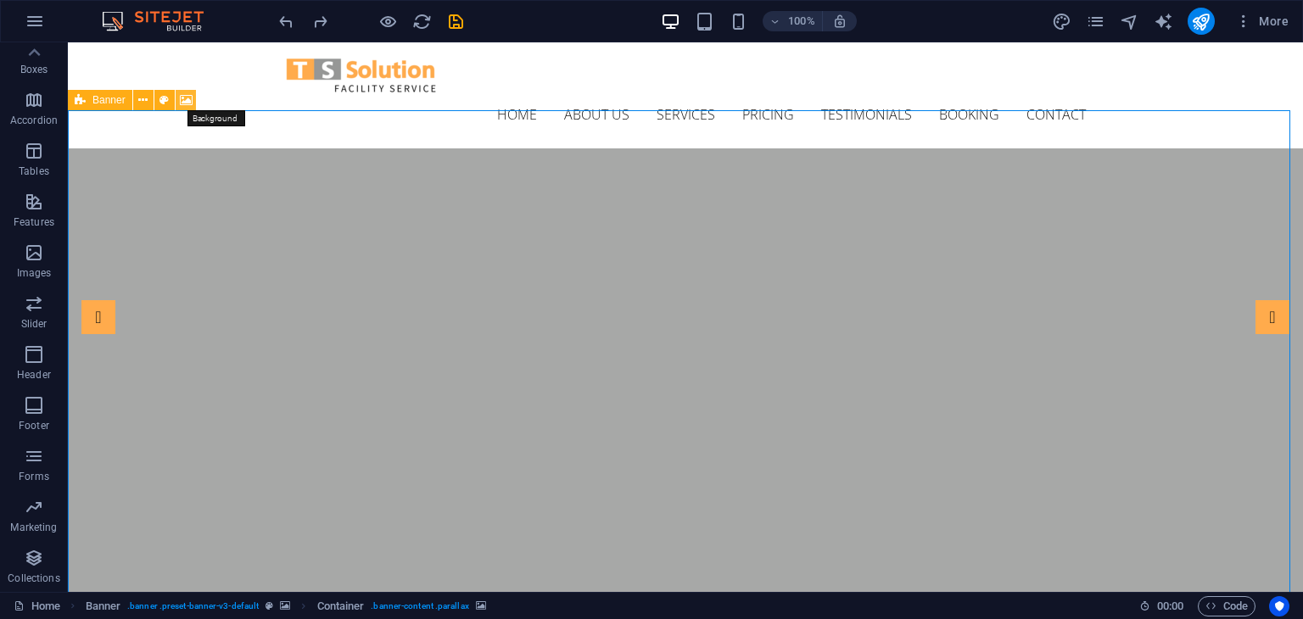
click at [188, 96] on icon at bounding box center [186, 101] width 13 height 18
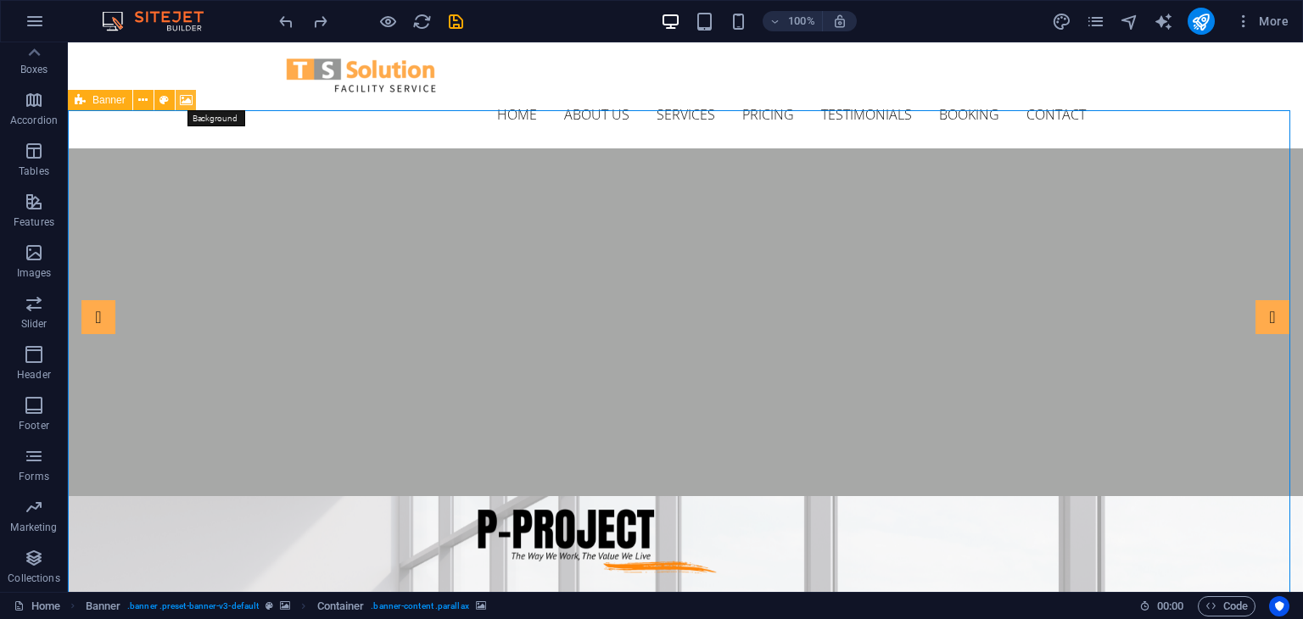
select select "ms"
select select "s"
select select "progressive"
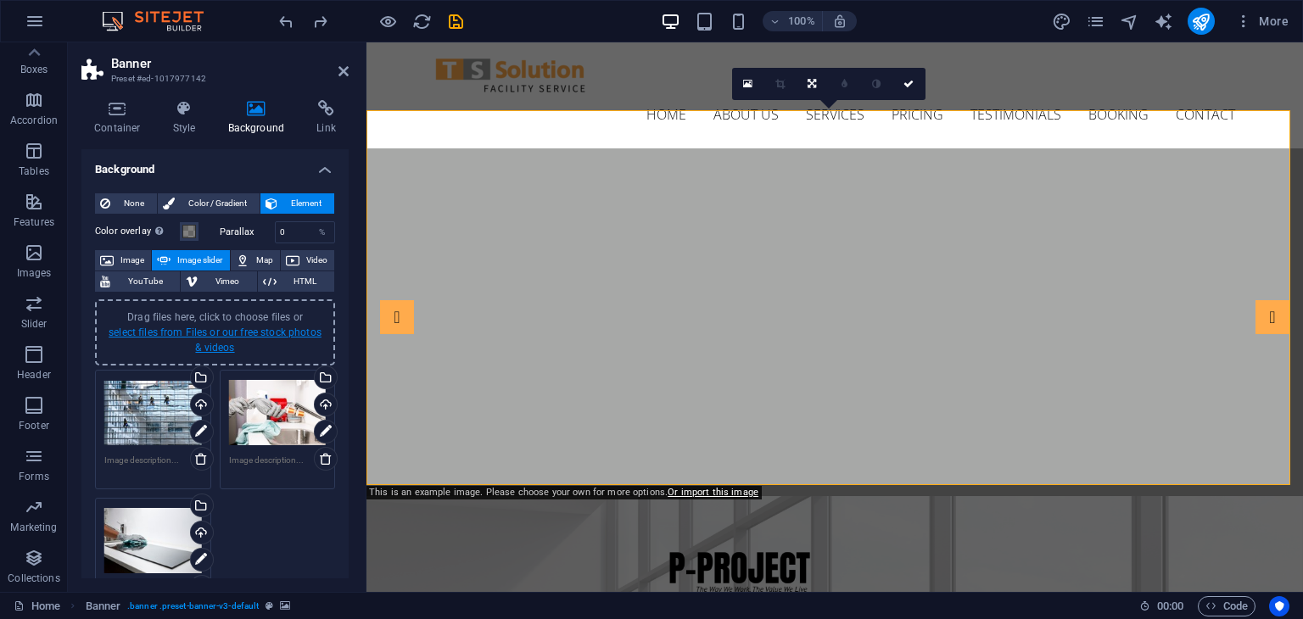
click at [241, 330] on link "select files from Files or our free stock photos & videos" at bounding box center [215, 340] width 213 height 27
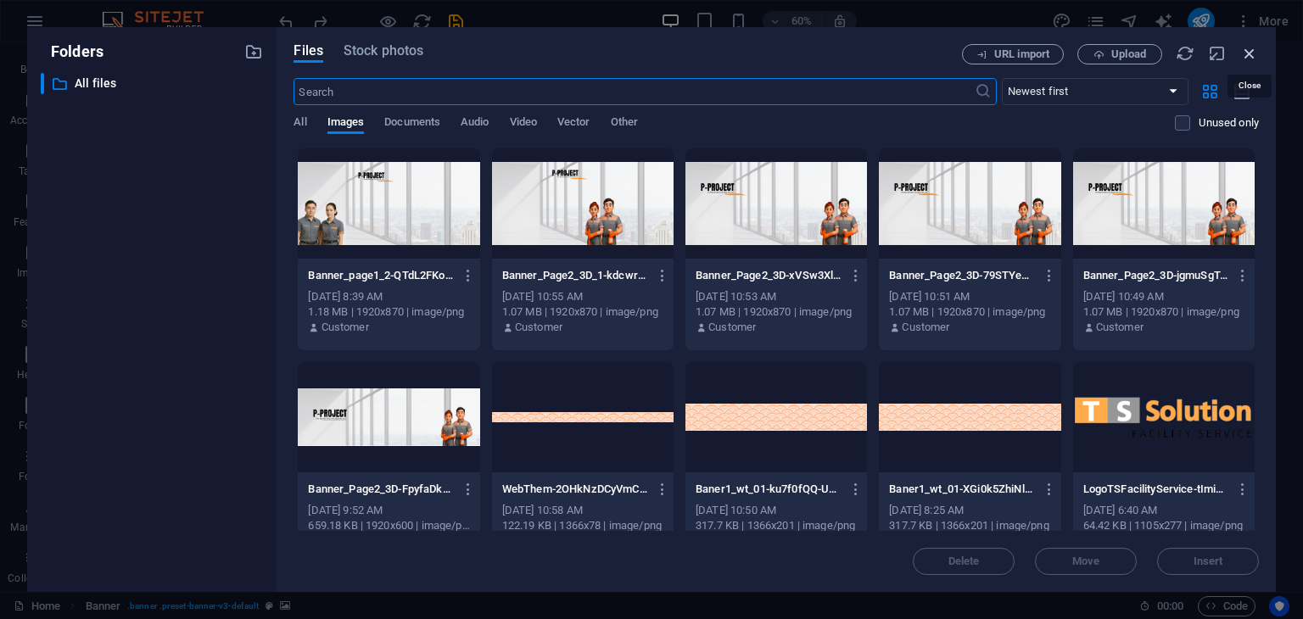
click at [1248, 52] on icon "button" at bounding box center [1249, 53] width 19 height 19
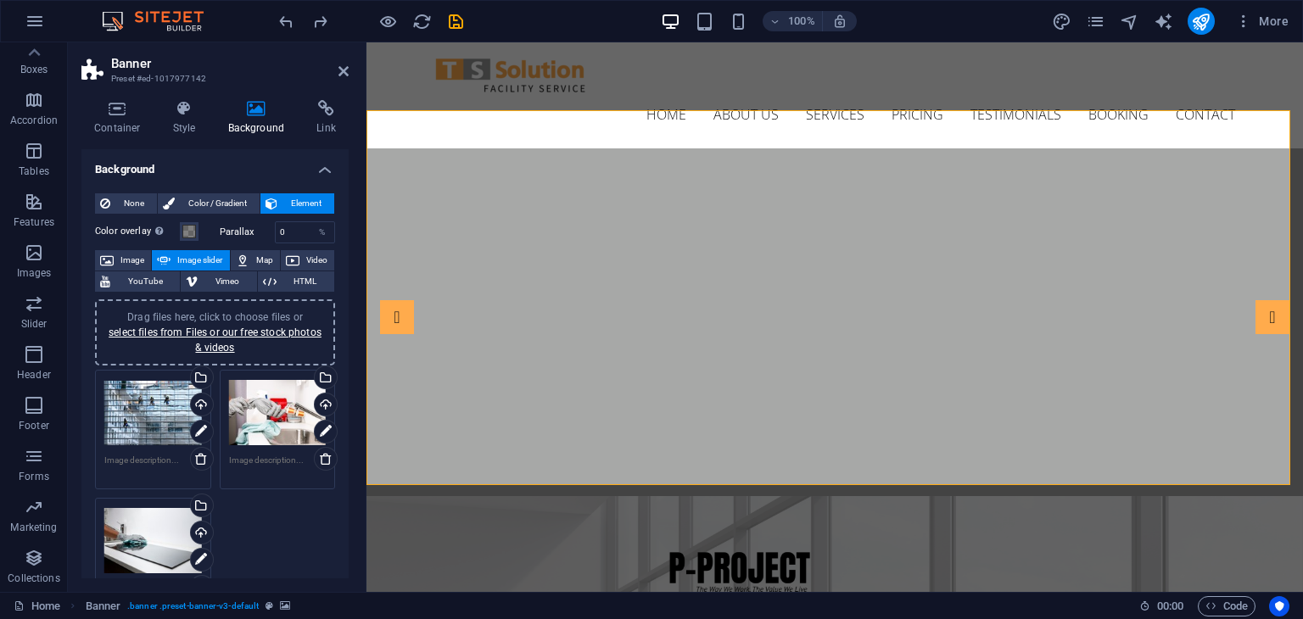
click at [293, 204] on span "Element" at bounding box center [305, 203] width 47 height 20
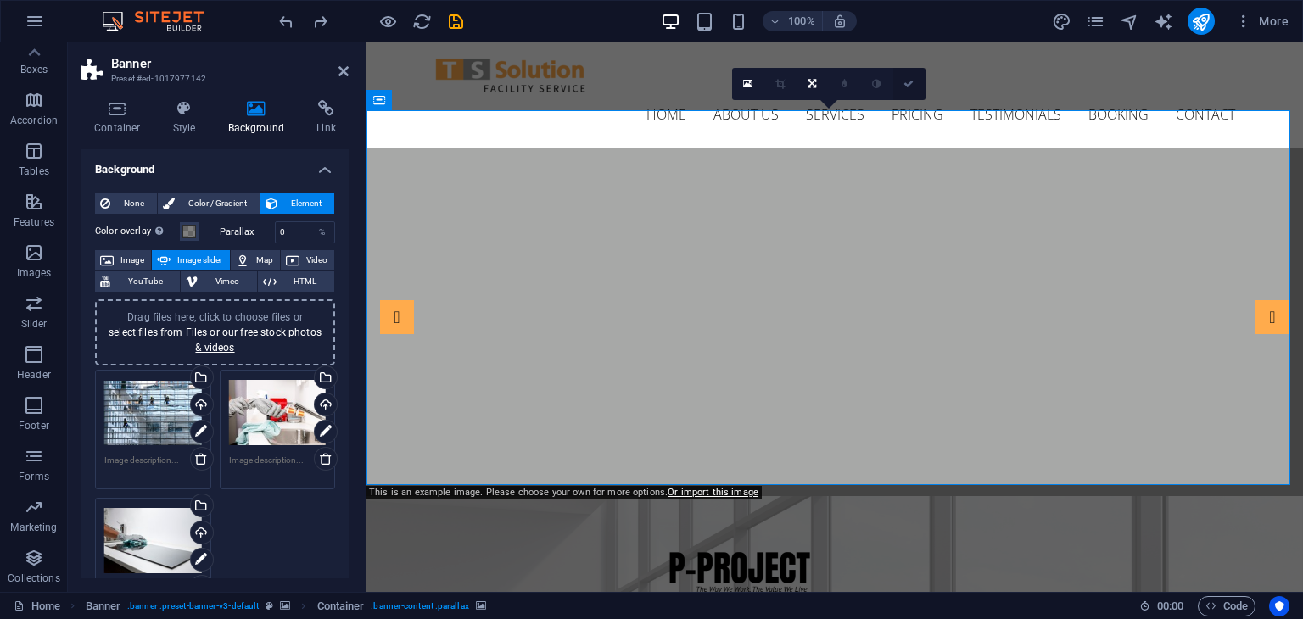
click at [908, 88] on link at bounding box center [909, 84] width 32 height 32
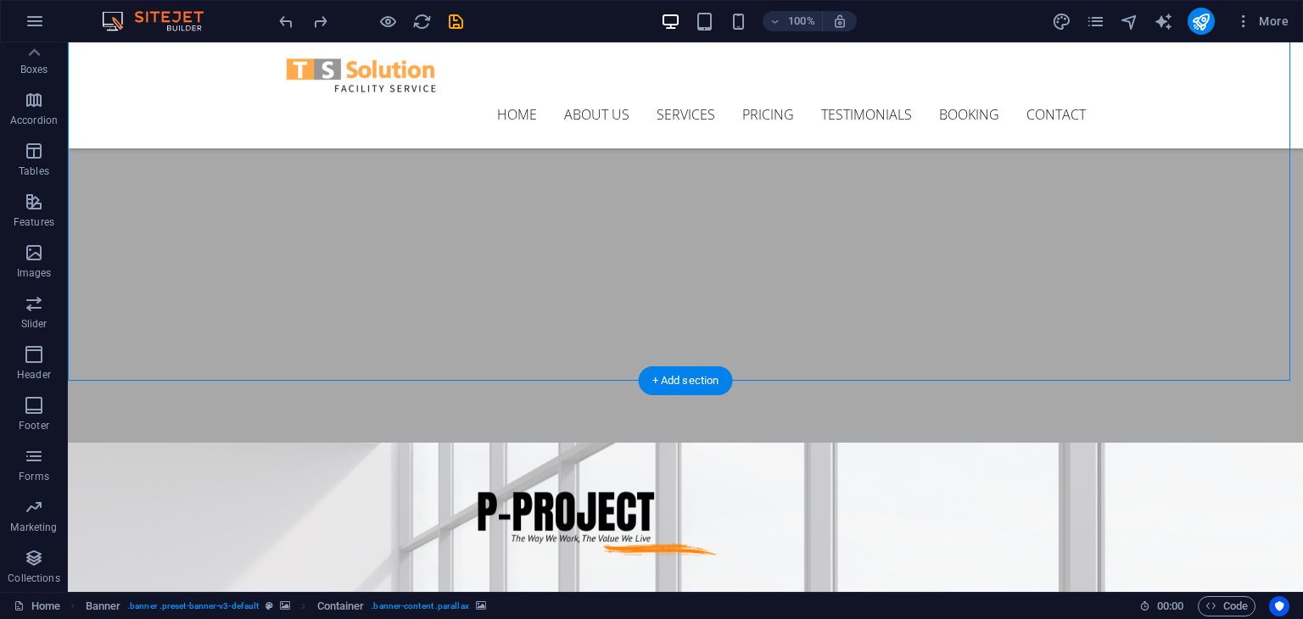
scroll to position [0, 0]
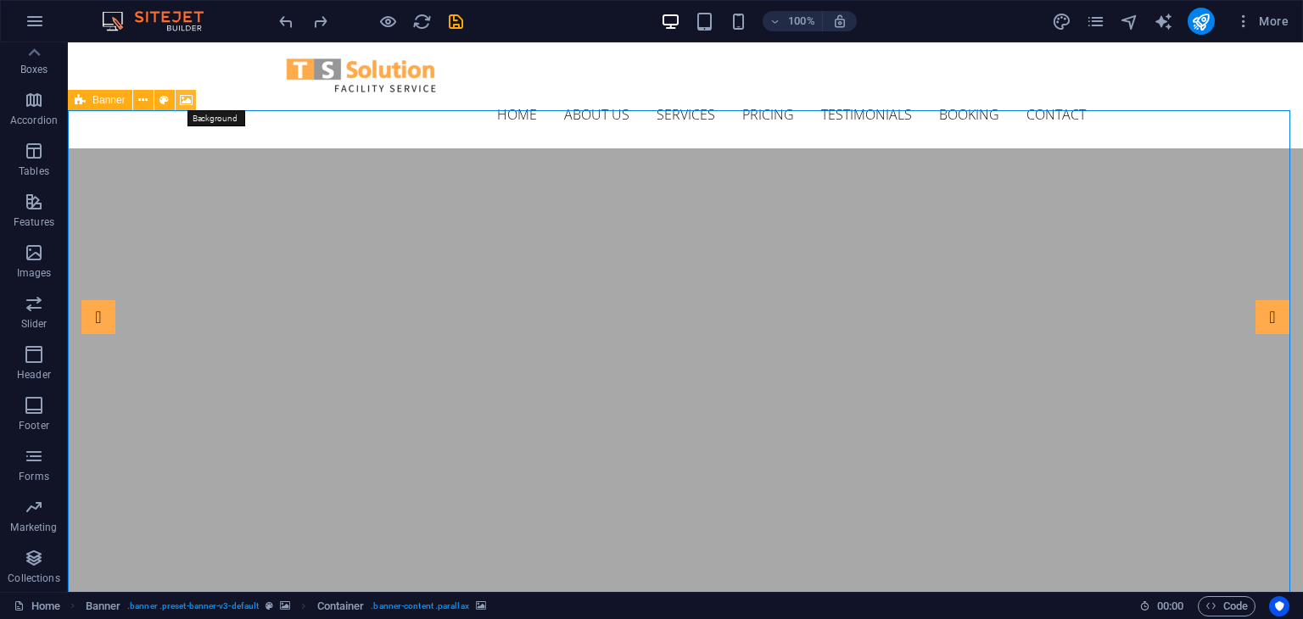
click at [186, 103] on icon at bounding box center [186, 101] width 13 height 18
select select "ms"
select select "s"
select select "progressive"
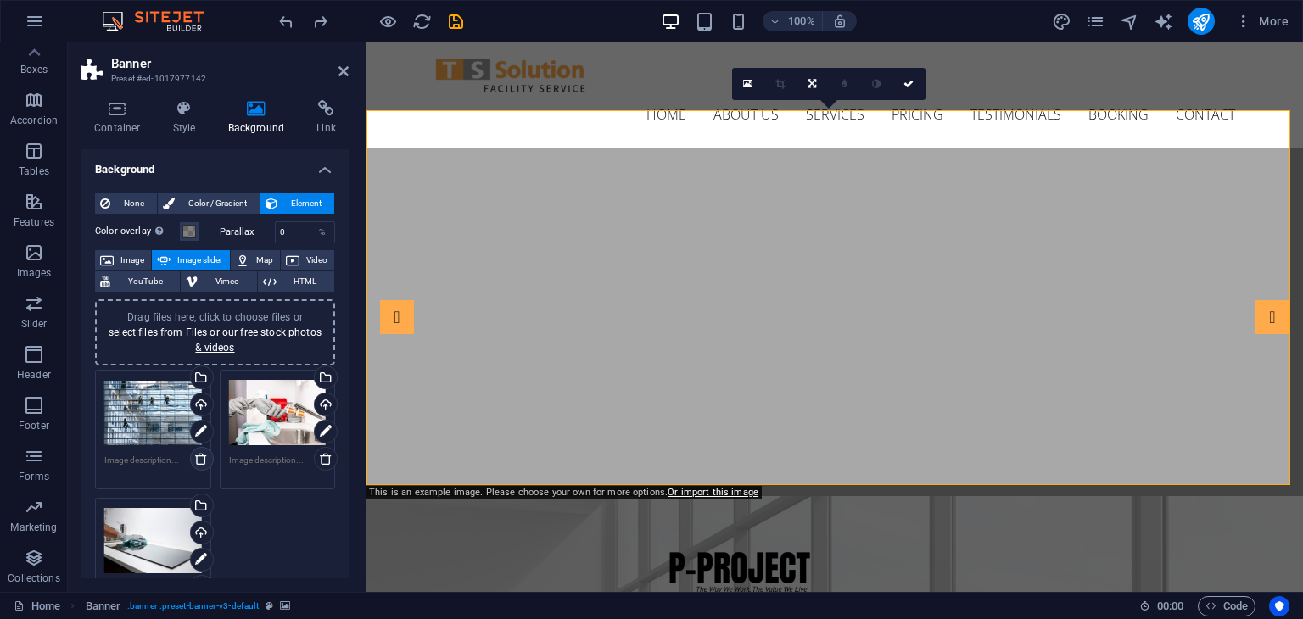
click at [196, 456] on icon at bounding box center [201, 459] width 14 height 14
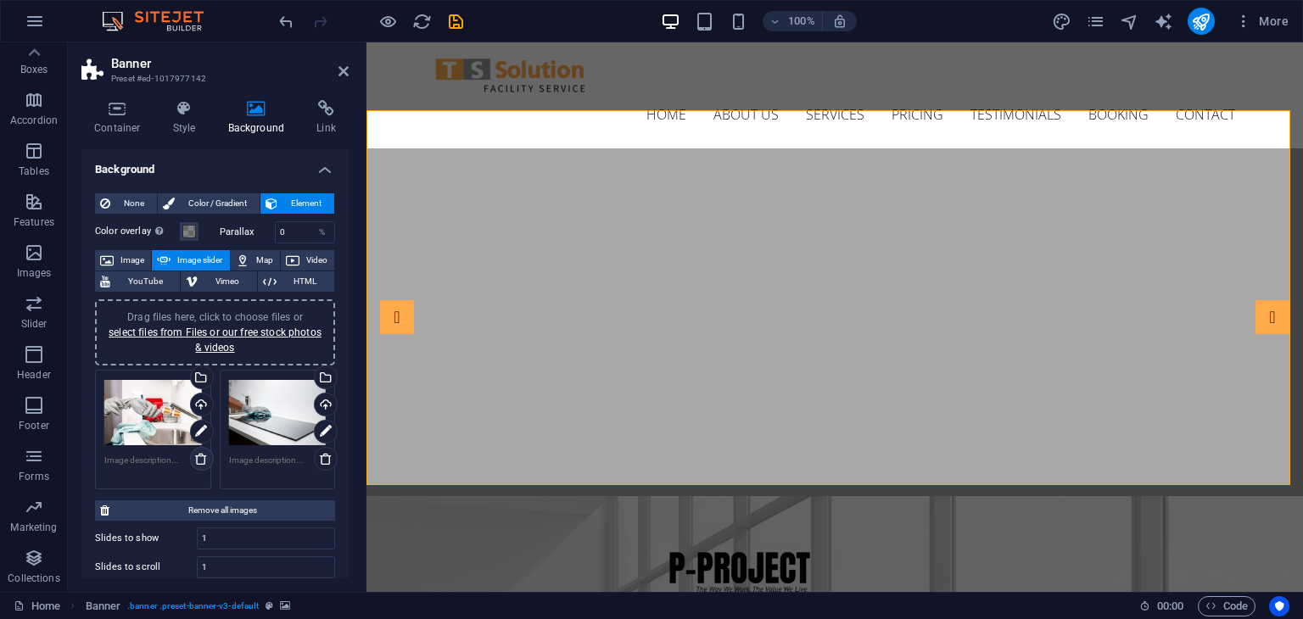
click at [199, 456] on icon at bounding box center [201, 459] width 14 height 14
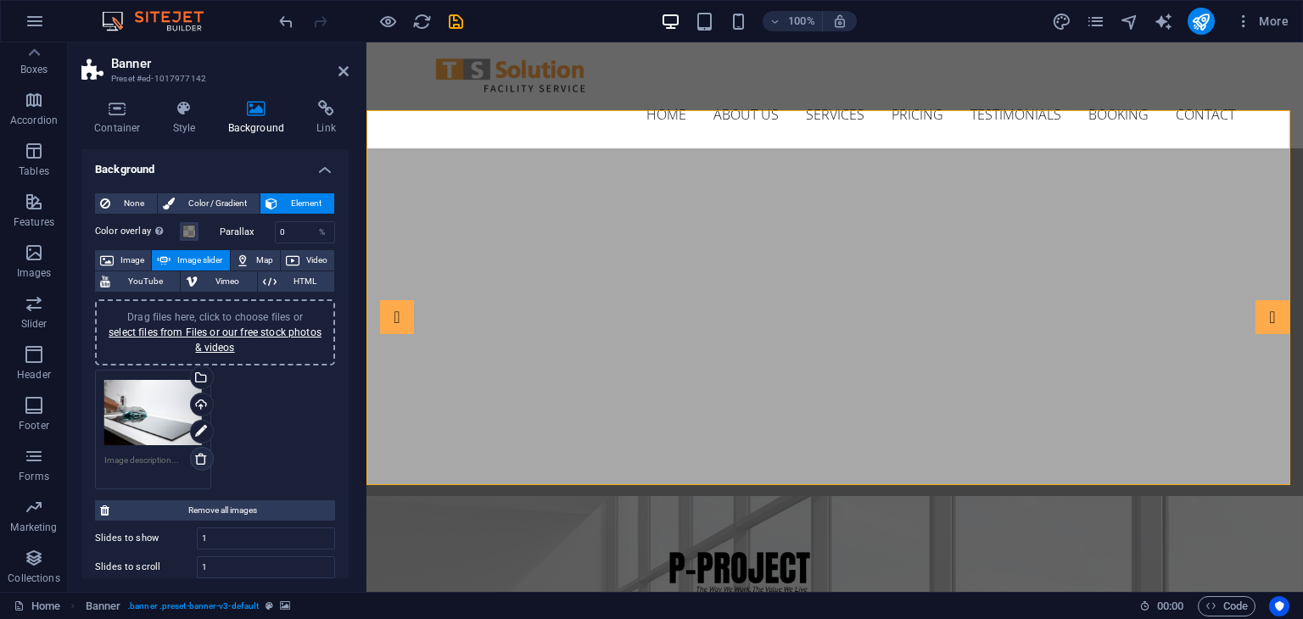
click at [203, 459] on icon at bounding box center [201, 459] width 14 height 14
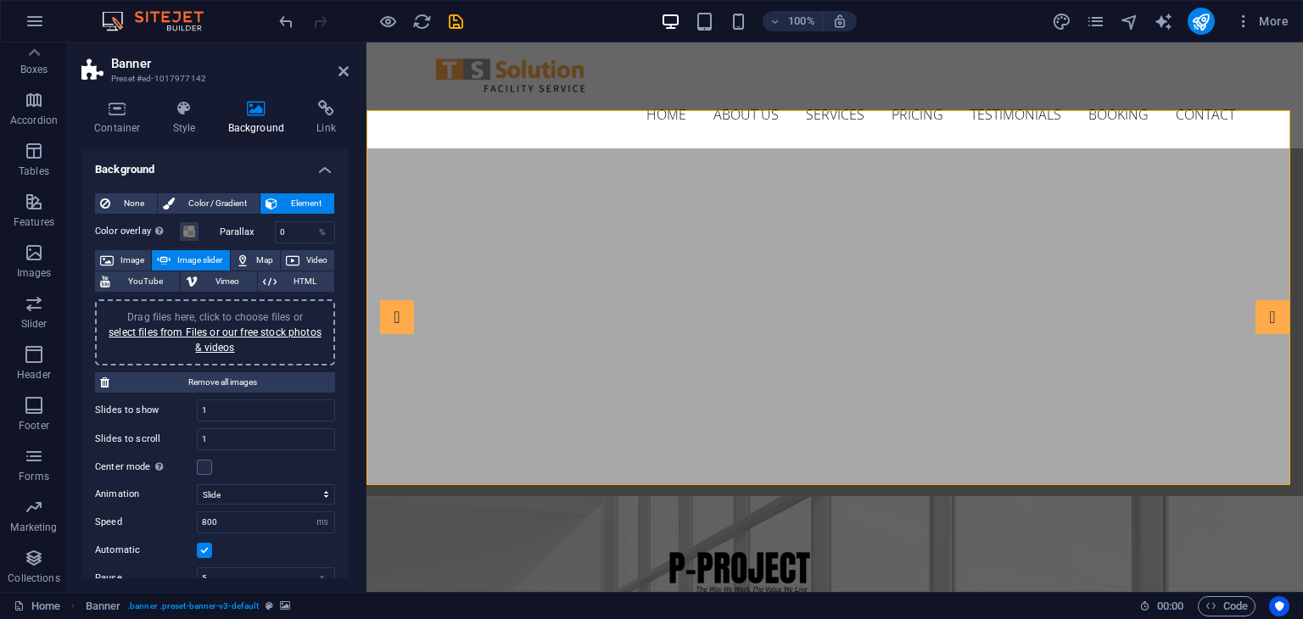
click at [218, 339] on div "Drag files here, click to choose files or select files from Files or our free s…" at bounding box center [215, 333] width 220 height 46
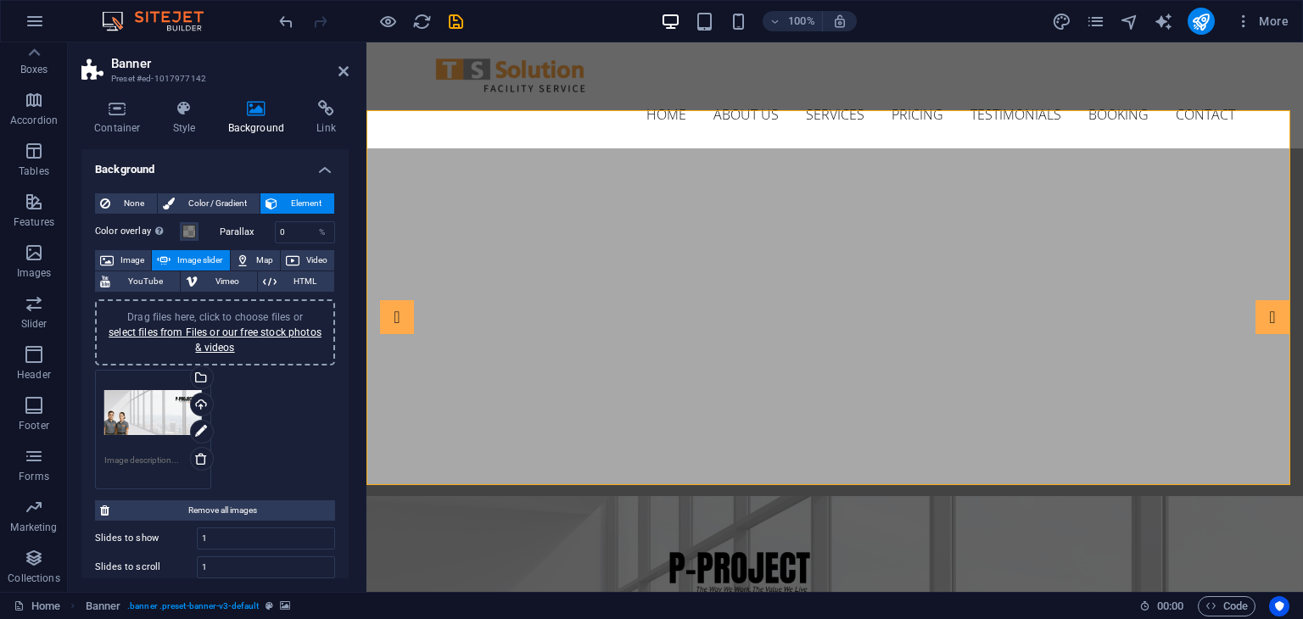
click at [122, 417] on div "Drag files here, click to choose files or select files from Files or our free s…" at bounding box center [153, 413] width 98 height 68
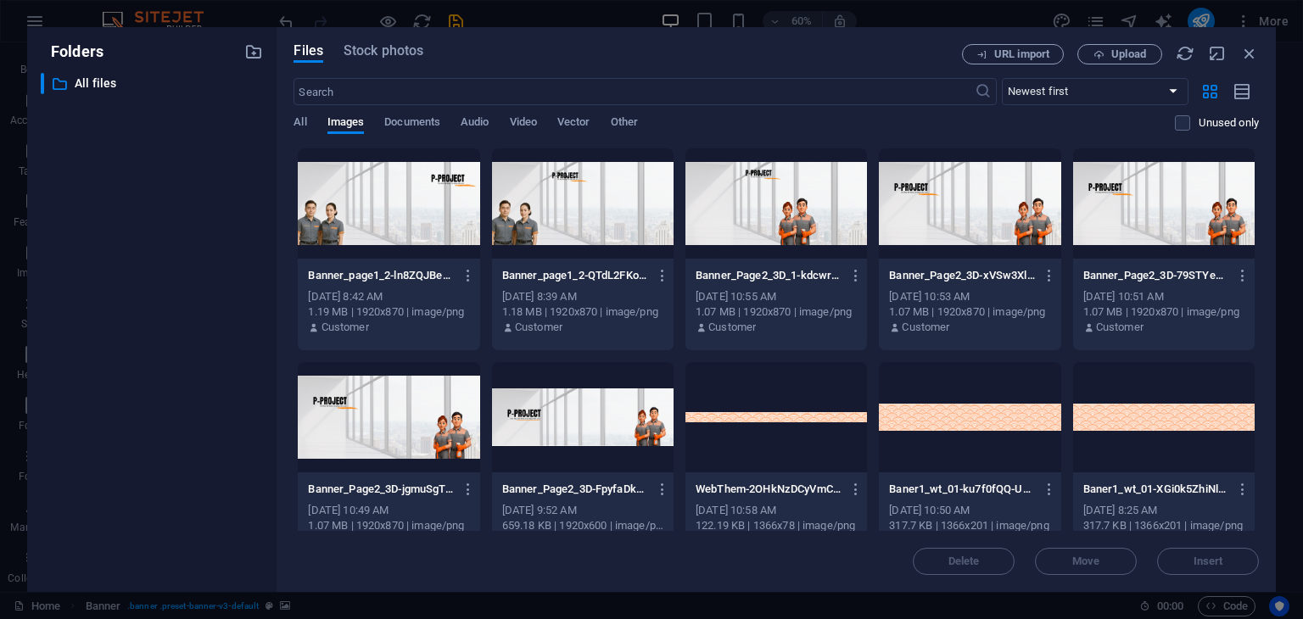
click at [389, 198] on div at bounding box center [388, 203] width 181 height 110
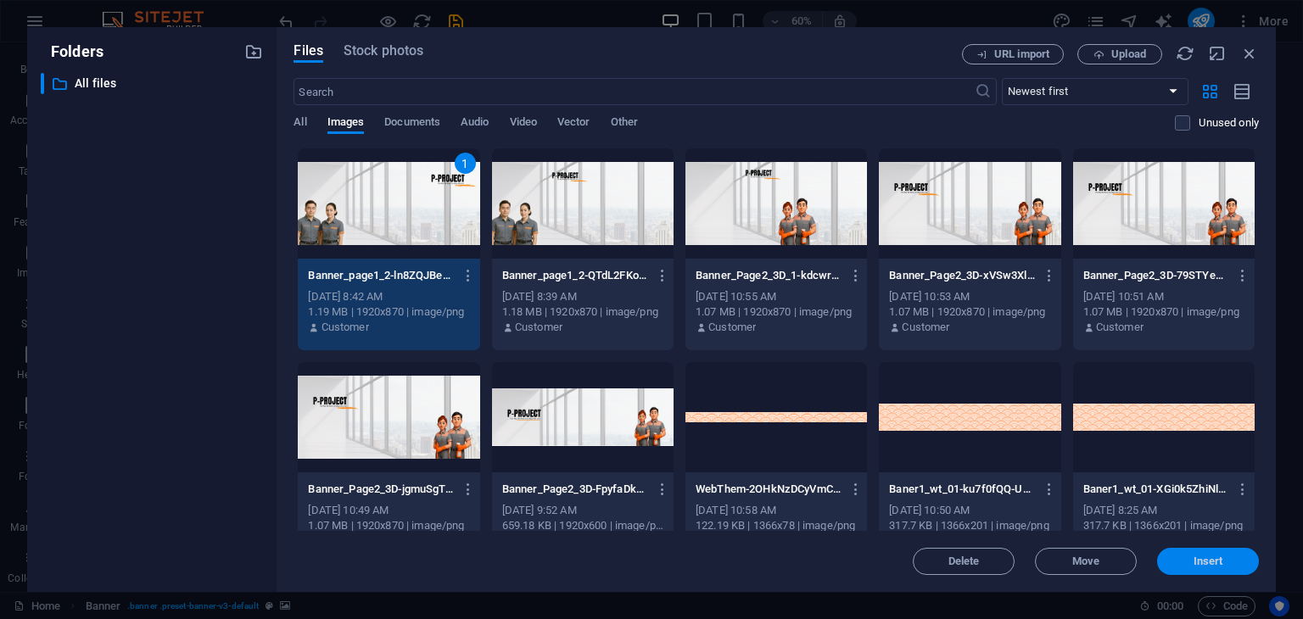
click at [1211, 564] on span "Insert" at bounding box center [1208, 561] width 30 height 10
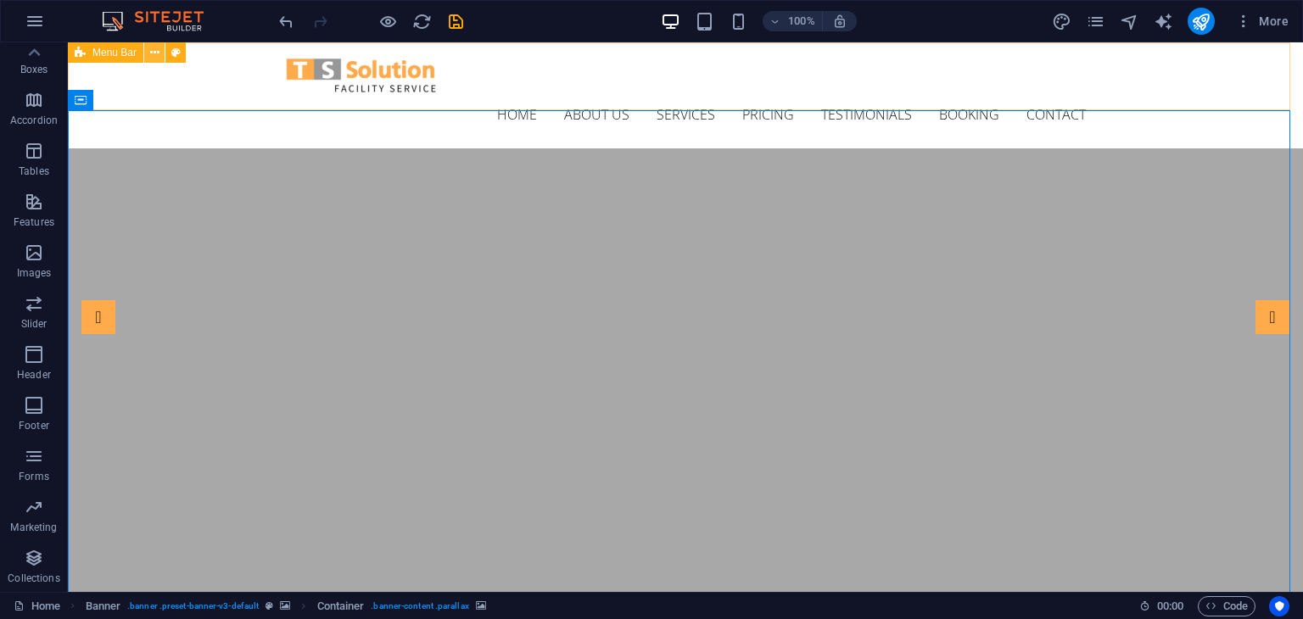
click at [151, 58] on icon at bounding box center [154, 53] width 9 height 18
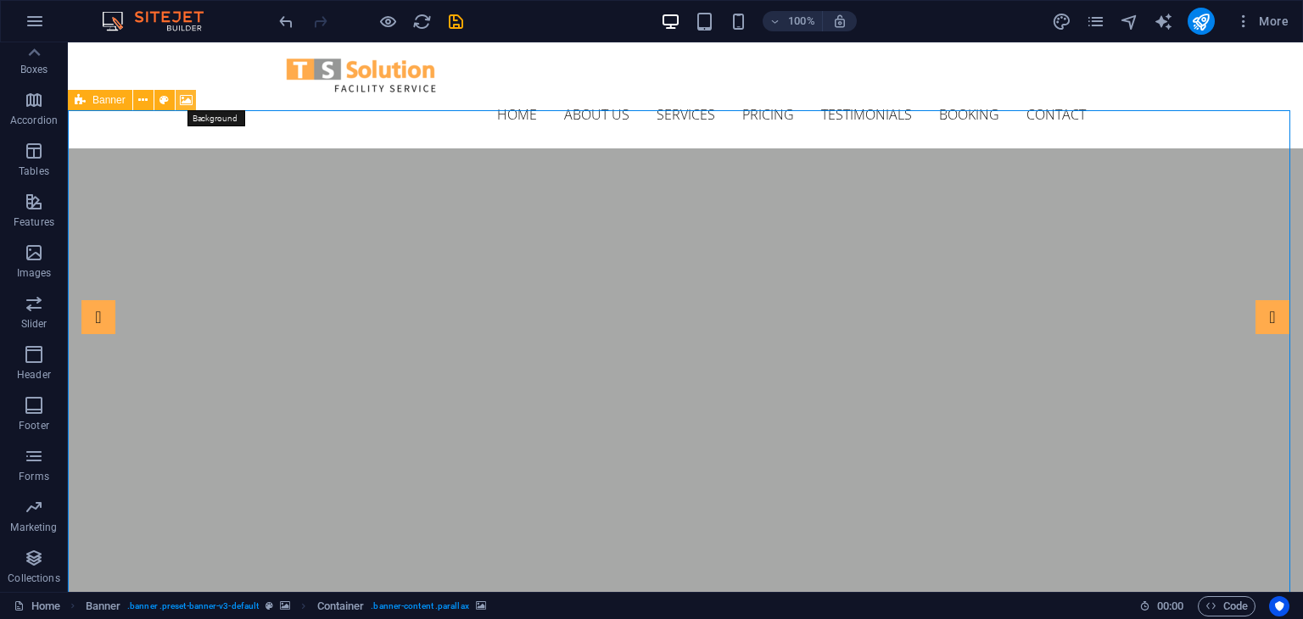
click at [189, 98] on icon at bounding box center [186, 101] width 13 height 18
select select "ms"
select select "s"
select select "progressive"
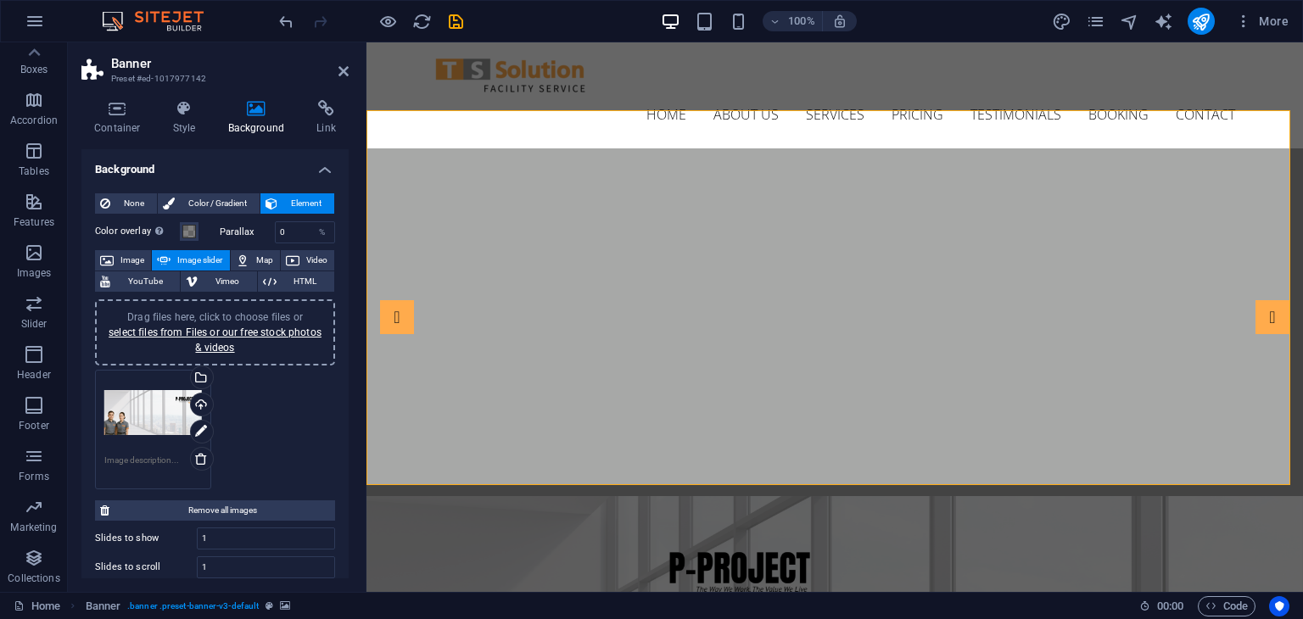
click at [159, 418] on div "Drag files here, click to choose files or select files from Files or our free s…" at bounding box center [153, 413] width 98 height 68
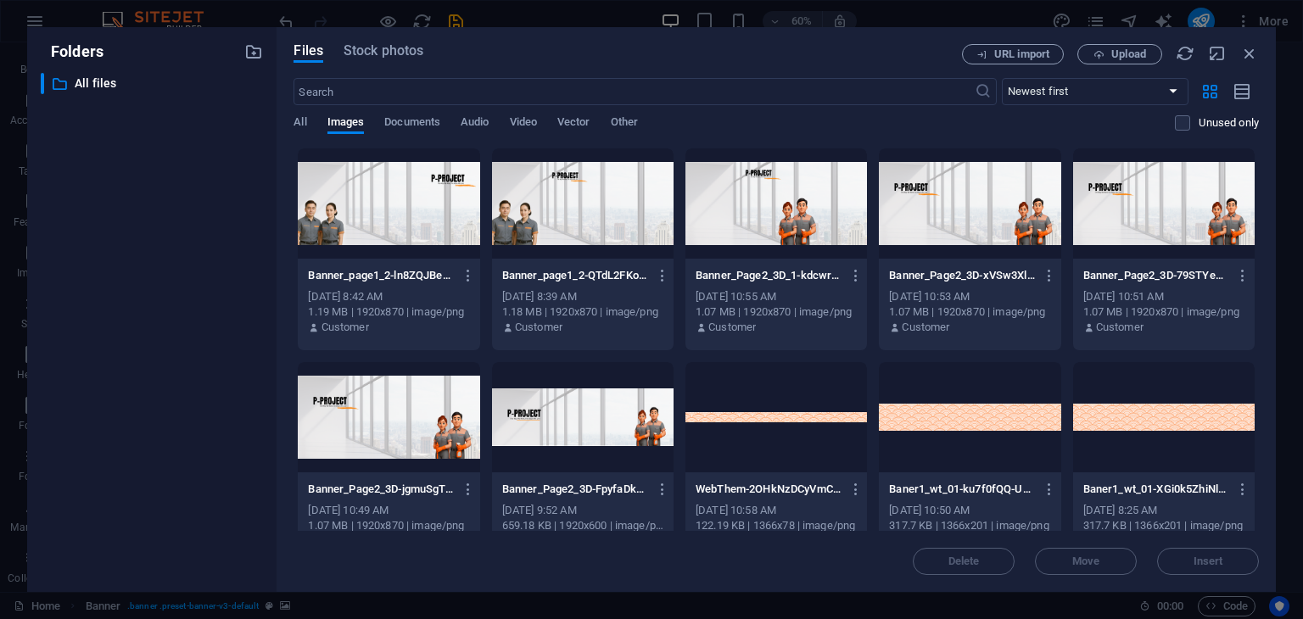
click at [394, 215] on div at bounding box center [388, 203] width 181 height 110
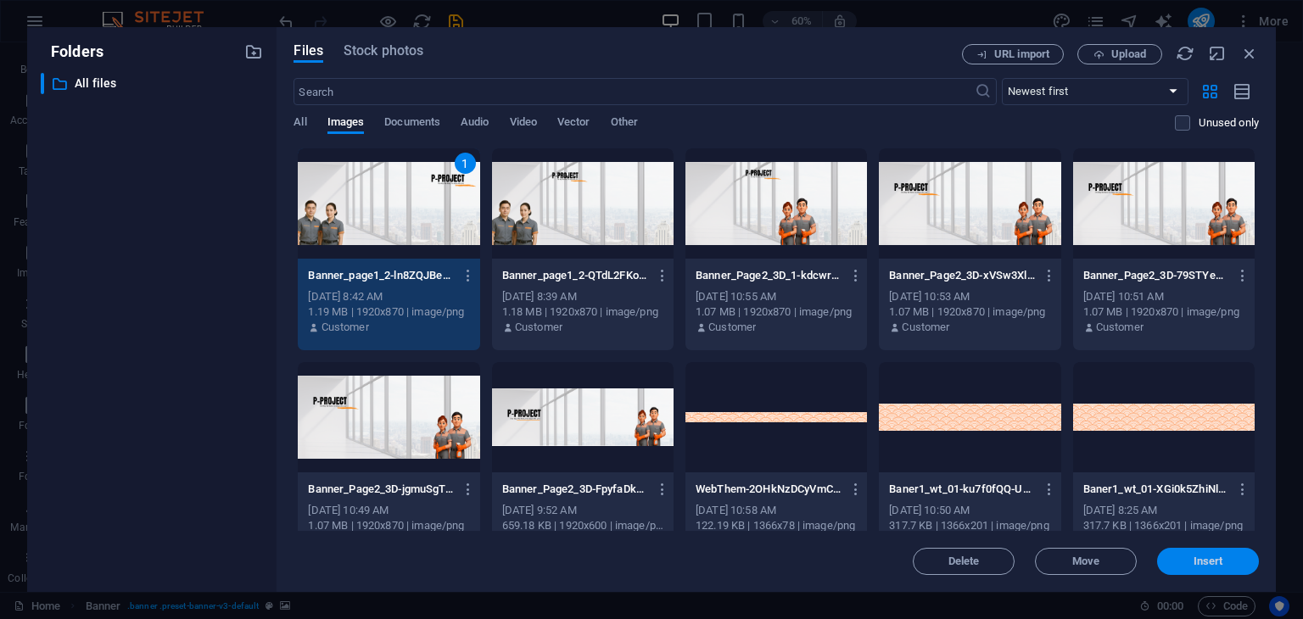
click at [1189, 564] on span "Insert" at bounding box center [1208, 561] width 88 height 10
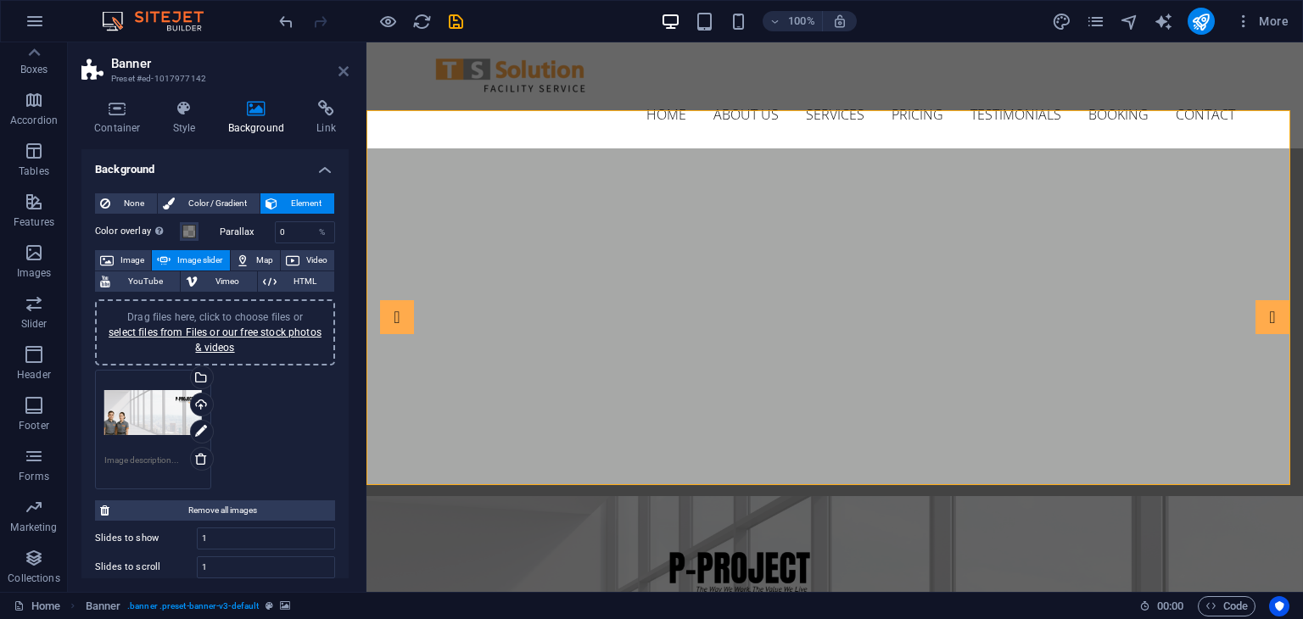
click at [345, 71] on icon at bounding box center [343, 71] width 10 height 14
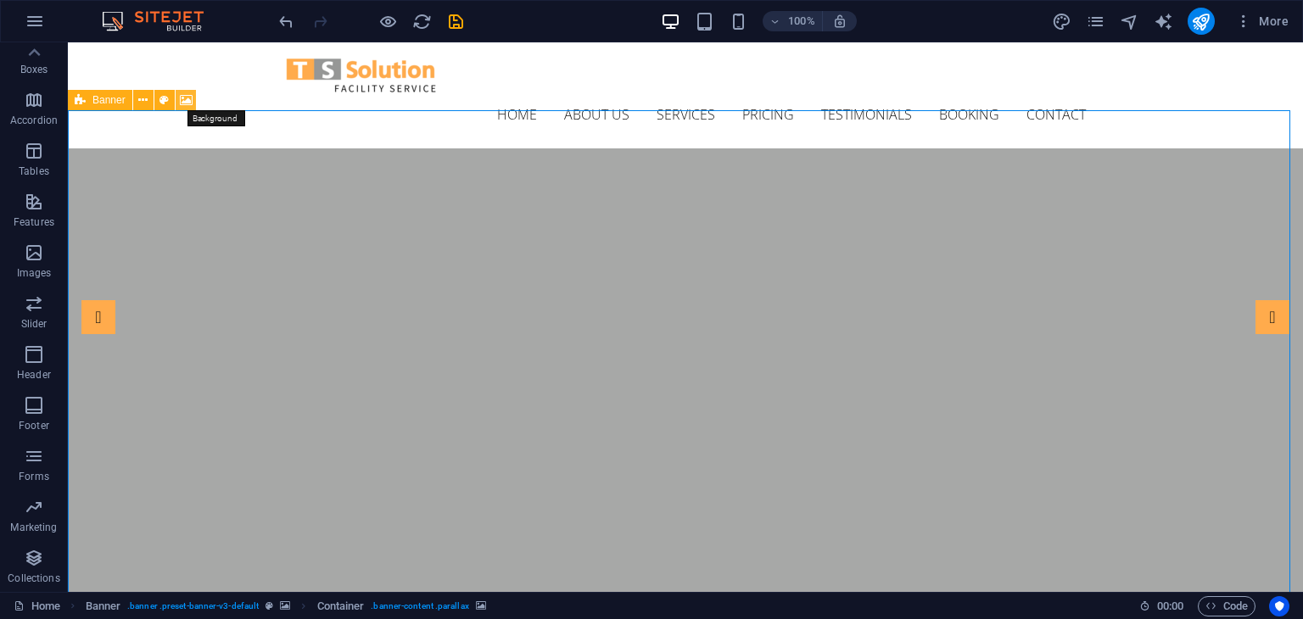
click at [189, 96] on icon at bounding box center [186, 101] width 13 height 18
select select "ms"
select select "s"
select select "progressive"
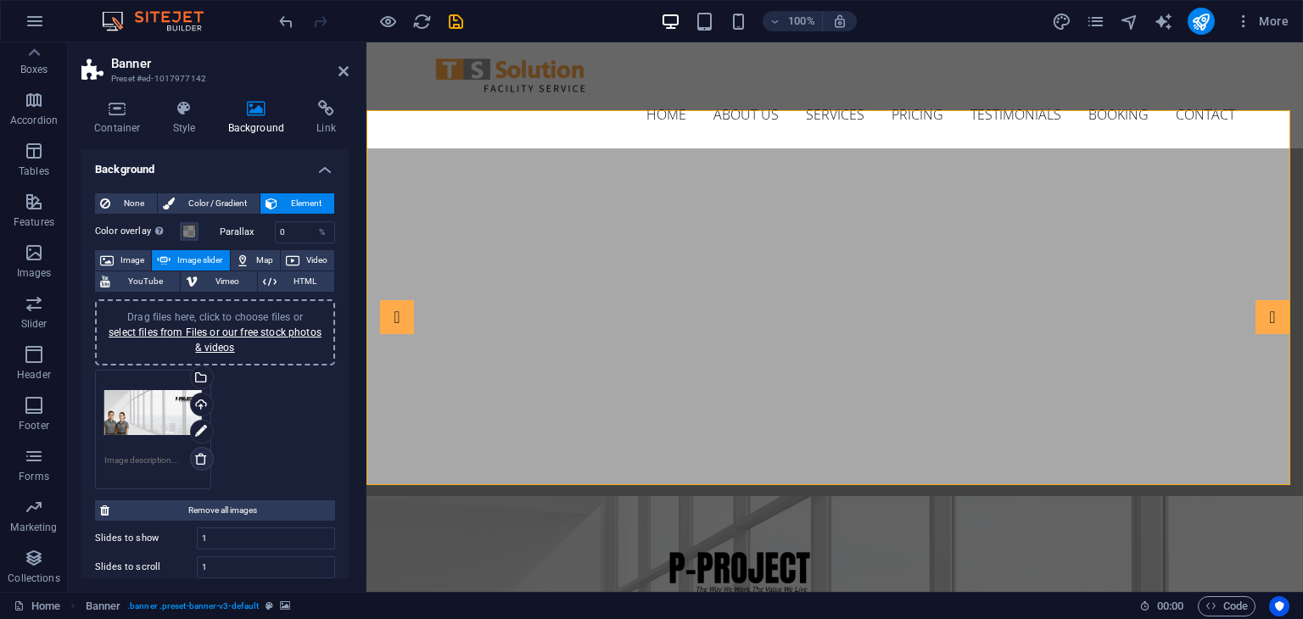
click at [202, 454] on icon at bounding box center [201, 459] width 14 height 14
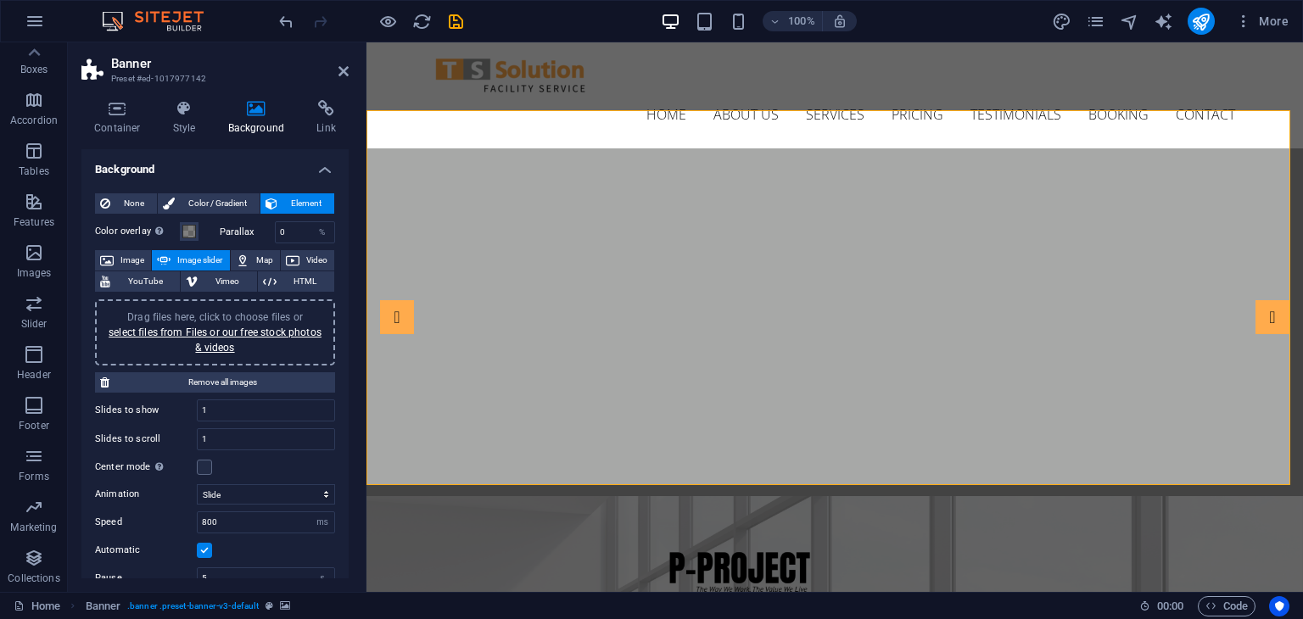
click at [233, 339] on div "Drag files here, click to choose files or select files from Files or our free s…" at bounding box center [215, 333] width 220 height 46
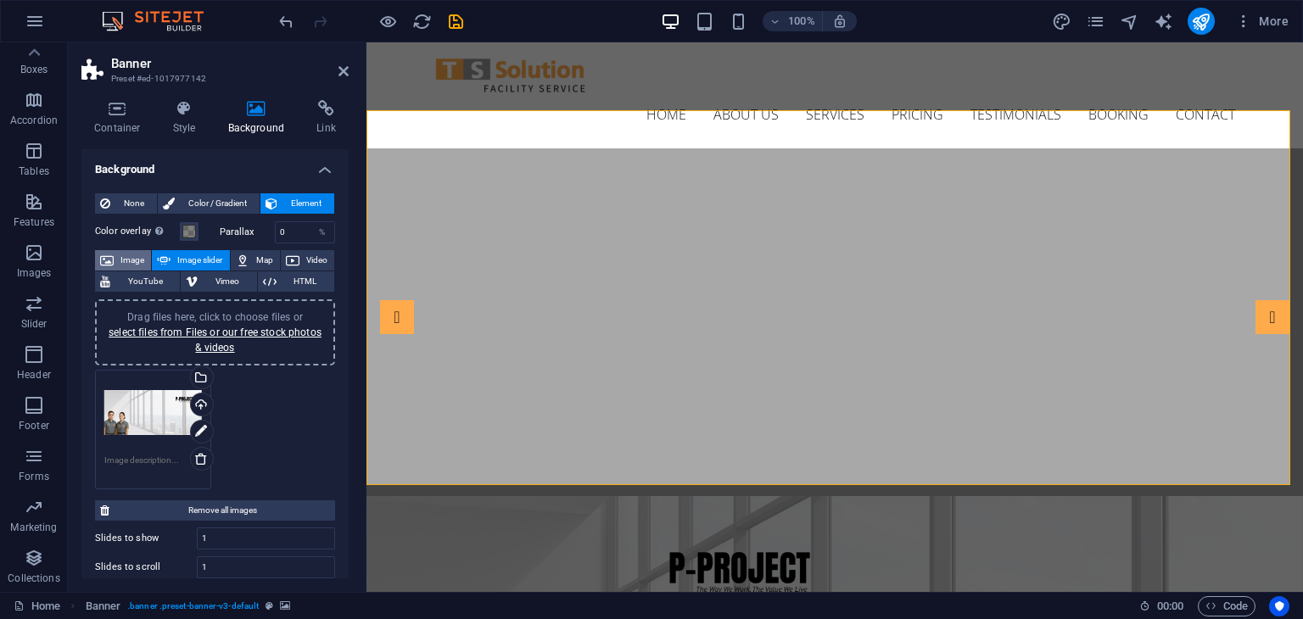
click at [113, 259] on icon at bounding box center [107, 260] width 14 height 20
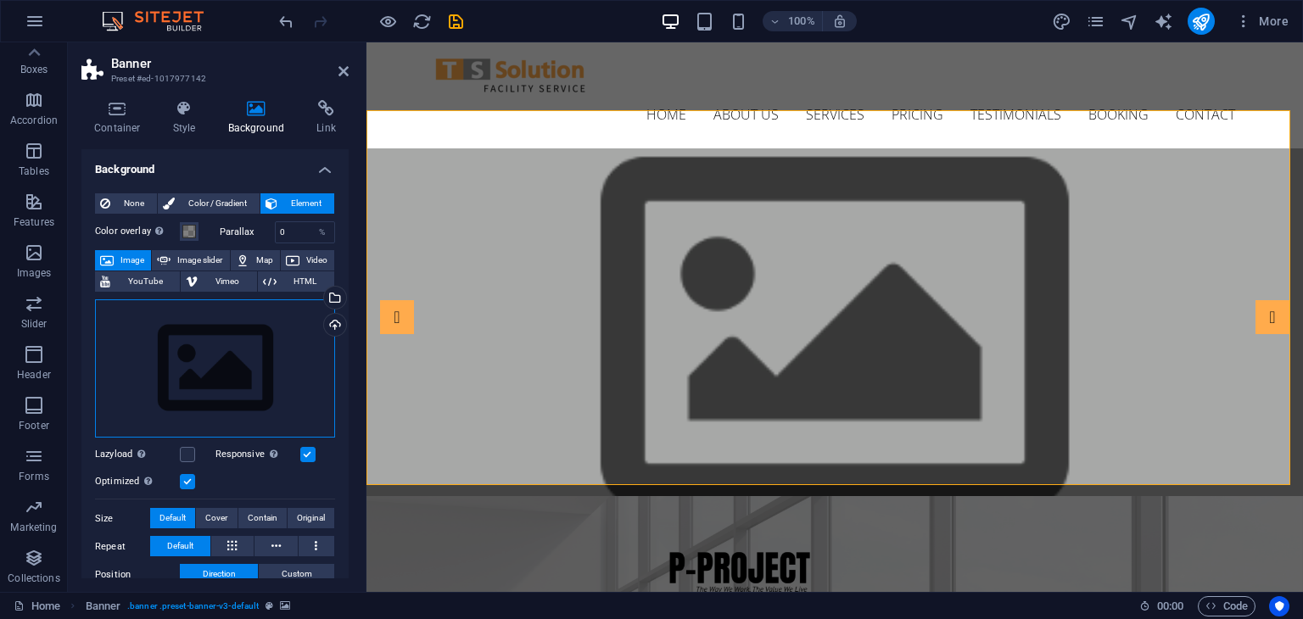
click at [254, 430] on div "Drag files here, click to choose files or select files from Files or our free s…" at bounding box center [215, 368] width 240 height 139
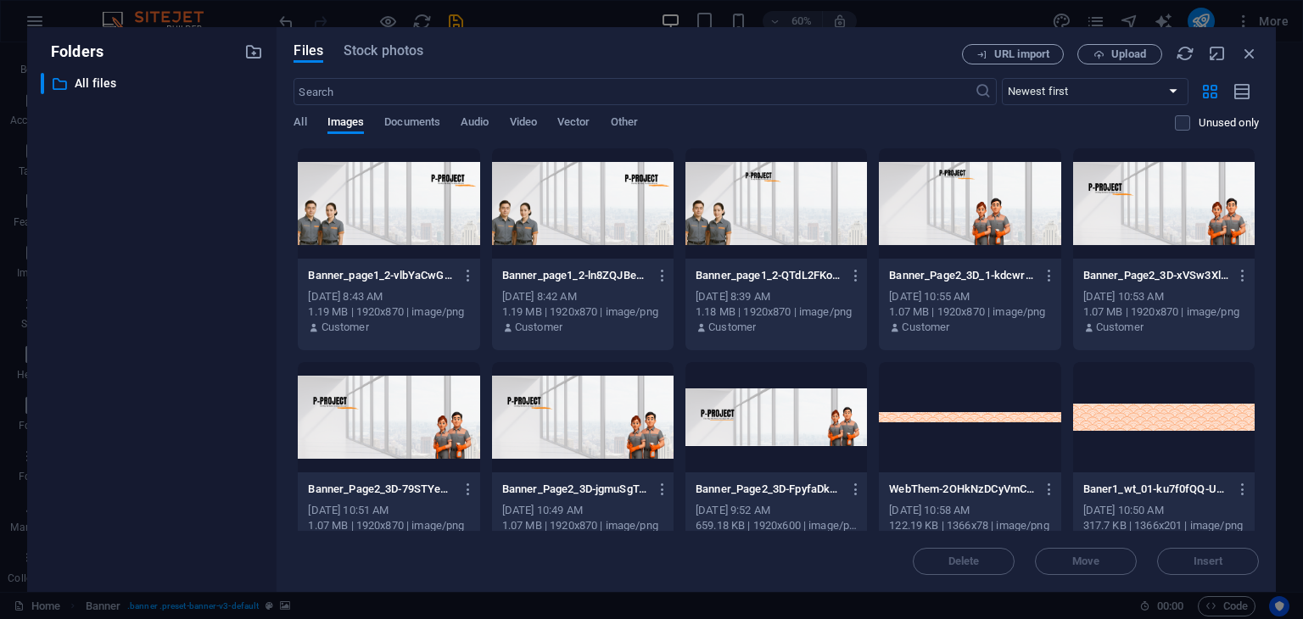
click at [406, 212] on div at bounding box center [388, 203] width 181 height 110
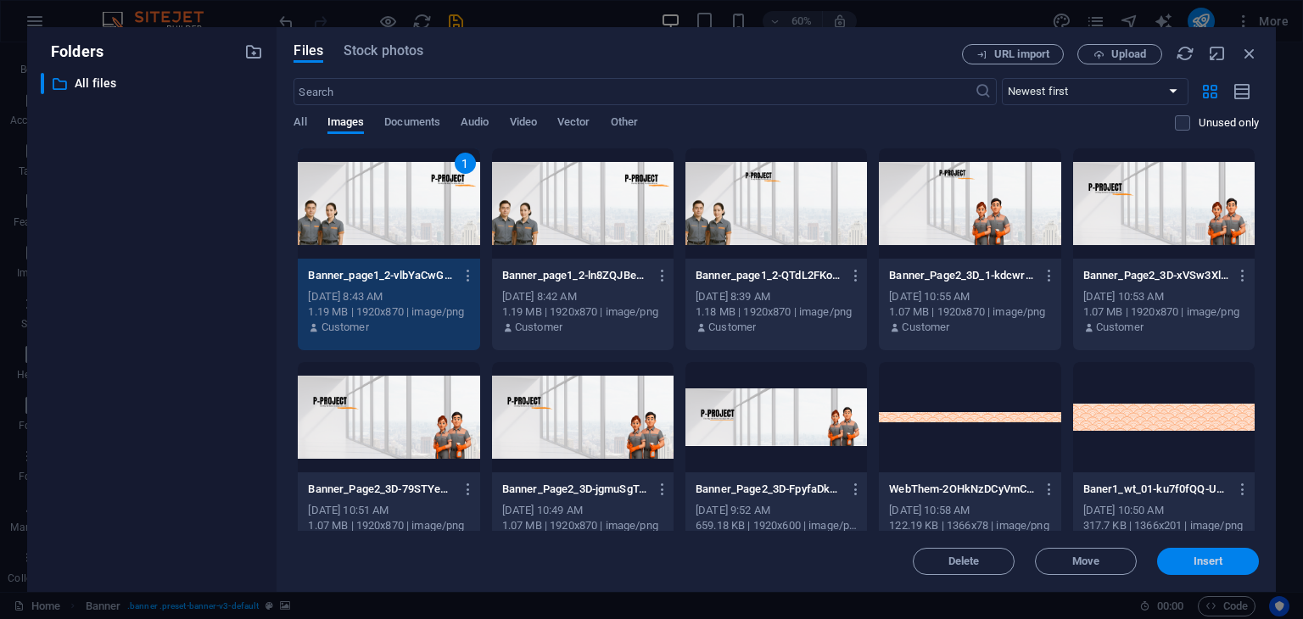
click at [1201, 557] on span "Insert" at bounding box center [1208, 561] width 30 height 10
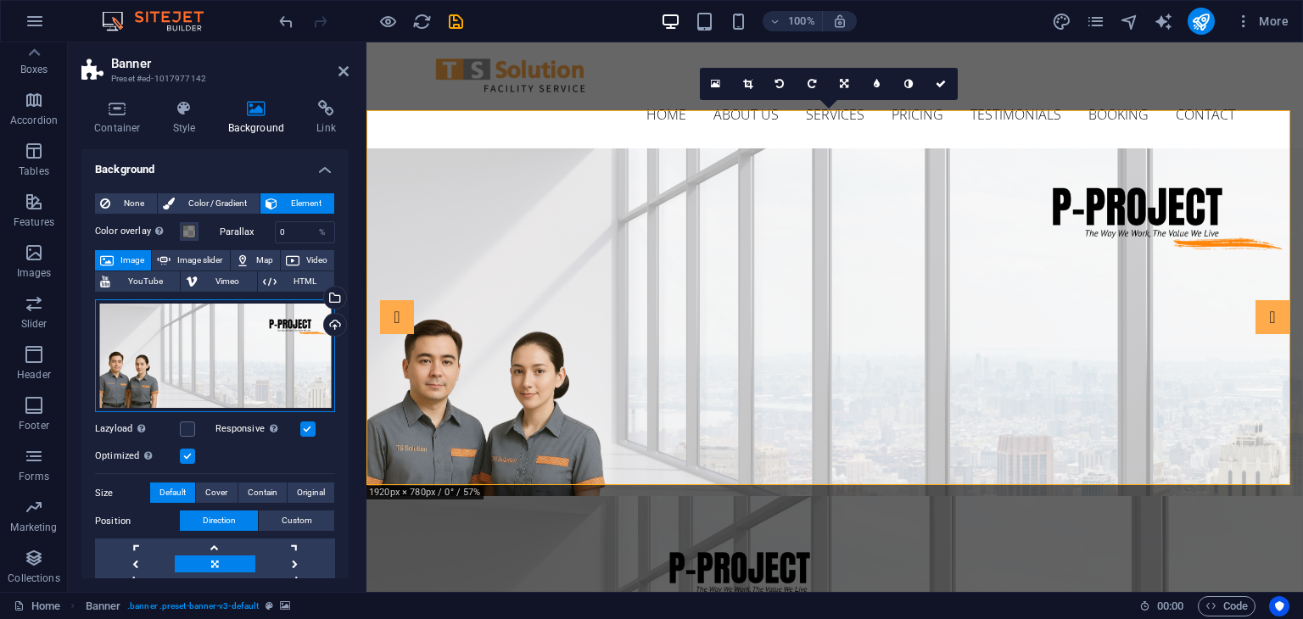
click at [224, 360] on div "Drag files here, click to choose files or select files from Files or our free s…" at bounding box center [215, 356] width 240 height 114
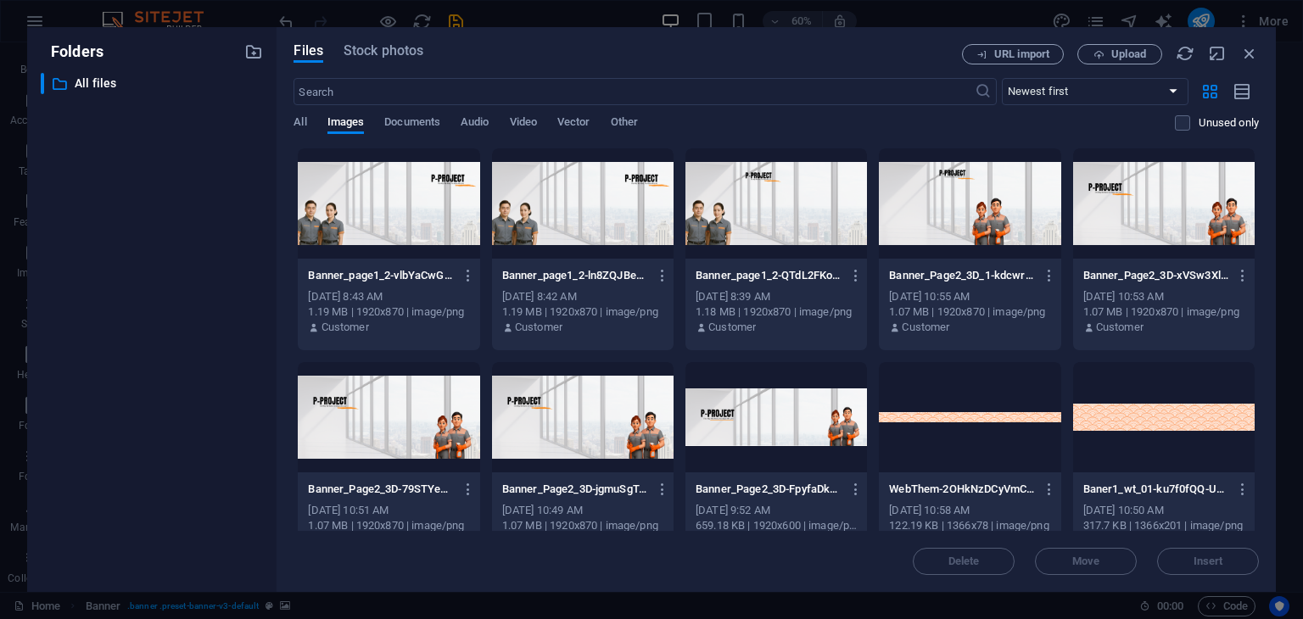
click at [455, 210] on div at bounding box center [388, 203] width 181 height 110
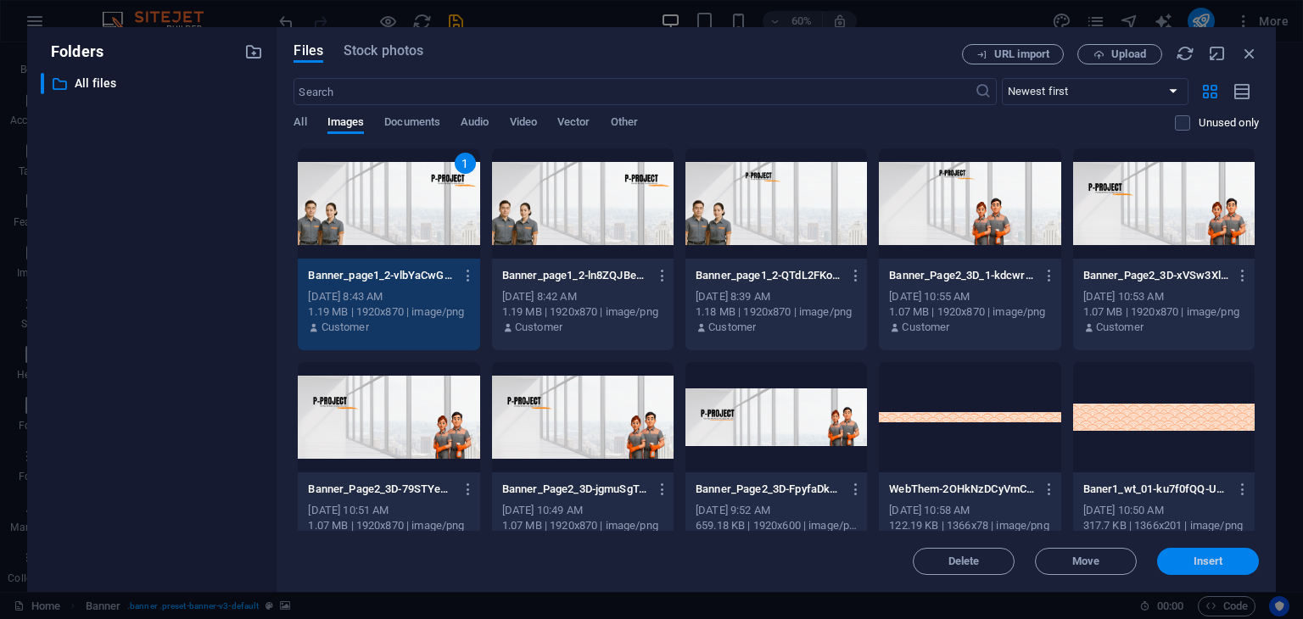
click at [1239, 567] on button "Insert" at bounding box center [1208, 561] width 102 height 27
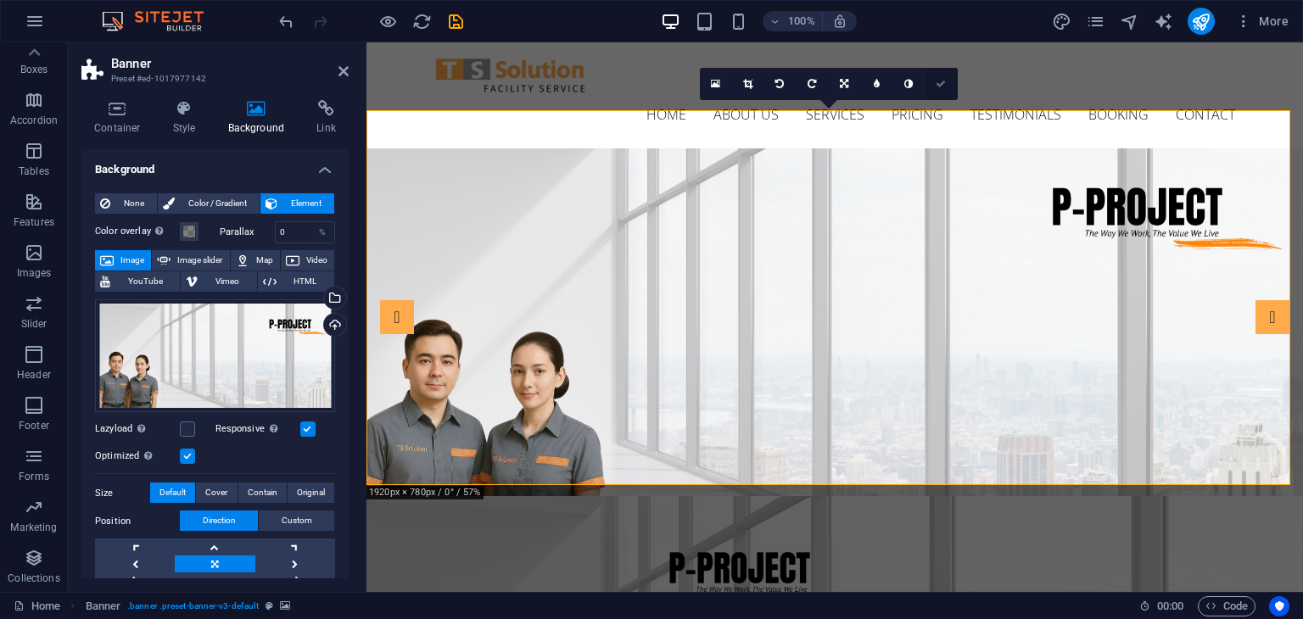
click at [943, 81] on icon at bounding box center [940, 84] width 10 height 10
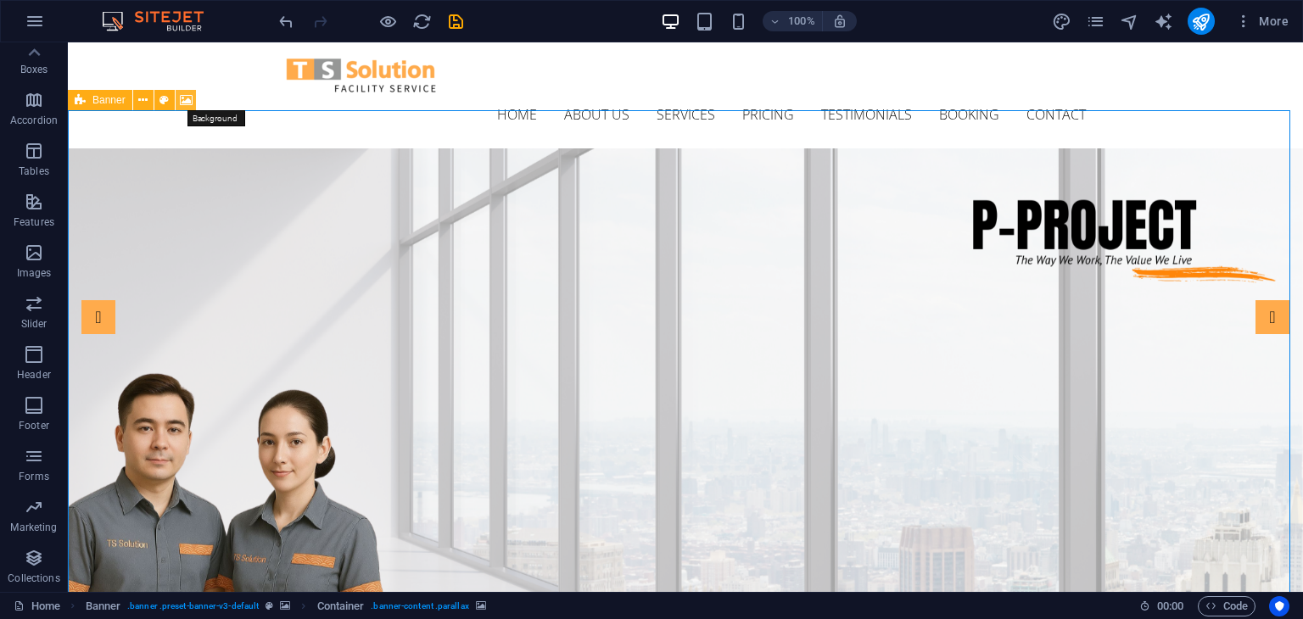
click at [186, 101] on icon at bounding box center [186, 101] width 13 height 18
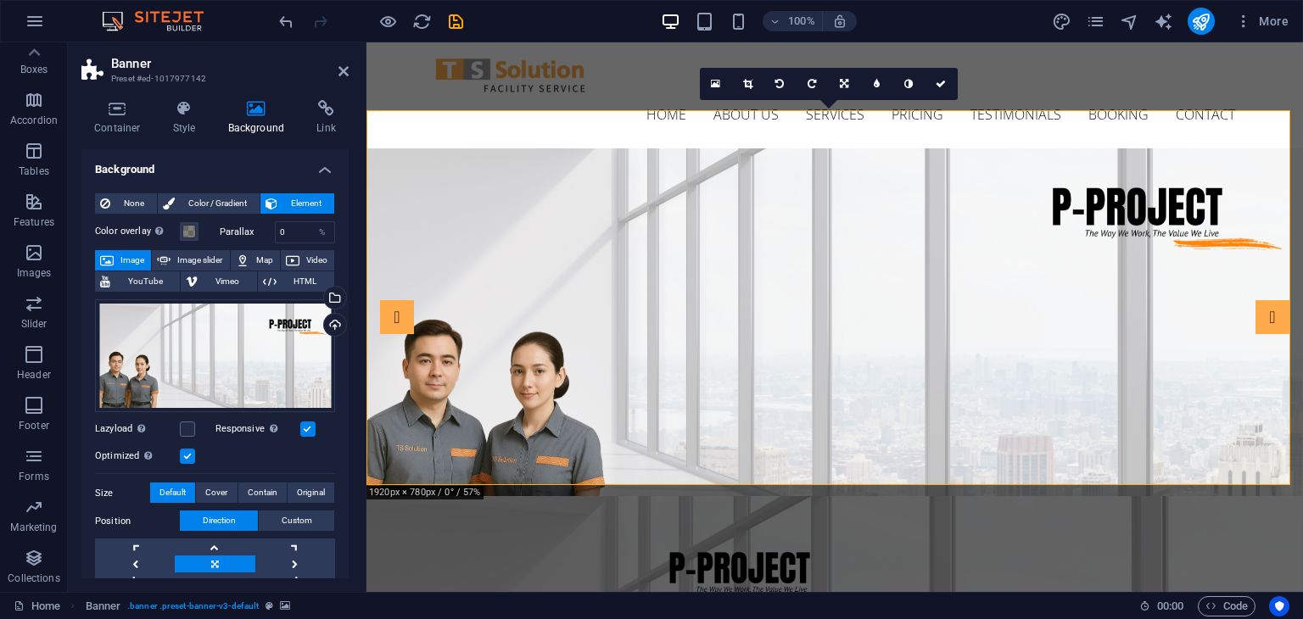
click at [255, 126] on h4 "Background" at bounding box center [259, 118] width 89 height 36
click at [300, 333] on div "Drag files here, click to choose files or select files from Files or our free s…" at bounding box center [215, 356] width 240 height 114
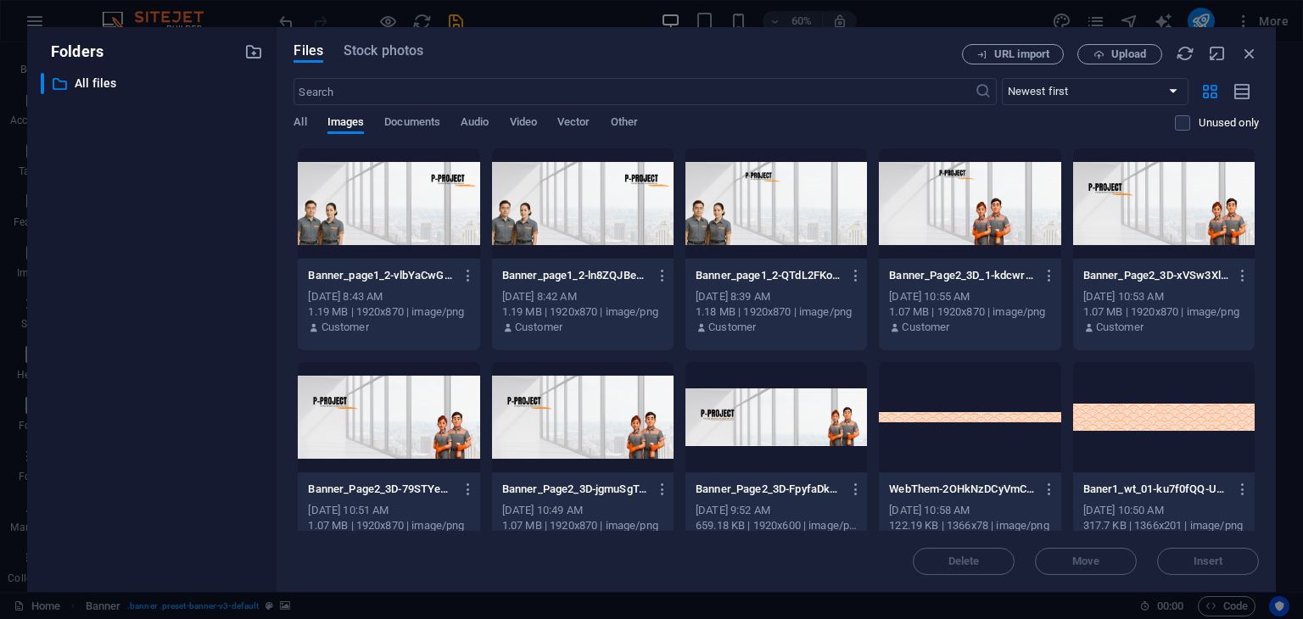
click at [412, 189] on div at bounding box center [388, 203] width 181 height 110
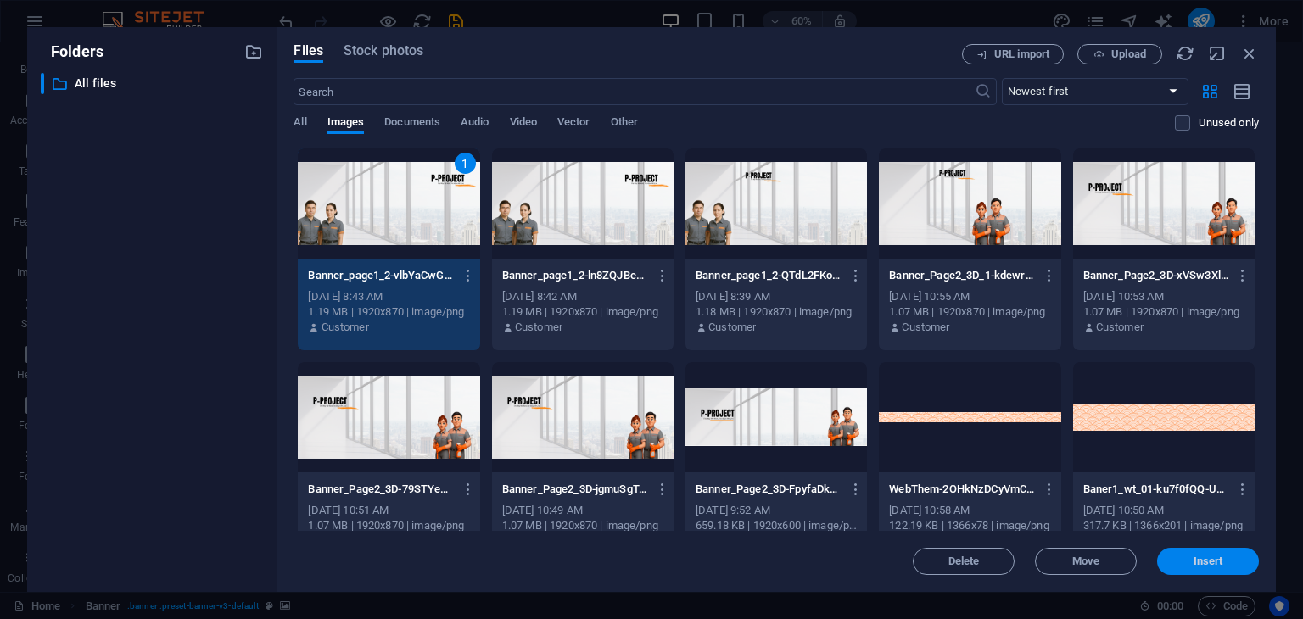
click at [1228, 559] on span "Insert" at bounding box center [1208, 561] width 88 height 10
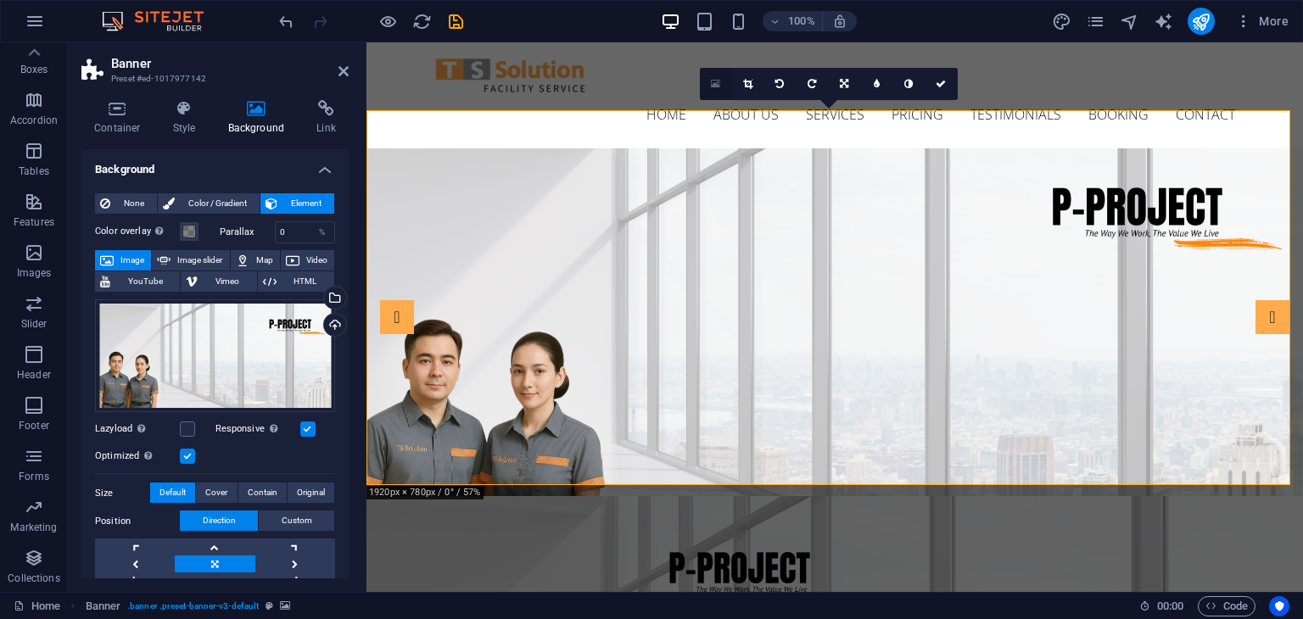
click at [714, 83] on icon at bounding box center [715, 84] width 9 height 12
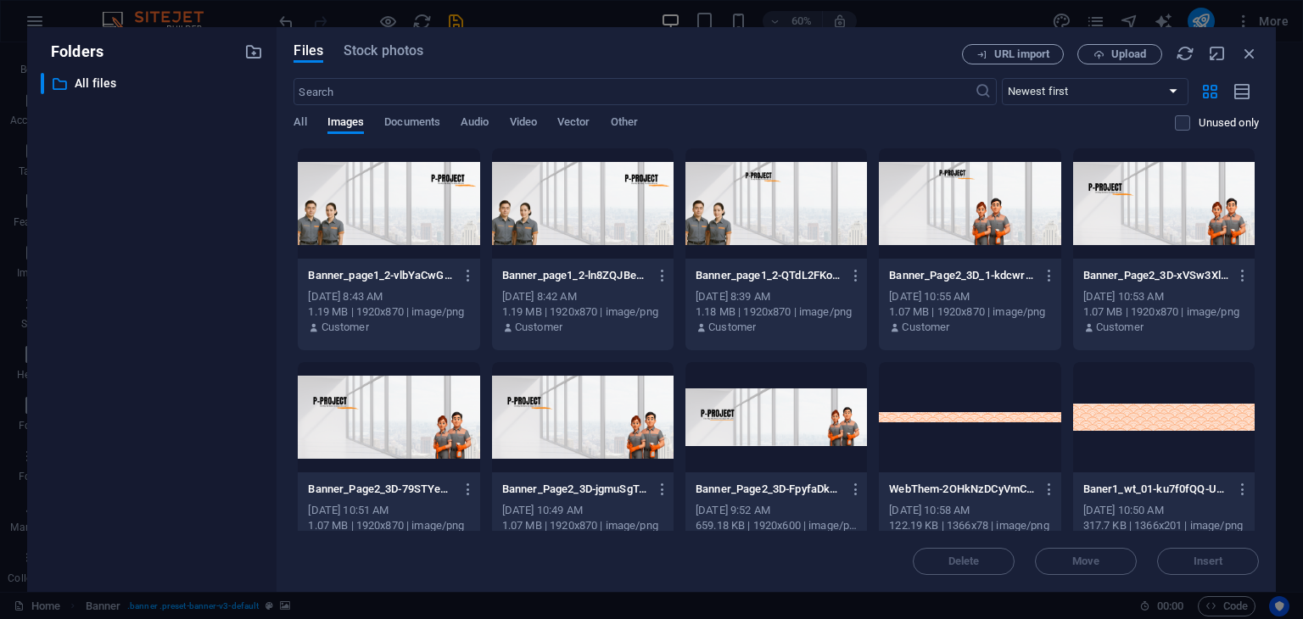
click at [422, 187] on div at bounding box center [388, 203] width 181 height 110
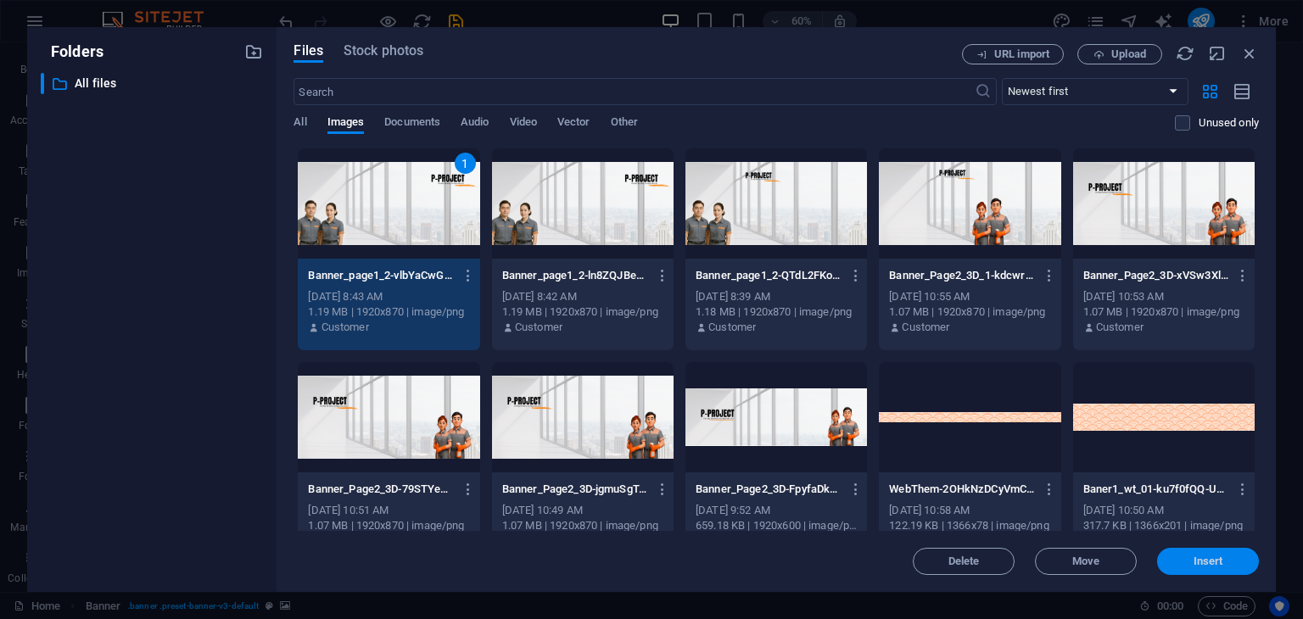
click at [1220, 561] on span "Insert" at bounding box center [1208, 561] width 30 height 10
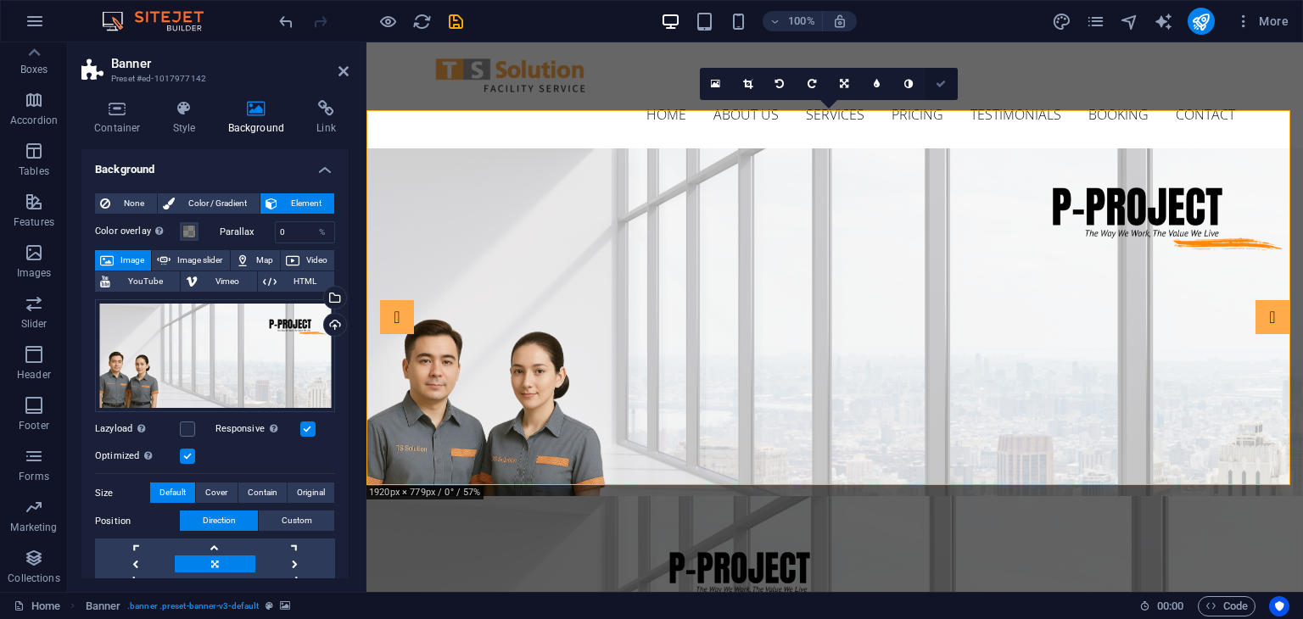
click at [941, 91] on link at bounding box center [941, 84] width 32 height 32
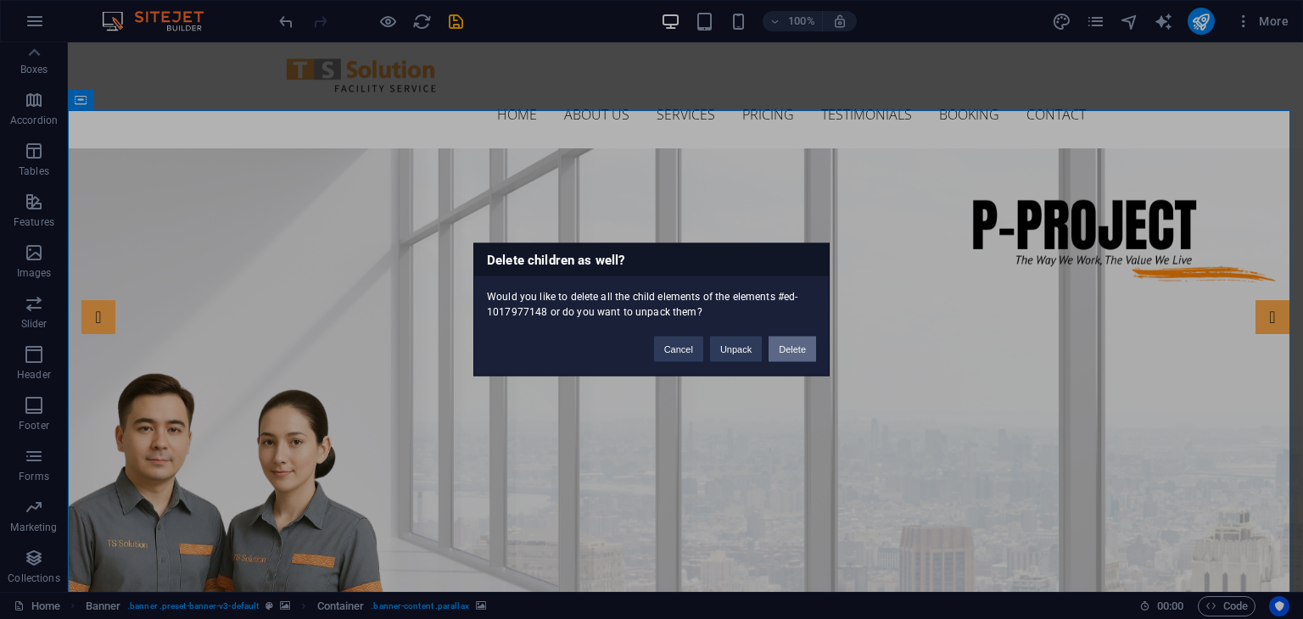
click at [777, 354] on button "Delete" at bounding box center [791, 349] width 47 height 25
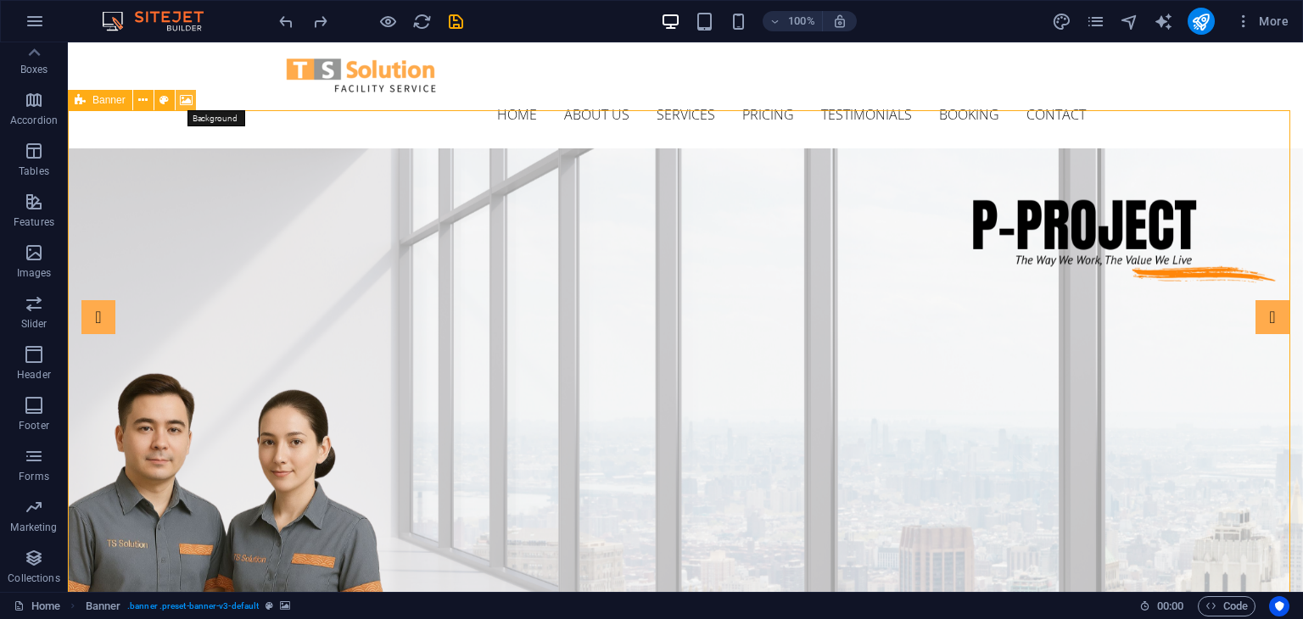
click at [183, 101] on icon at bounding box center [186, 101] width 13 height 18
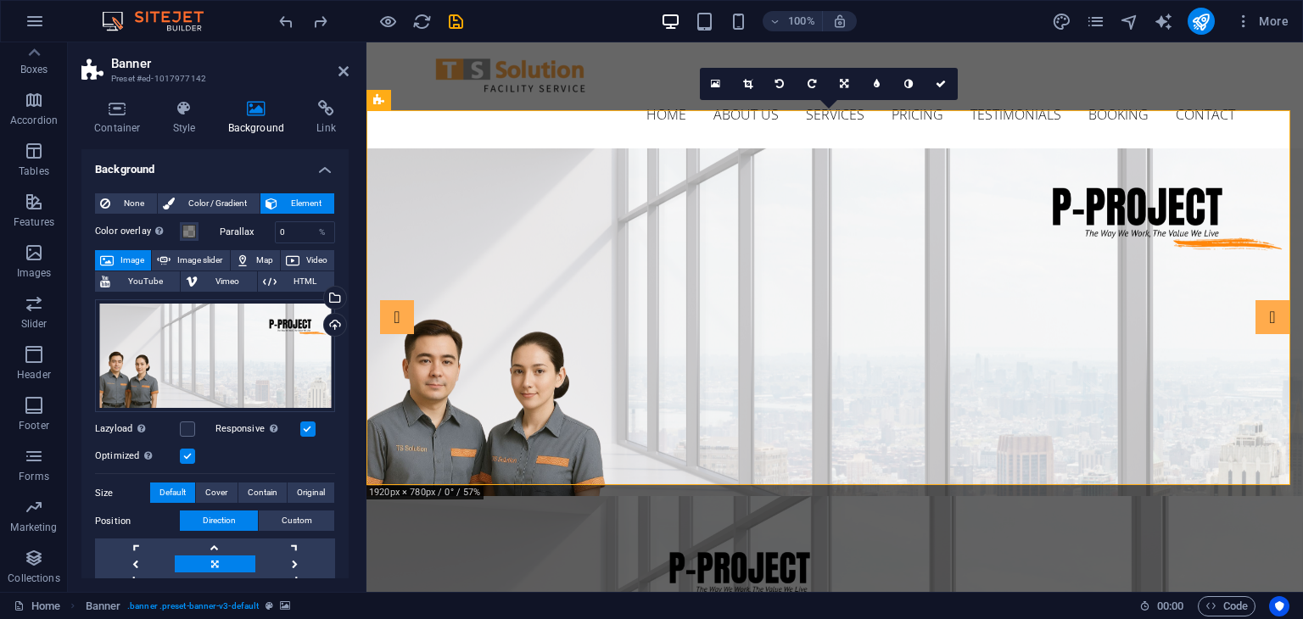
click at [260, 113] on icon at bounding box center [256, 108] width 82 height 17
click at [214, 331] on div "Drag files here, click to choose files or select files from Files or our free s…" at bounding box center [215, 356] width 240 height 114
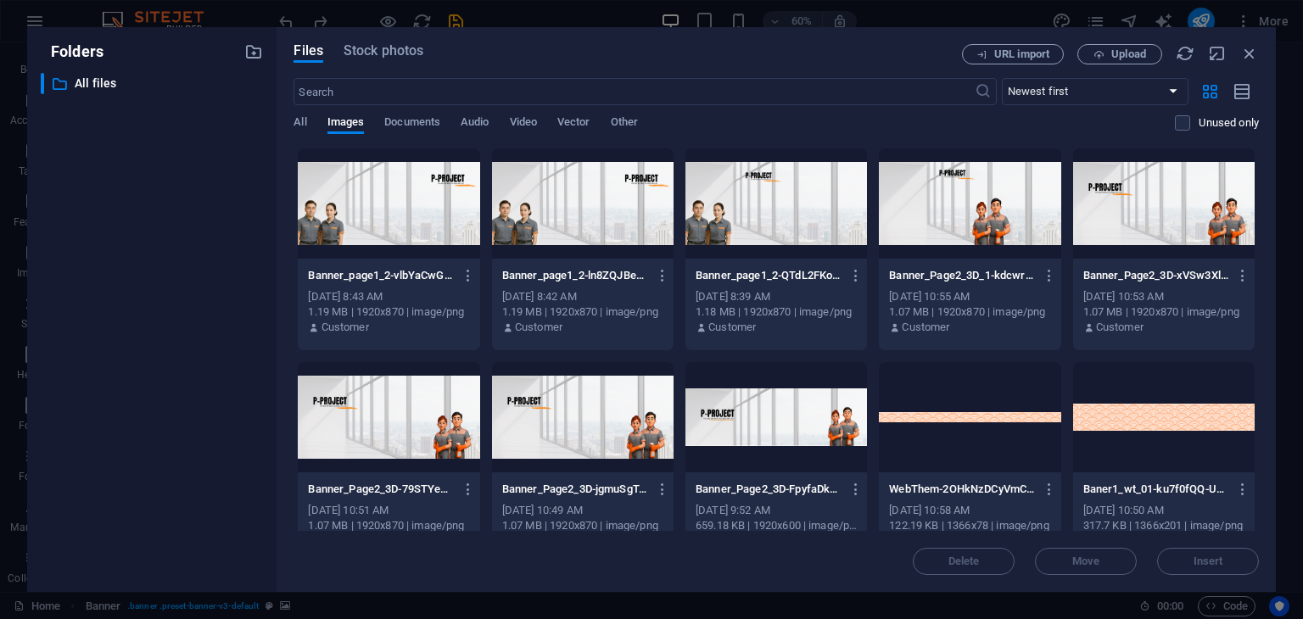
click at [354, 193] on div at bounding box center [388, 203] width 181 height 110
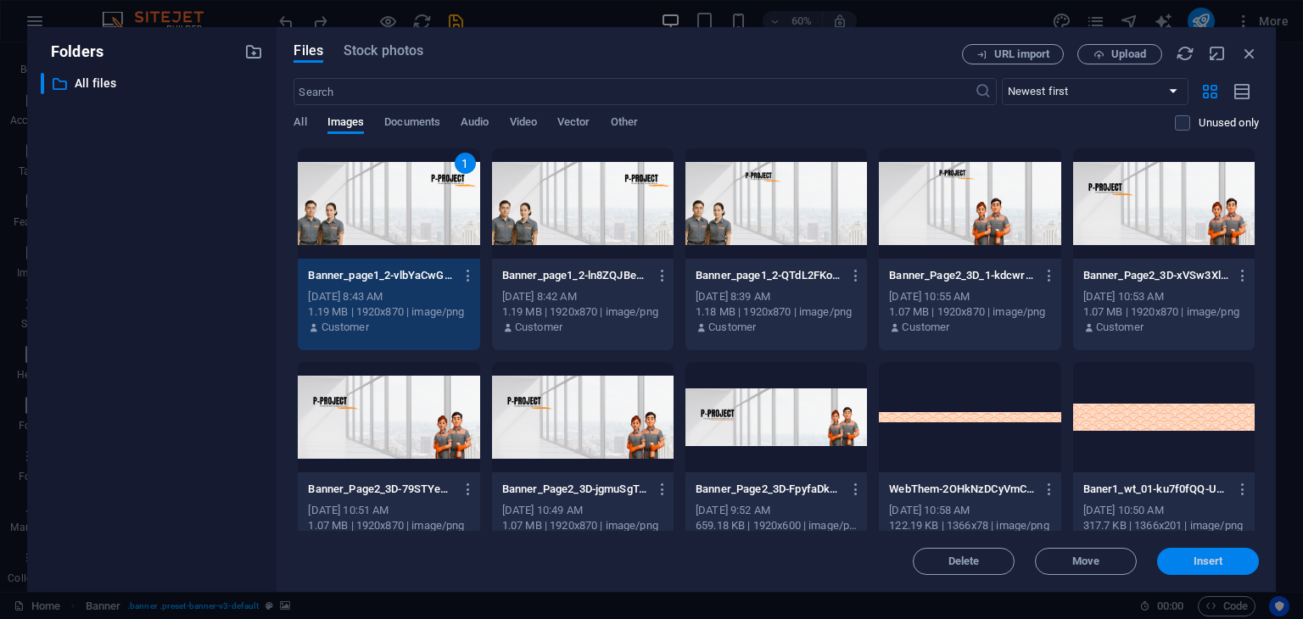
click at [1194, 557] on span "Insert" at bounding box center [1208, 561] width 30 height 10
